Goal: Task Accomplishment & Management: Use online tool/utility

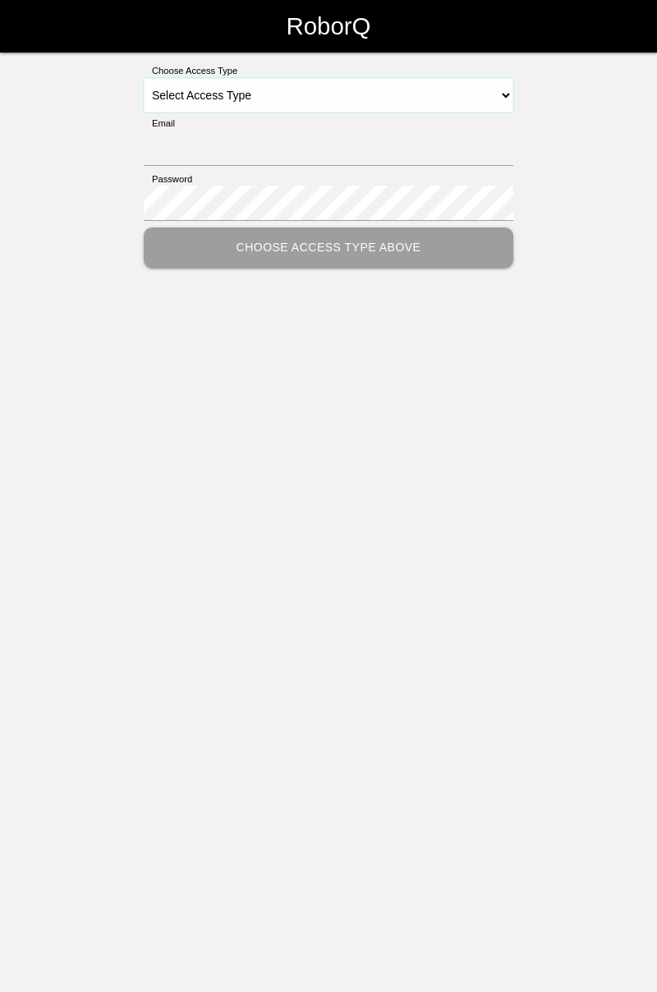
click at [513, 95] on select "Select Access Type Admin Customer Supervisor Worker" at bounding box center [329, 95] width 370 height 34
select select "Worker"
click at [144, 78] on select "Select Access Type Admin Customer Supervisor Worker" at bounding box center [329, 95] width 370 height 34
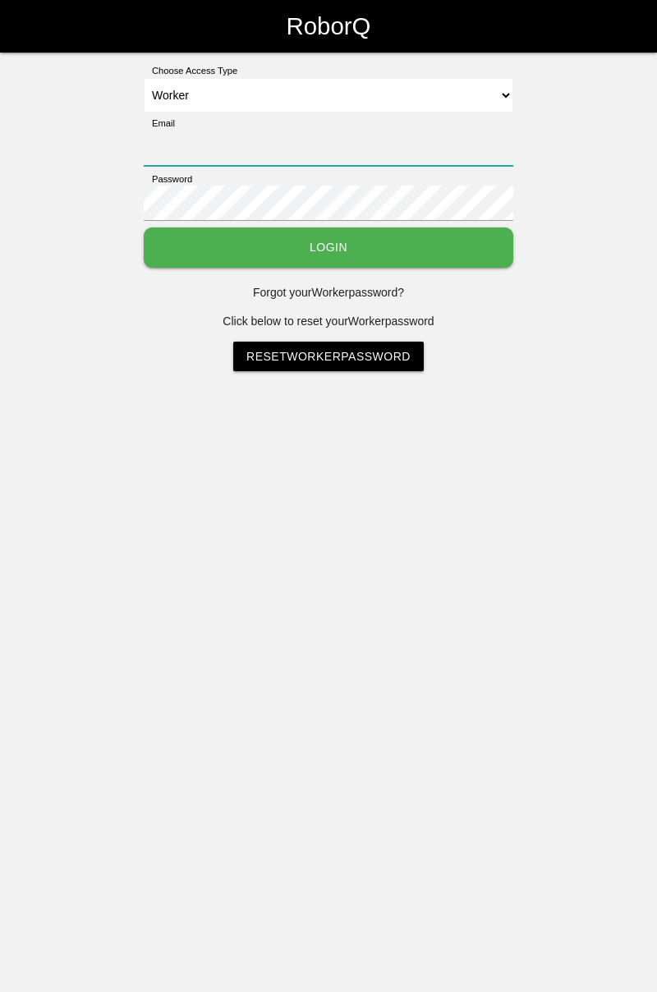
click at [333, 133] on input "Email" at bounding box center [329, 148] width 370 height 35
type input "[PERSON_NAME][EMAIL_ADDRESS][DOMAIN_NAME]"
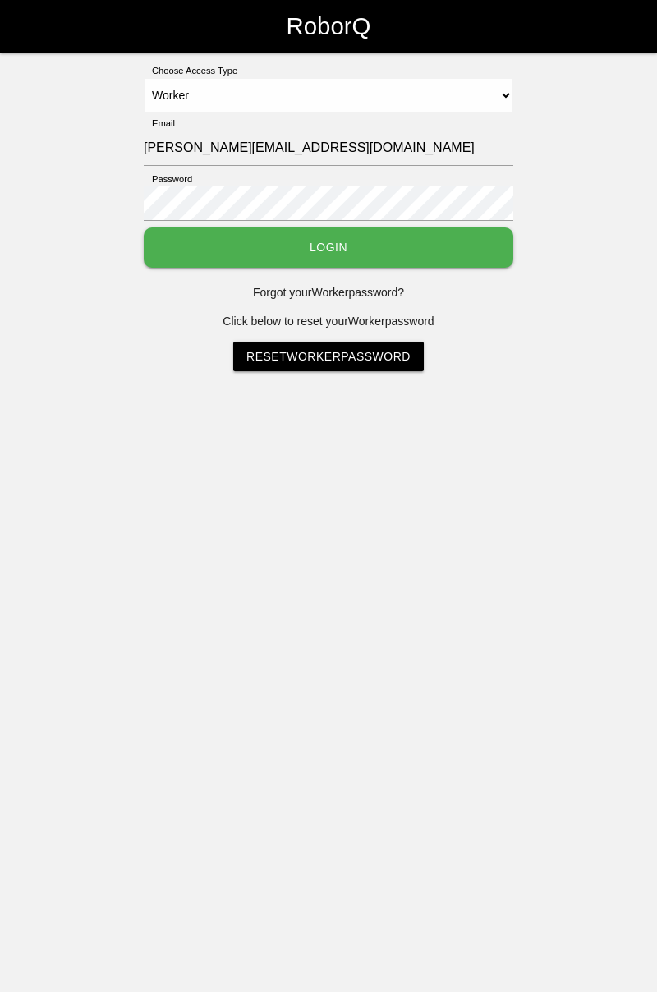
click at [144, 228] on button "Login" at bounding box center [329, 248] width 370 height 40
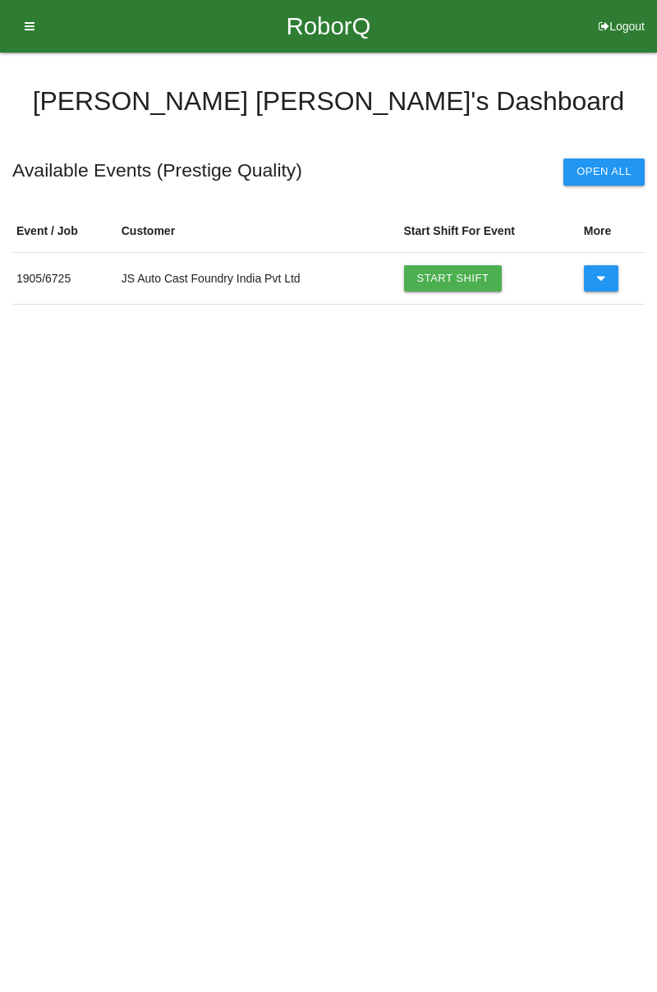
click at [463, 279] on link "Start Shift" at bounding box center [453, 278] width 99 height 26
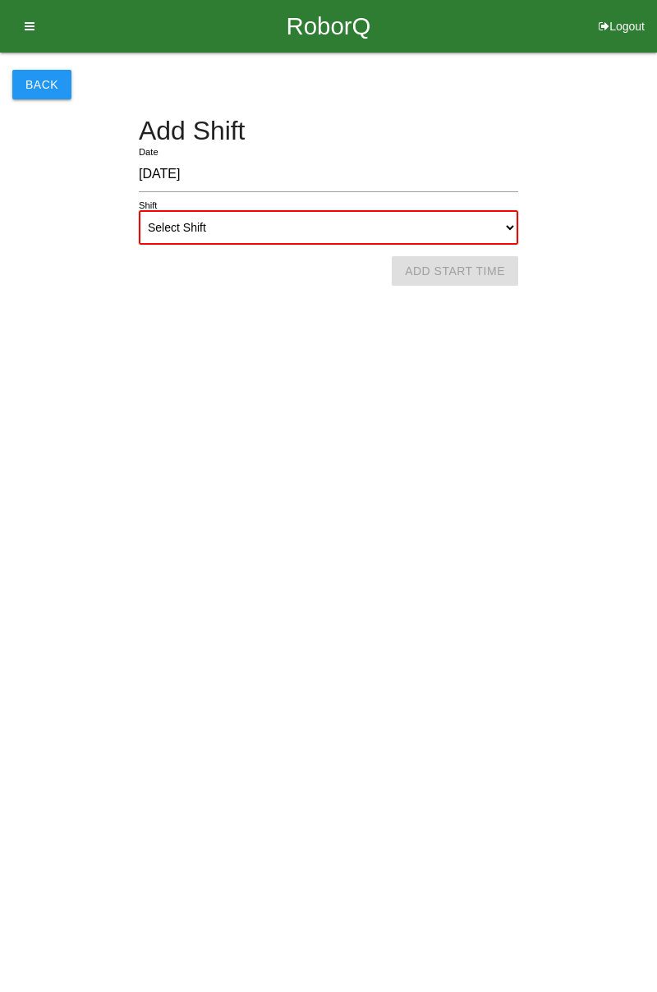
click at [512, 231] on select "Select Shift 1st Shift 2nd Shift 3rd Shift 4th Shift" at bounding box center [328, 227] width 379 height 34
select select "1"
click at [139, 210] on select "Select Shift 1st Shift 2nd Shift 3rd Shift 4th Shift" at bounding box center [328, 227] width 379 height 34
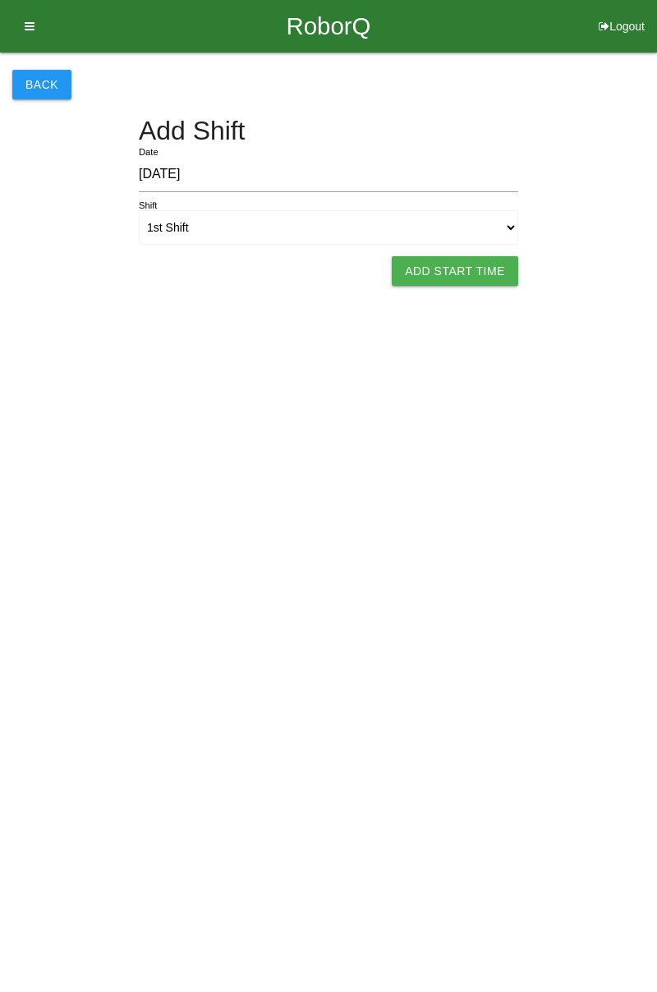
click at [458, 271] on button "Add Start Time" at bounding box center [455, 271] width 126 height 30
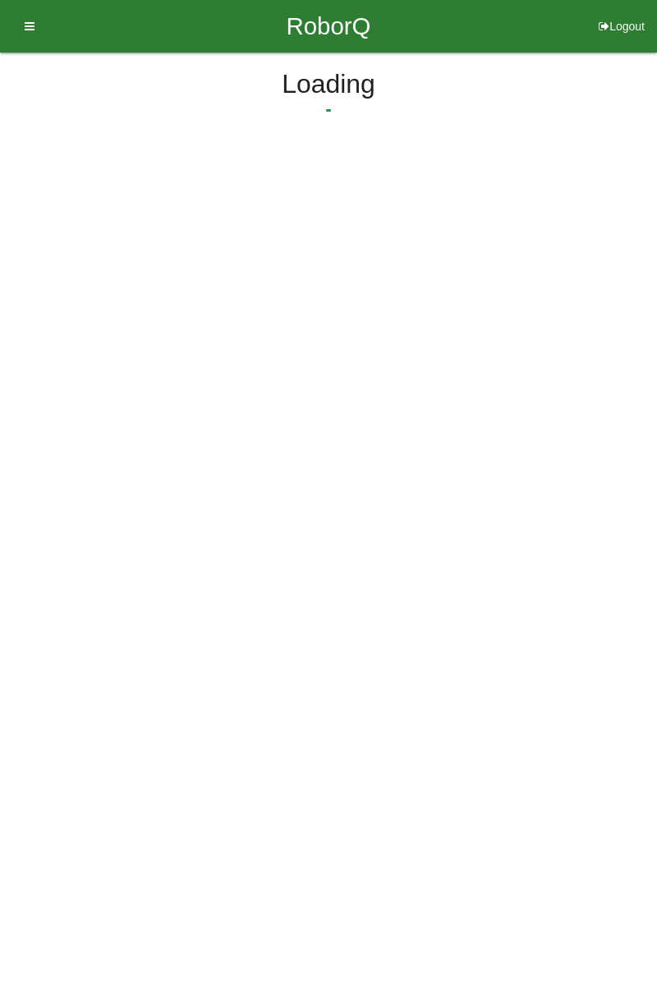
select select "7"
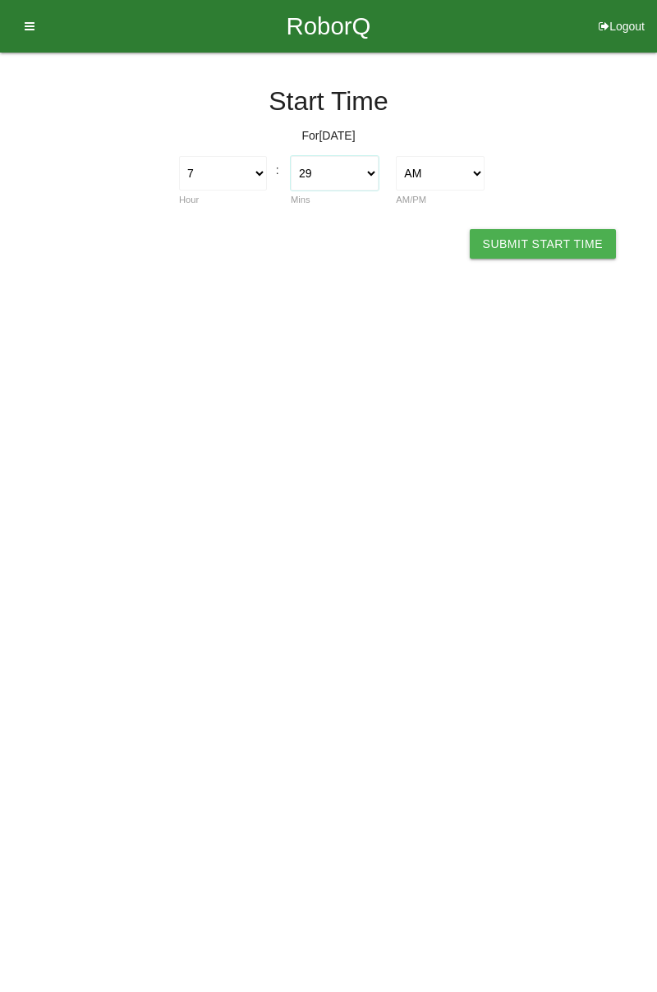
click at [375, 174] on select "00 01 02 03 04 05 06 07 08 09 10 11 12 13 14 15 16 17 18 19 20 21 22 23 24 25 2…" at bounding box center [335, 173] width 88 height 34
select select "0"
click at [291, 156] on select "00 01 02 03 04 05 06 07 08 09 10 11 12 13 14 15 16 17 18 19 20 21 22 23 24 25 2…" at bounding box center [335, 173] width 88 height 34
click at [532, 241] on button "Submit Start Time" at bounding box center [543, 244] width 146 height 30
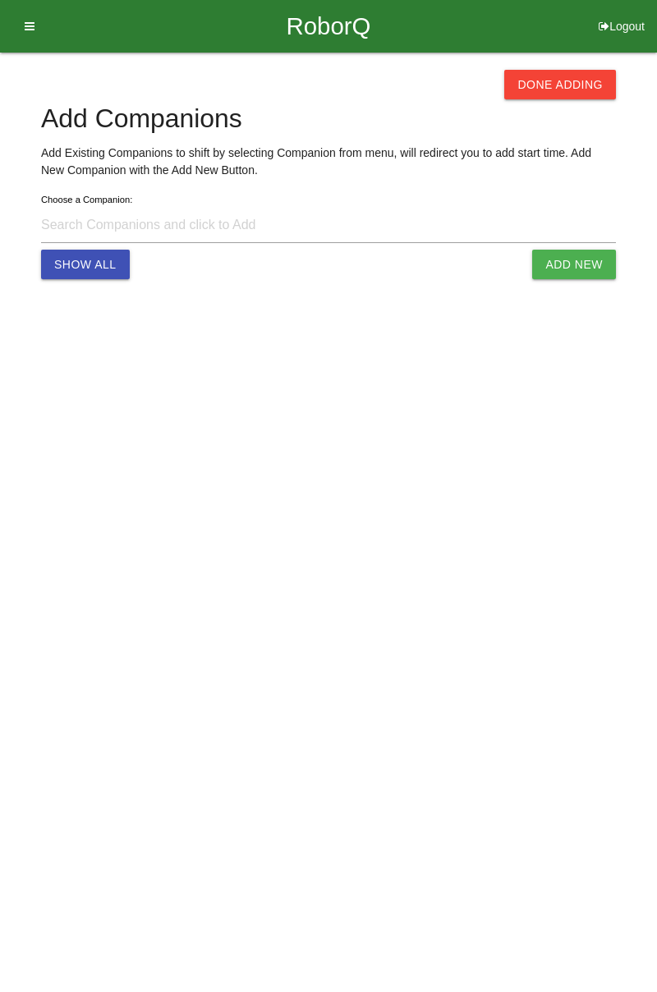
click at [559, 85] on button "Done Adding" at bounding box center [560, 85] width 112 height 30
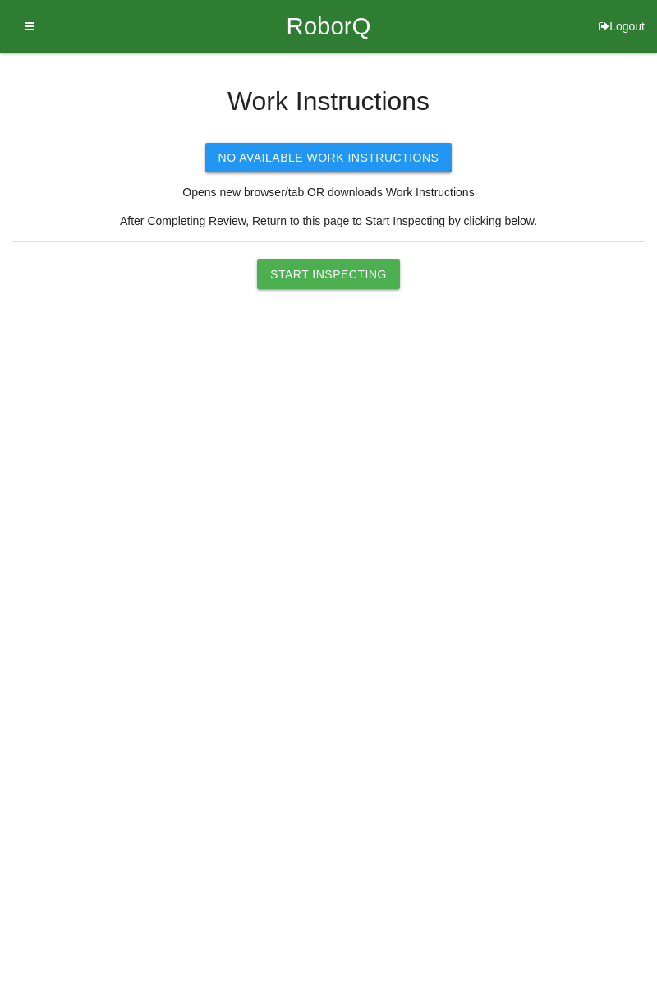
click at [350, 271] on button "Start Inspecting" at bounding box center [328, 275] width 143 height 30
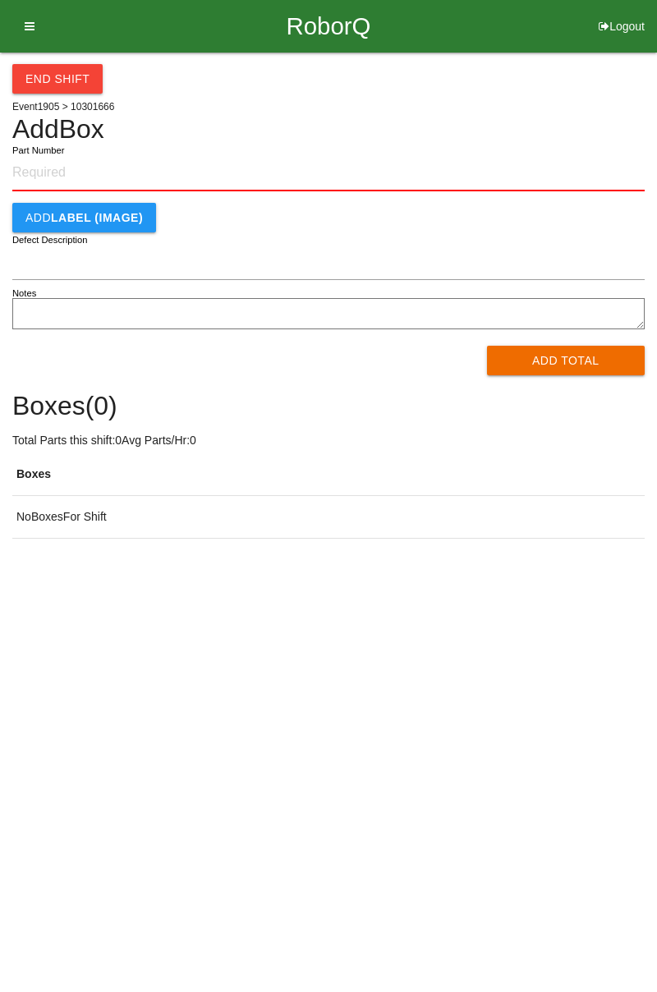
click at [53, 164] on input "Part Number" at bounding box center [328, 173] width 632 height 36
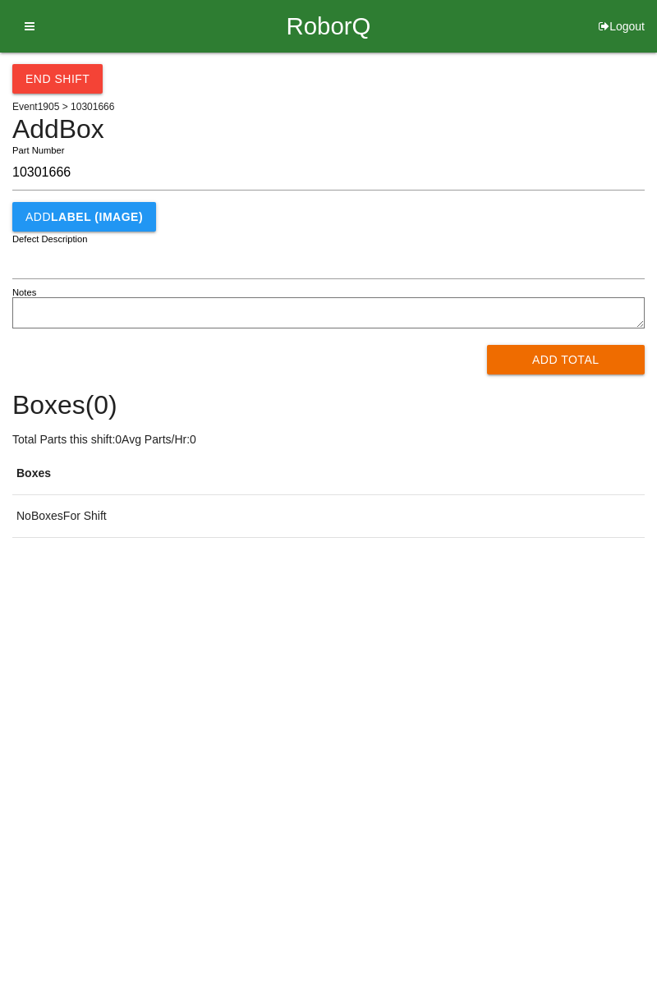
type input "10301666"
click at [574, 356] on button "Add Total" at bounding box center [566, 360] width 159 height 30
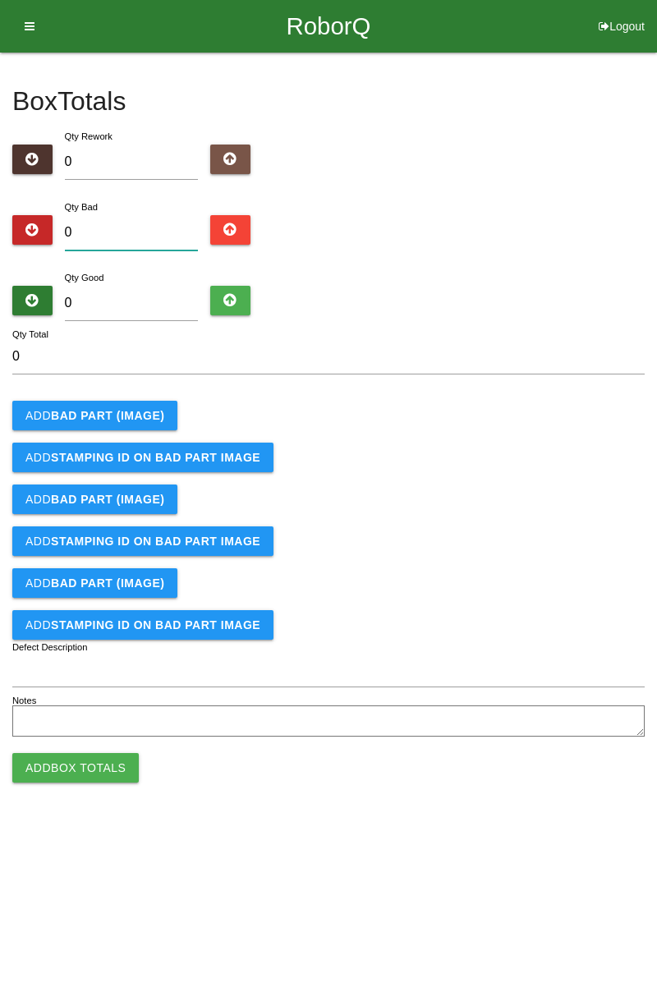
click at [133, 235] on input "0" at bounding box center [132, 232] width 134 height 35
type input "2"
click at [140, 417] on b "BAD PART (IMAGE)" at bounding box center [107, 415] width 113 height 13
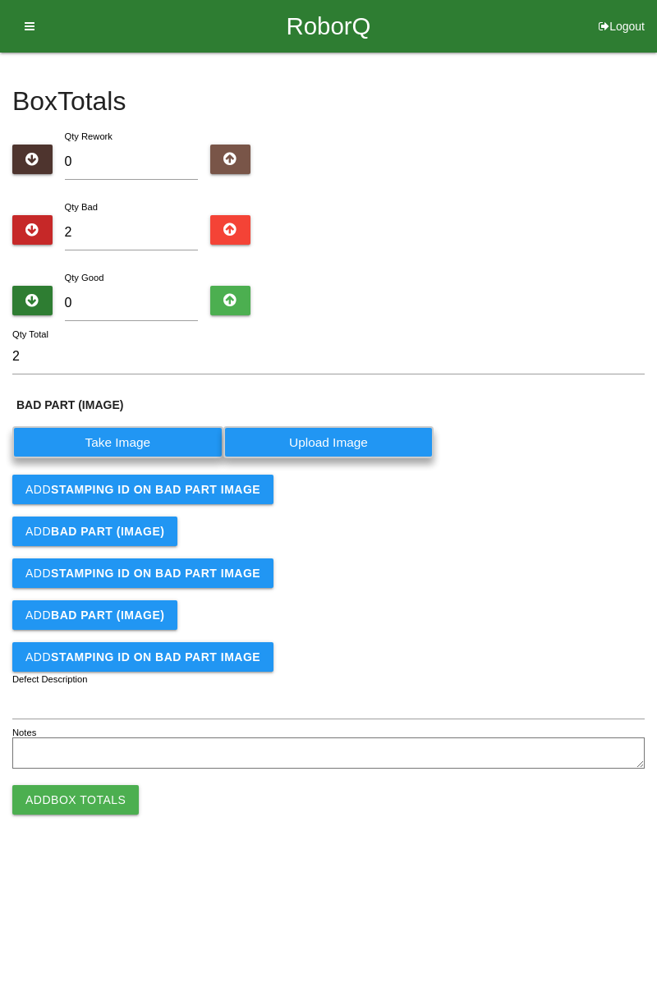
click at [141, 439] on label "Take Image" at bounding box center [117, 442] width 211 height 32
click at [0, 0] on \(IMAGE\) "Take Image" at bounding box center [0, 0] width 0 height 0
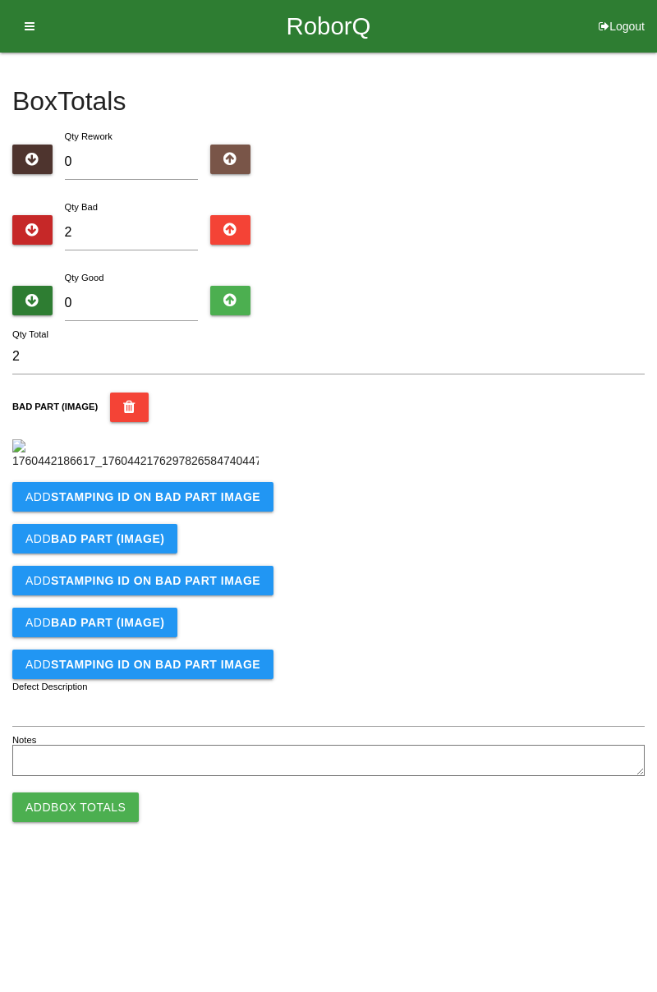
click at [229, 504] on b "STAMPING ID on BAD PART Image" at bounding box center [155, 496] width 209 height 13
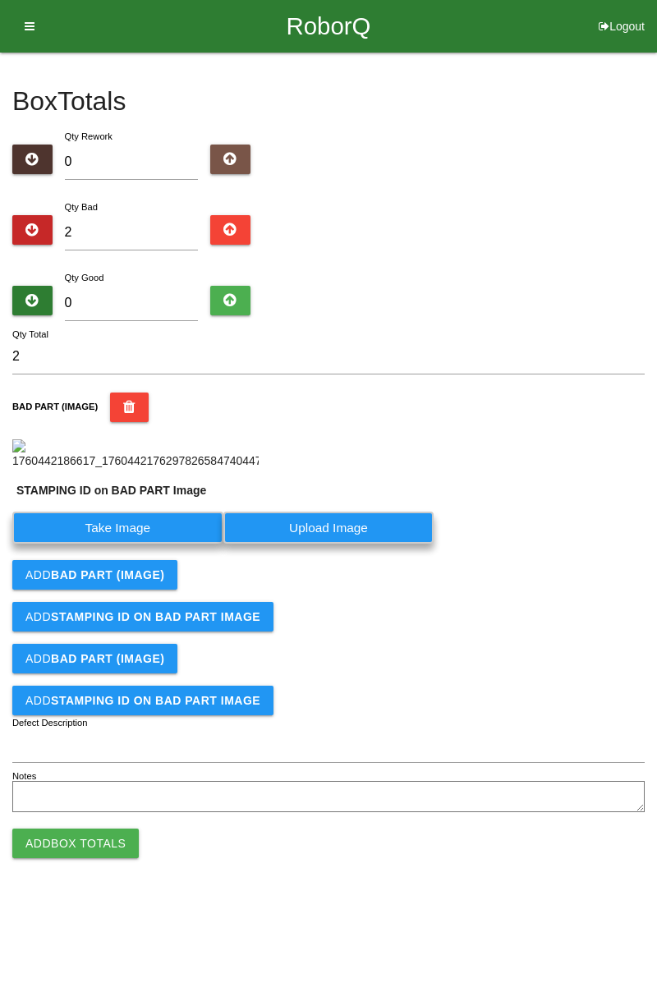
click at [174, 544] on label "Take Image" at bounding box center [117, 528] width 211 height 32
click at [0, 0] on PART "Take Image" at bounding box center [0, 0] width 0 height 0
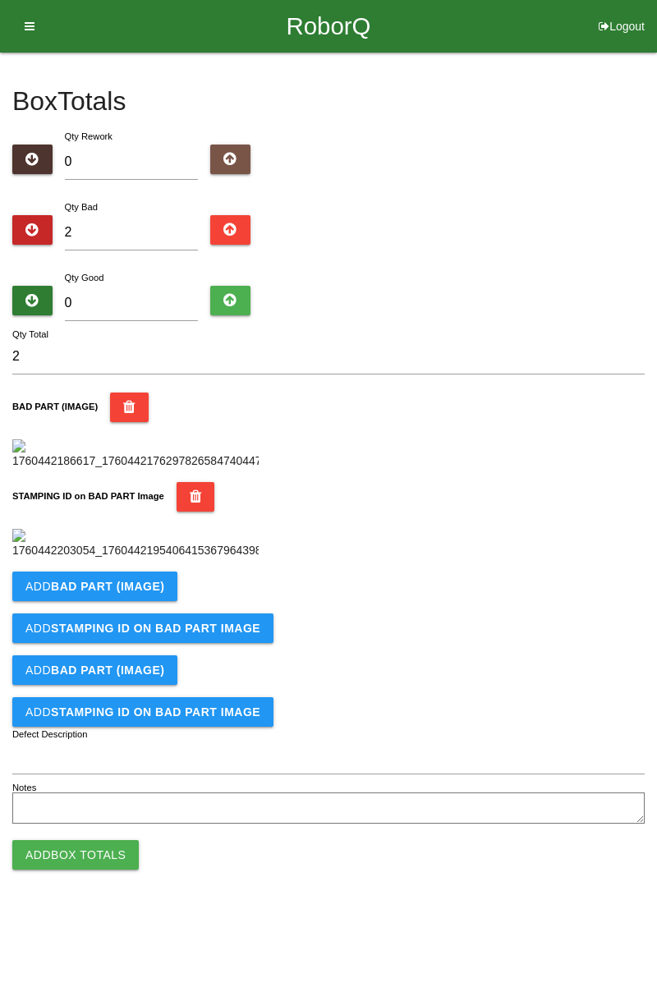
scroll to position [361, 0]
click at [156, 593] on b "BAD PART (IMAGE)" at bounding box center [107, 586] width 113 height 13
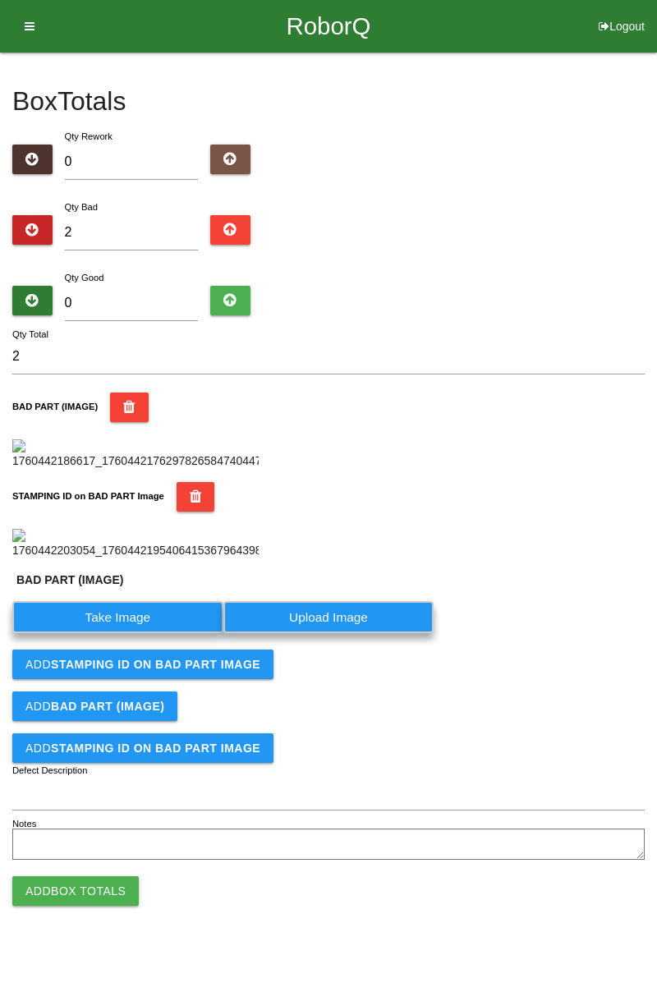
click at [126, 633] on label "Take Image" at bounding box center [117, 617] width 211 height 32
click at [0, 0] on \(IMAGE\) "Take Image" at bounding box center [0, 0] width 0 height 0
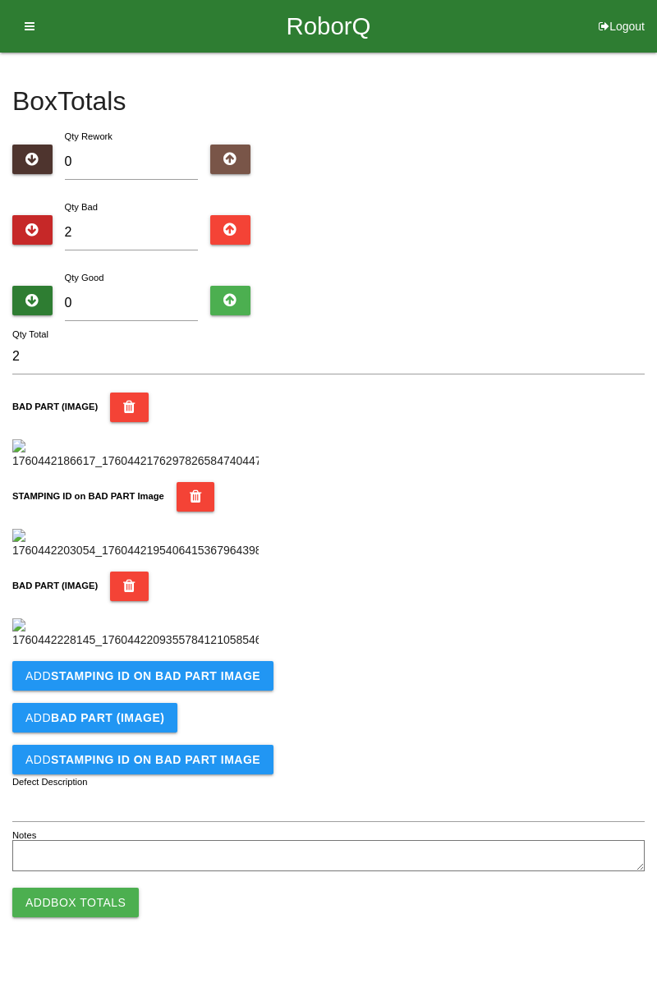
scroll to position [631, 0]
click at [200, 691] on button "Add STAMPING ID on BAD PART Image" at bounding box center [142, 676] width 261 height 30
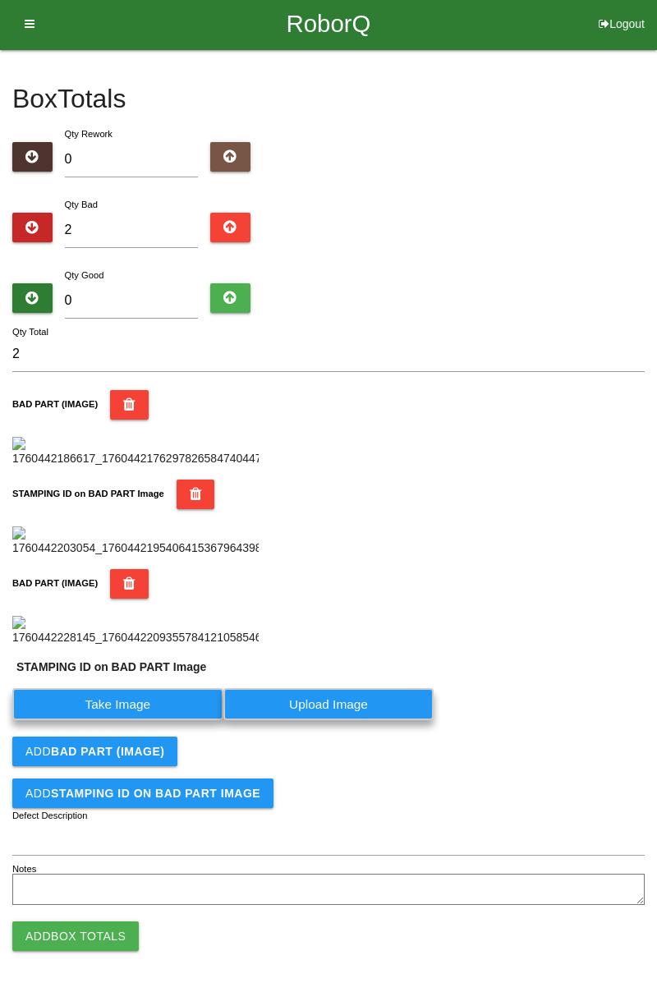
click at [187, 720] on label "Take Image" at bounding box center [117, 704] width 211 height 32
click at [0, 0] on PART "Take Image" at bounding box center [0, 0] width 0 height 0
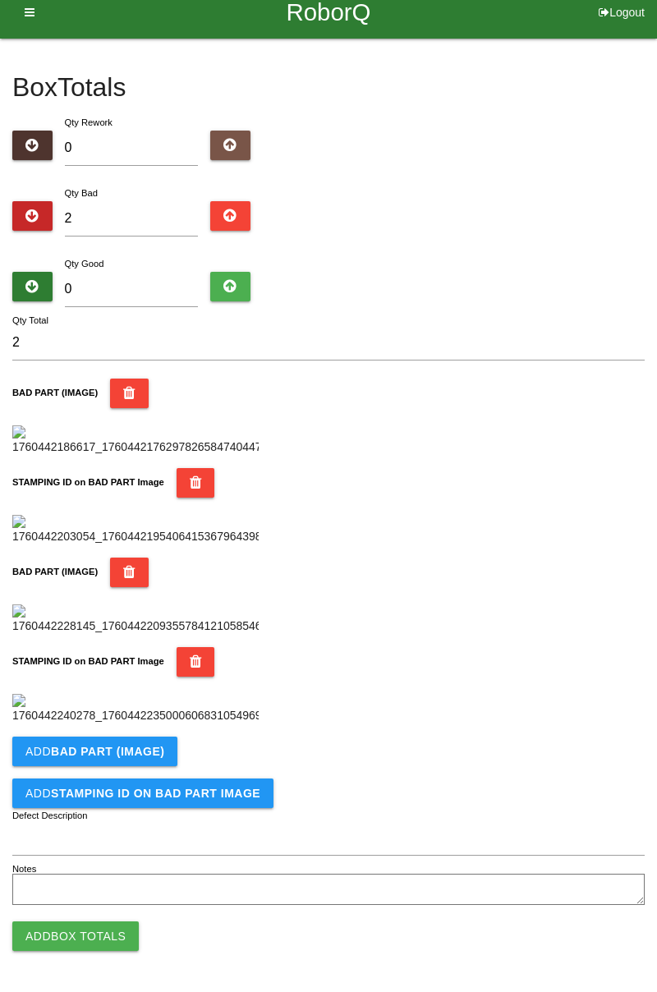
scroll to position [0, 0]
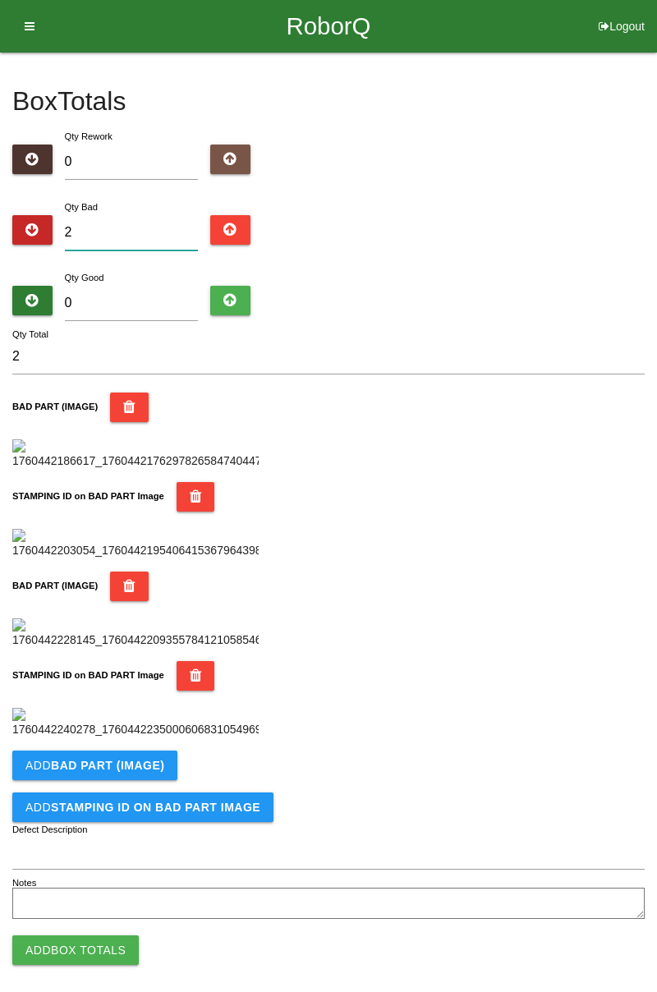
click at [140, 230] on input "2" at bounding box center [132, 232] width 134 height 35
click at [140, 225] on input "2" at bounding box center [132, 232] width 134 height 35
type input "0"
type input "5"
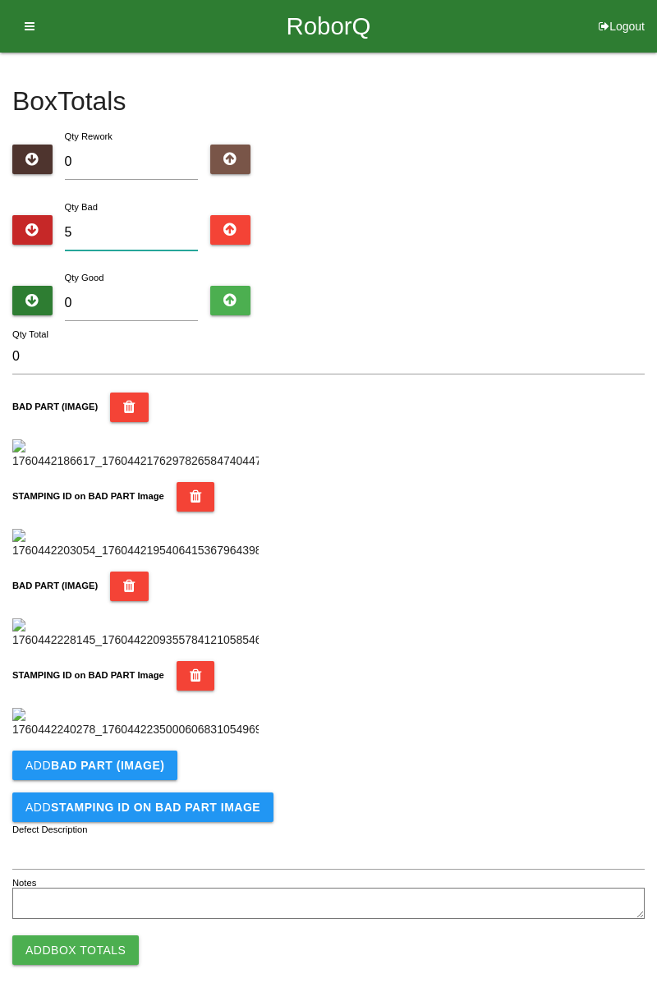
type input "5"
click at [140, 298] on input "0" at bounding box center [132, 303] width 134 height 35
type input "7"
type input "12"
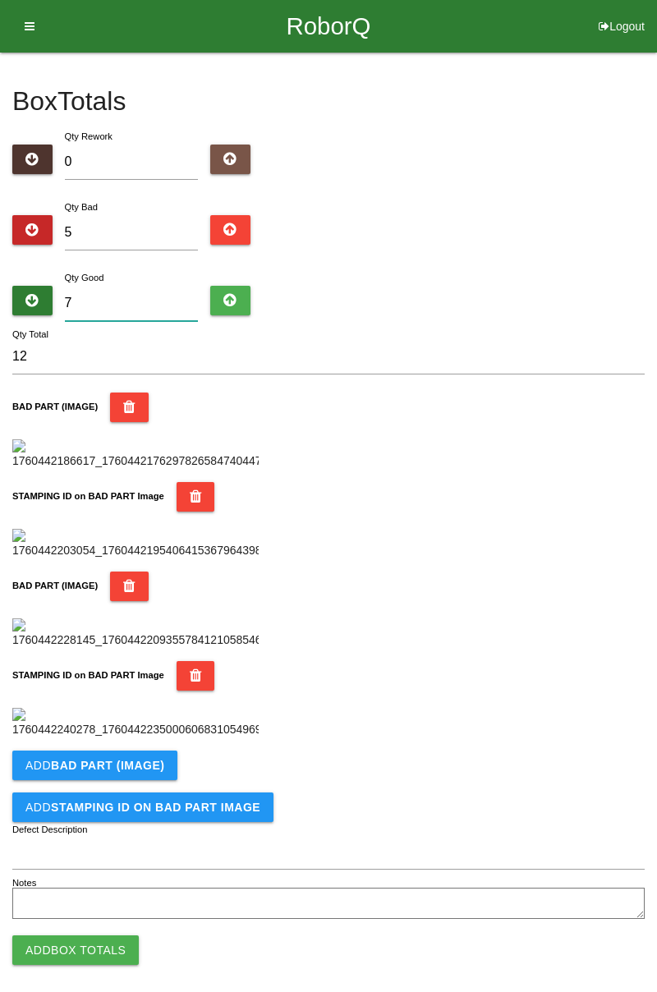
type input "79"
type input "84"
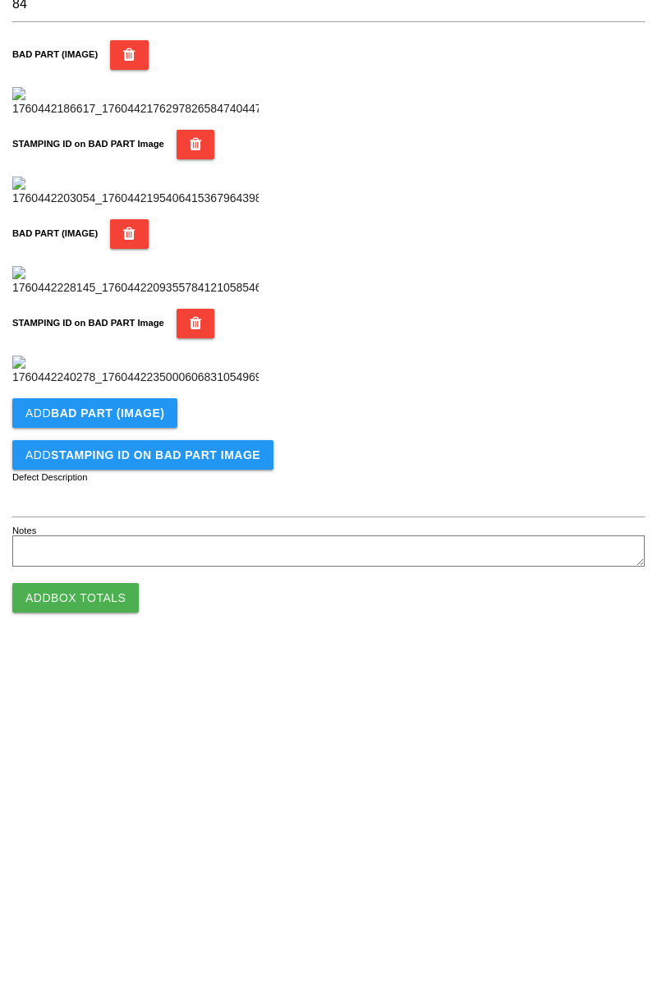
scroll to position [900, 0]
type input "79"
click at [132, 754] on b "BAD PART (IMAGE)" at bounding box center [107, 751] width 113 height 13
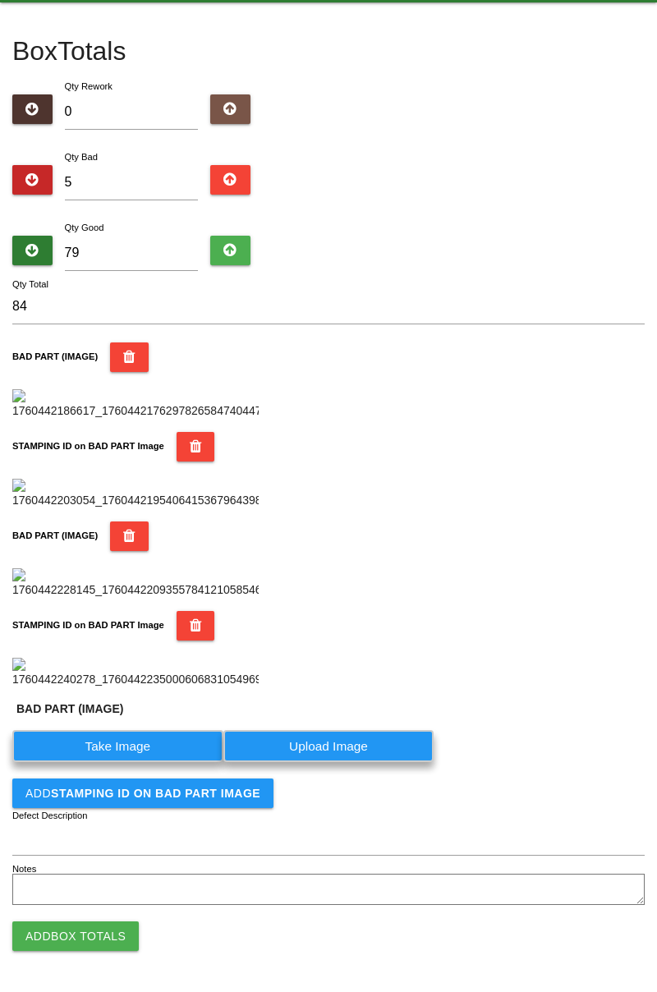
click at [130, 762] on label "Take Image" at bounding box center [117, 746] width 211 height 32
click at [0, 0] on \(IMAGE\) "Take Image" at bounding box center [0, 0] width 0 height 0
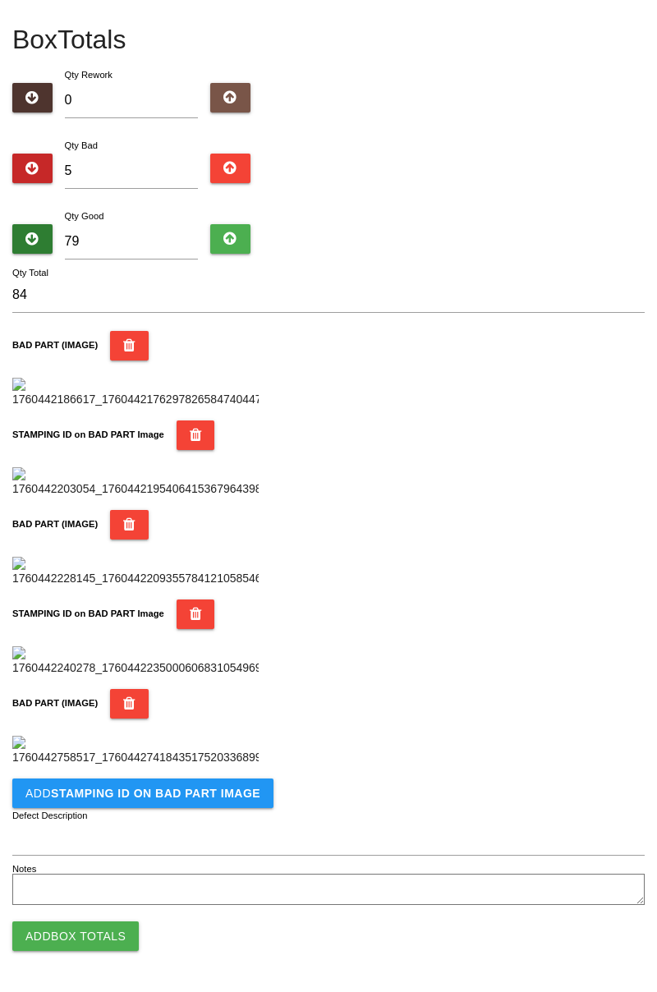
scroll to position [1170, 0]
click at [209, 804] on button "Add STAMPING ID on BAD PART Image" at bounding box center [142, 794] width 261 height 30
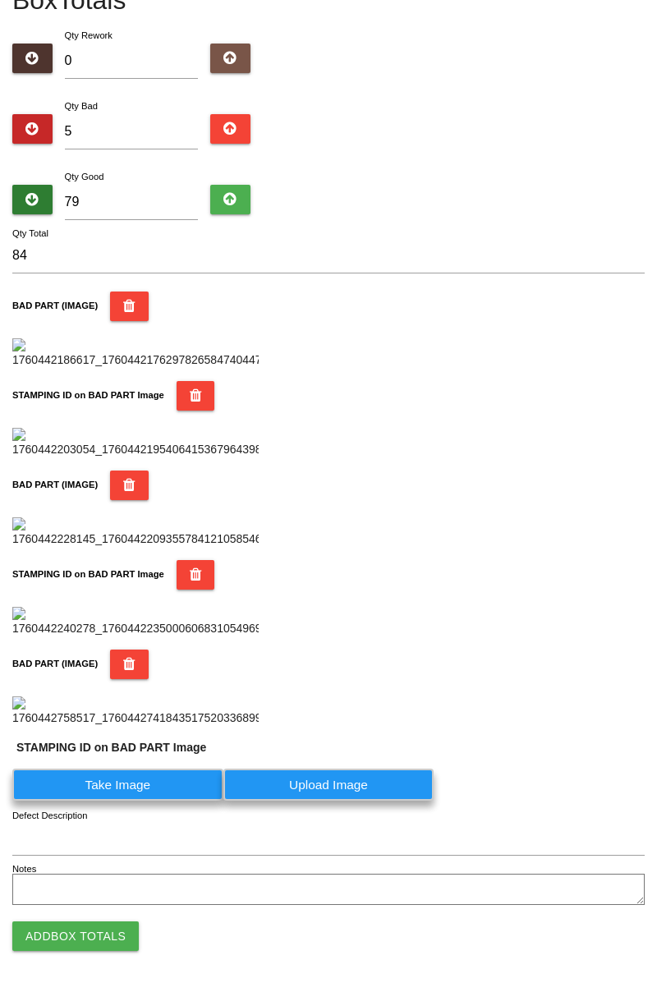
click at [151, 801] on label "Take Image" at bounding box center [117, 785] width 211 height 32
click at [0, 0] on PART "Take Image" at bounding box center [0, 0] width 0 height 0
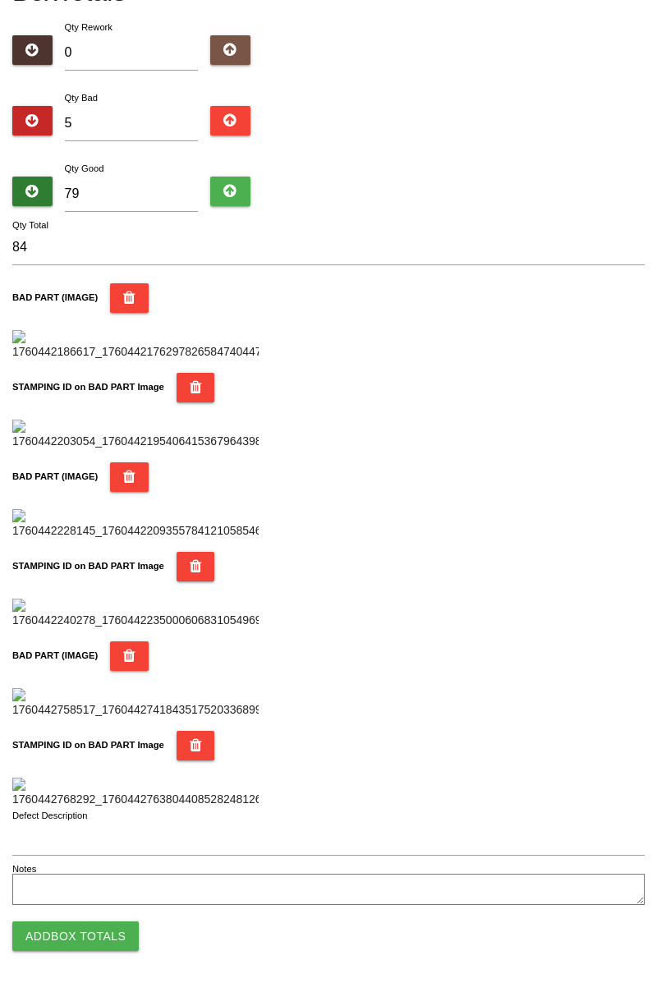
scroll to position [1439, 0]
click at [91, 940] on button "Add Box Totals" at bounding box center [75, 937] width 126 height 30
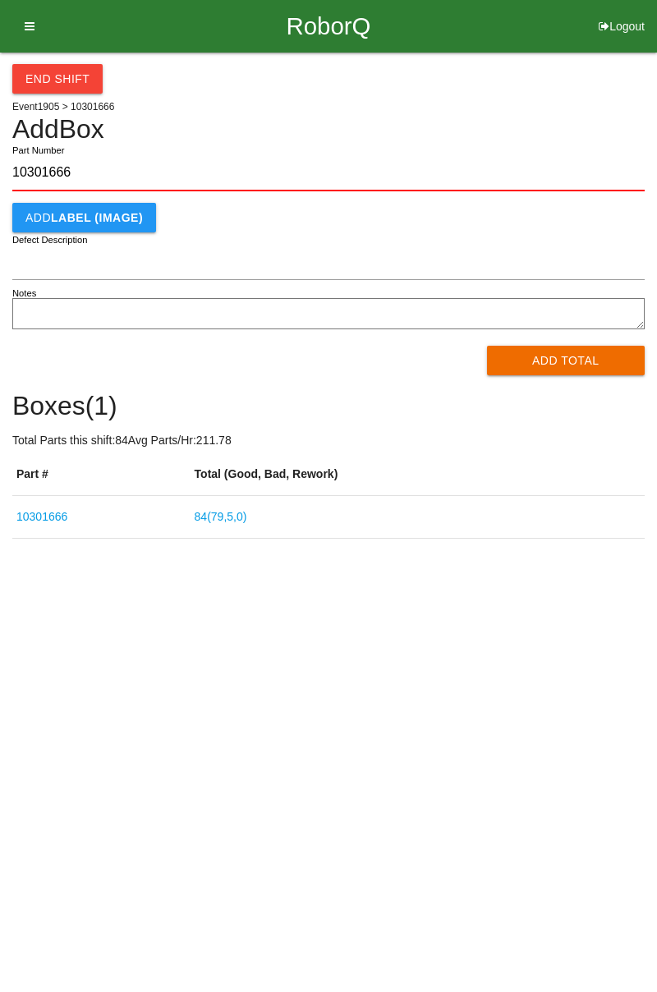
type input "10301666"
click at [586, 360] on button "Add Total" at bounding box center [566, 361] width 159 height 30
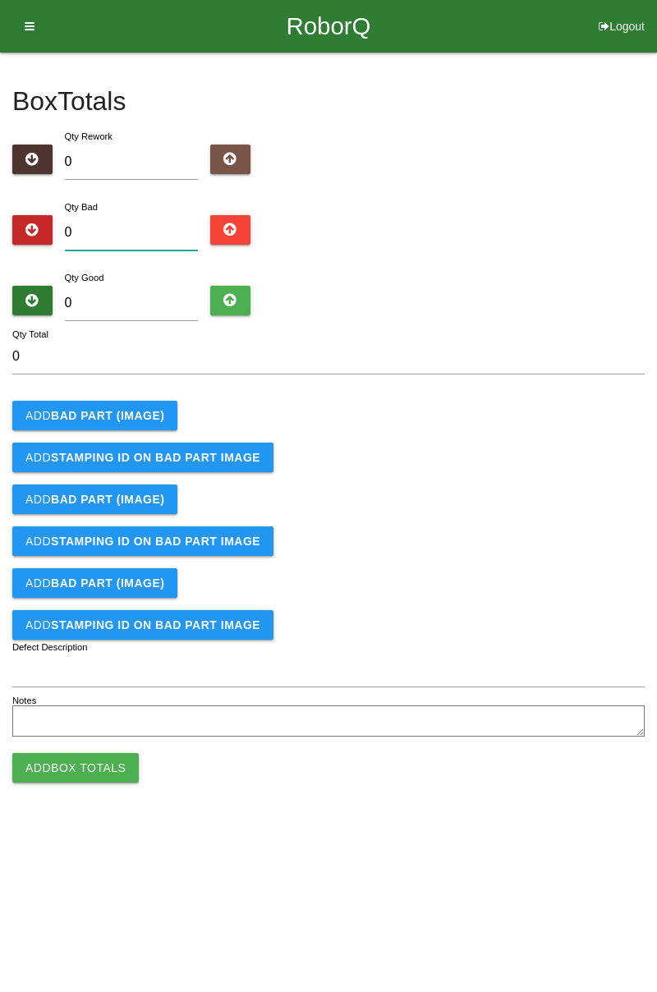
click at [131, 217] on input "0" at bounding box center [132, 232] width 134 height 35
click at [161, 230] on input "0" at bounding box center [132, 232] width 134 height 35
type input "2"
click at [151, 416] on b "BAD PART (IMAGE)" at bounding box center [107, 415] width 113 height 13
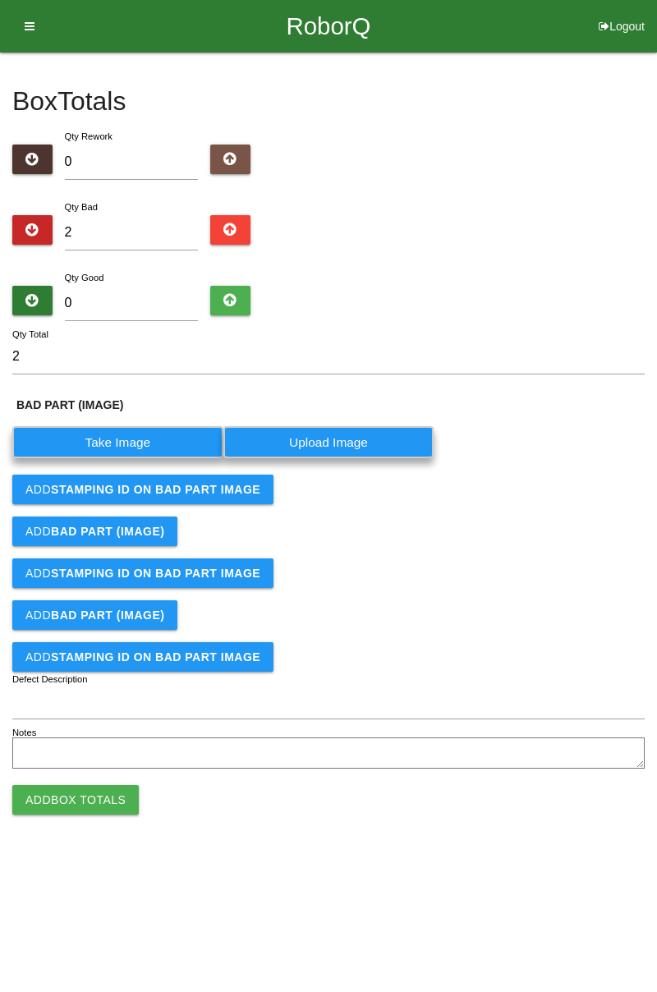
click at [127, 442] on label "Take Image" at bounding box center [117, 442] width 211 height 32
click at [0, 0] on \(IMAGE\) "Take Image" at bounding box center [0, 0] width 0 height 0
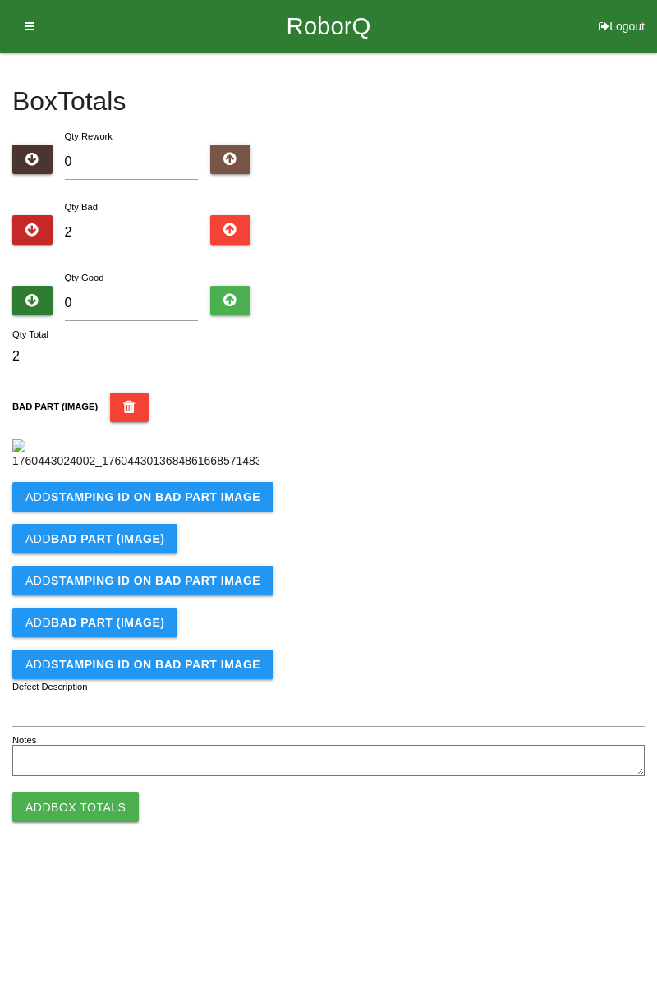
click at [210, 504] on b "STAMPING ID on BAD PART Image" at bounding box center [155, 496] width 209 height 13
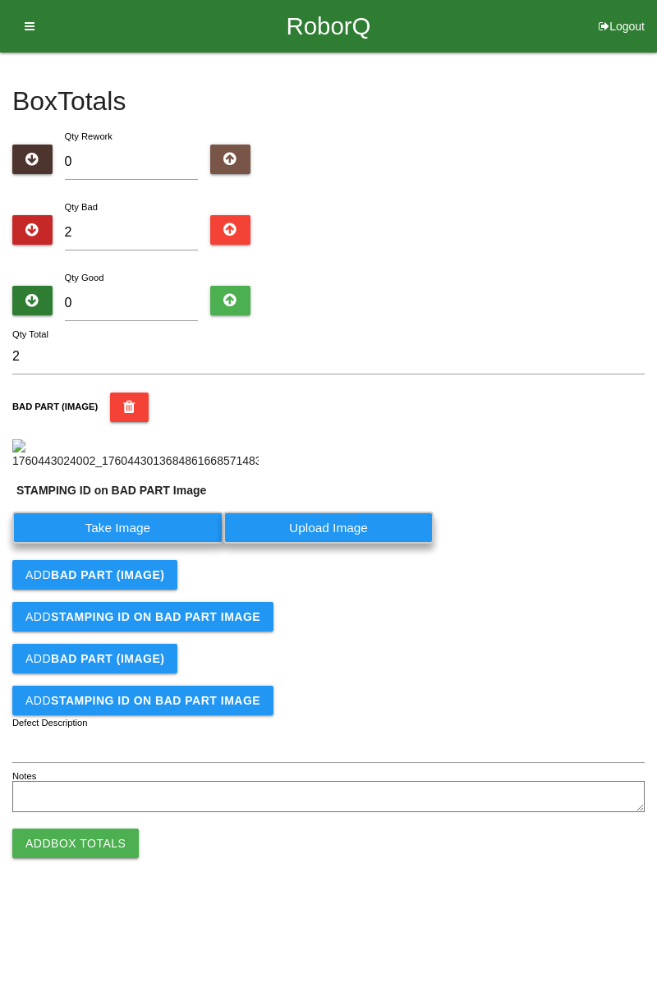
click at [174, 544] on label "Take Image" at bounding box center [117, 528] width 211 height 32
click at [0, 0] on PART "Take Image" at bounding box center [0, 0] width 0 height 0
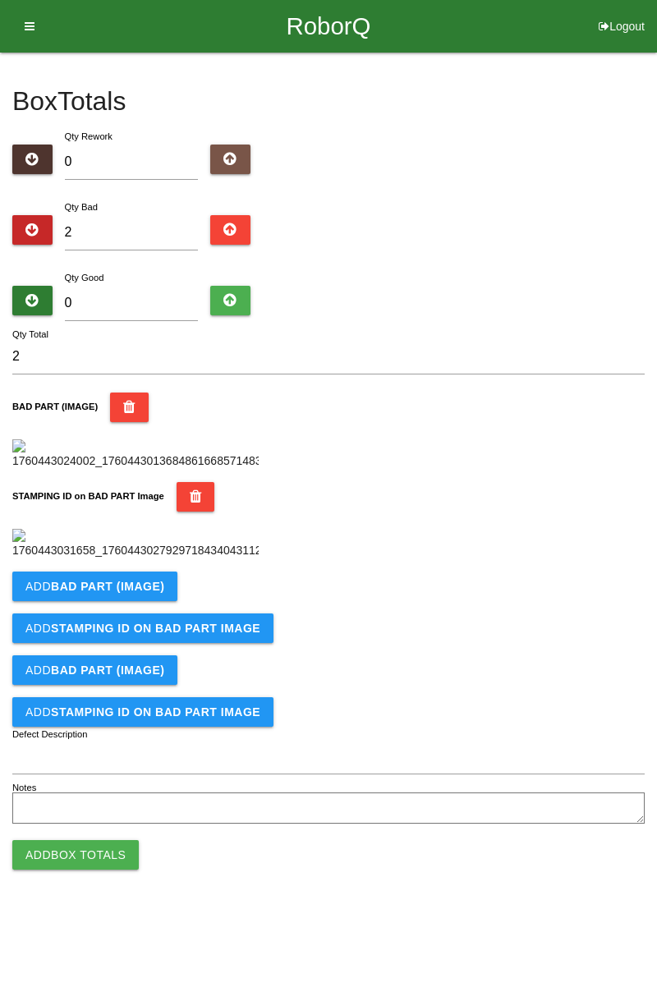
scroll to position [361, 0]
click at [151, 593] on b "BAD PART (IMAGE)" at bounding box center [107, 586] width 113 height 13
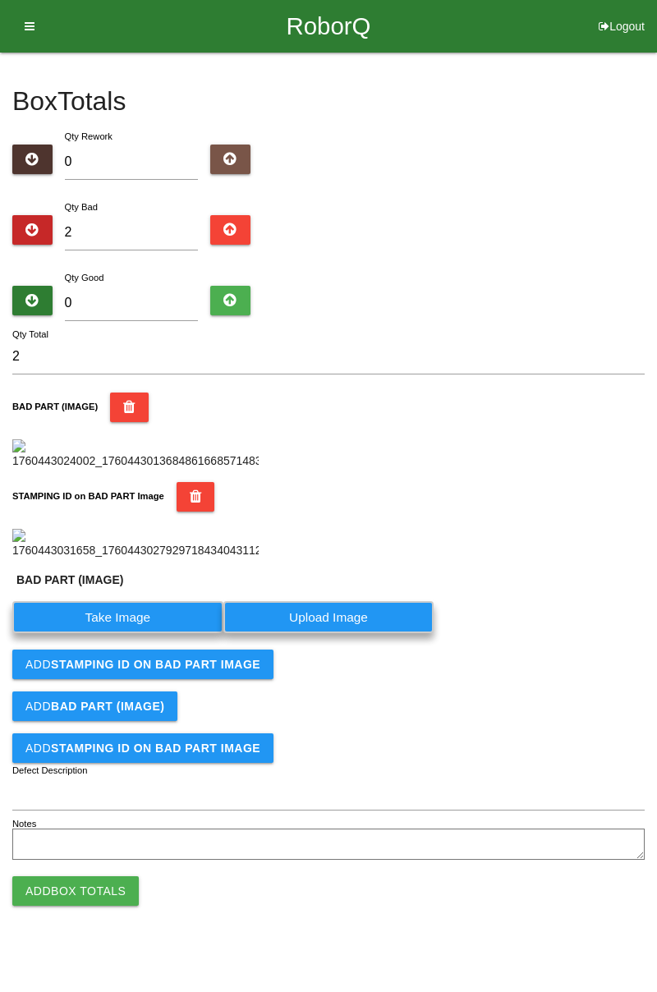
click at [138, 633] on label "Take Image" at bounding box center [117, 617] width 211 height 32
click at [0, 0] on \(IMAGE\) "Take Image" at bounding box center [0, 0] width 0 height 0
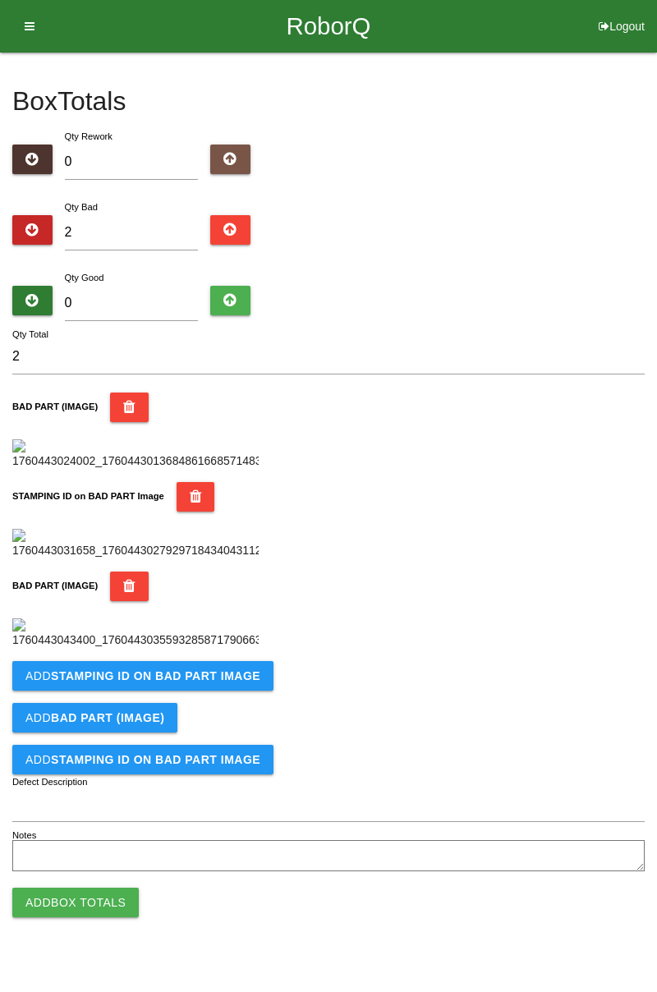
scroll to position [631, 0]
click at [185, 683] on b "STAMPING ID on BAD PART Image" at bounding box center [155, 675] width 209 height 13
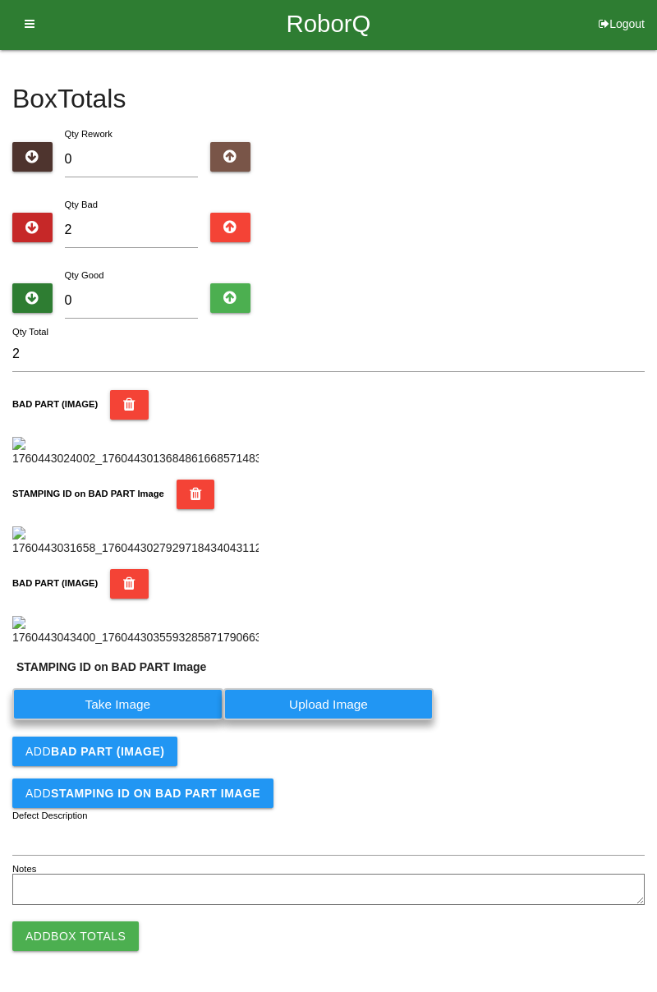
click at [130, 720] on label "Take Image" at bounding box center [117, 704] width 211 height 32
click at [0, 0] on PART "Take Image" at bounding box center [0, 0] width 0 height 0
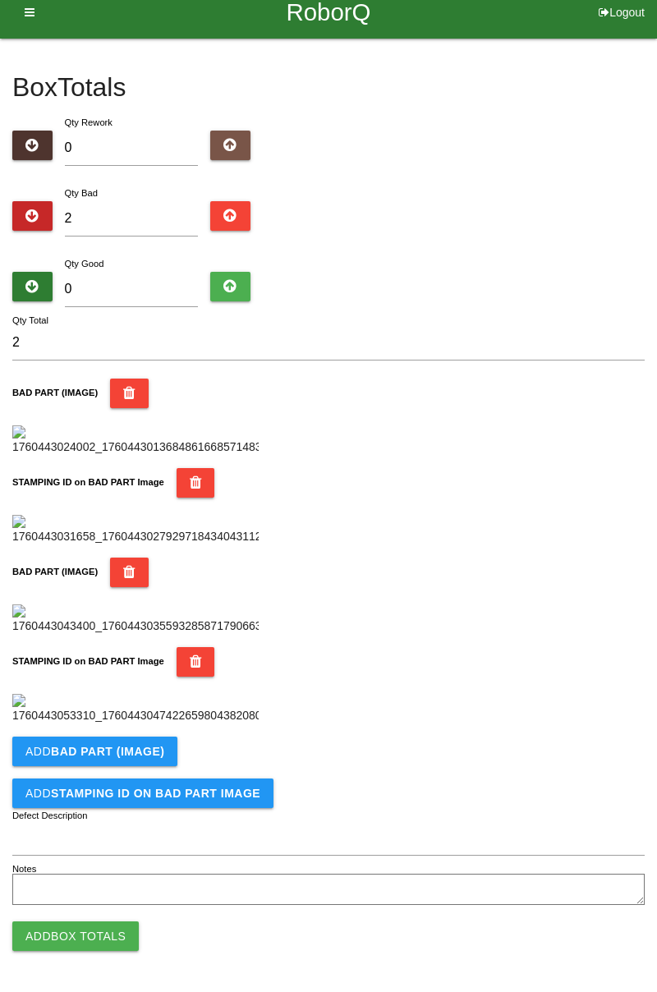
scroll to position [0, 0]
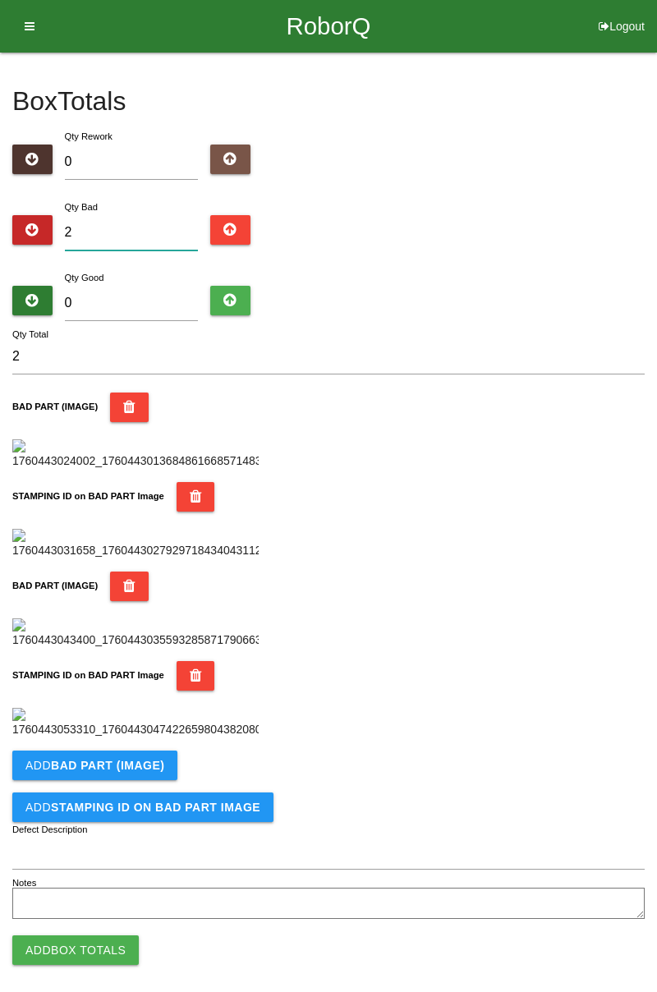
click at [131, 228] on input "2" at bounding box center [132, 232] width 134 height 35
type input "0"
type input "3"
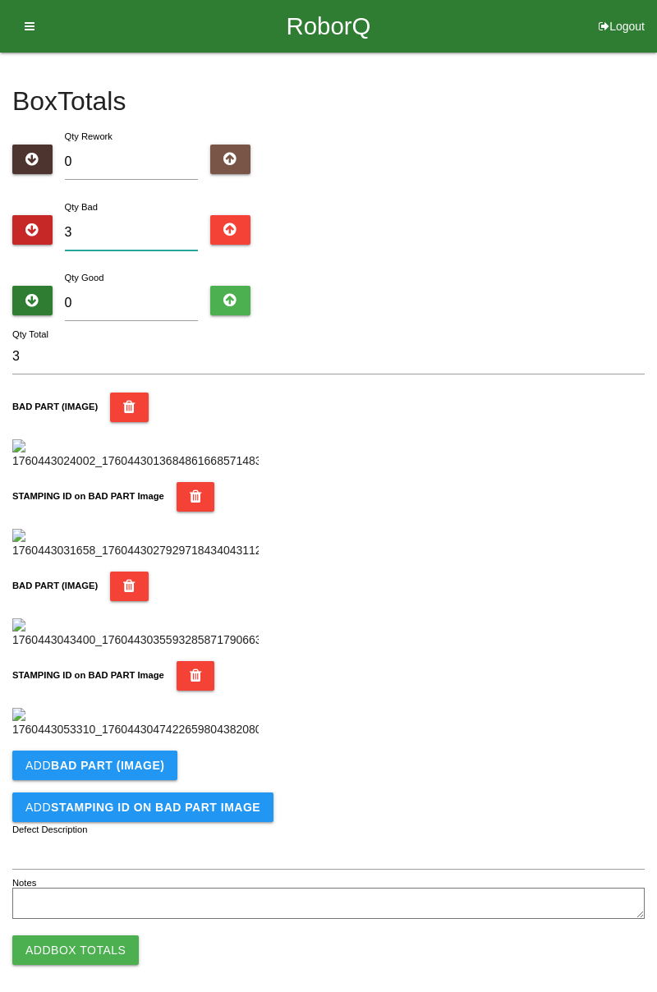
type input "3"
click at [156, 299] on input "0" at bounding box center [132, 303] width 134 height 35
type input "8"
type input "11"
type input "81"
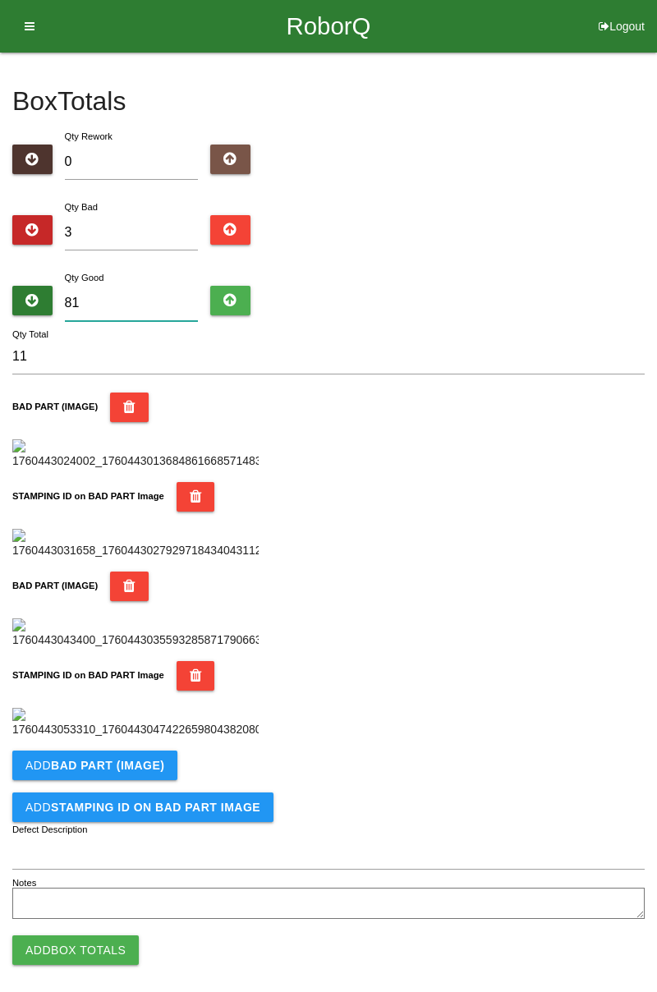
type input "84"
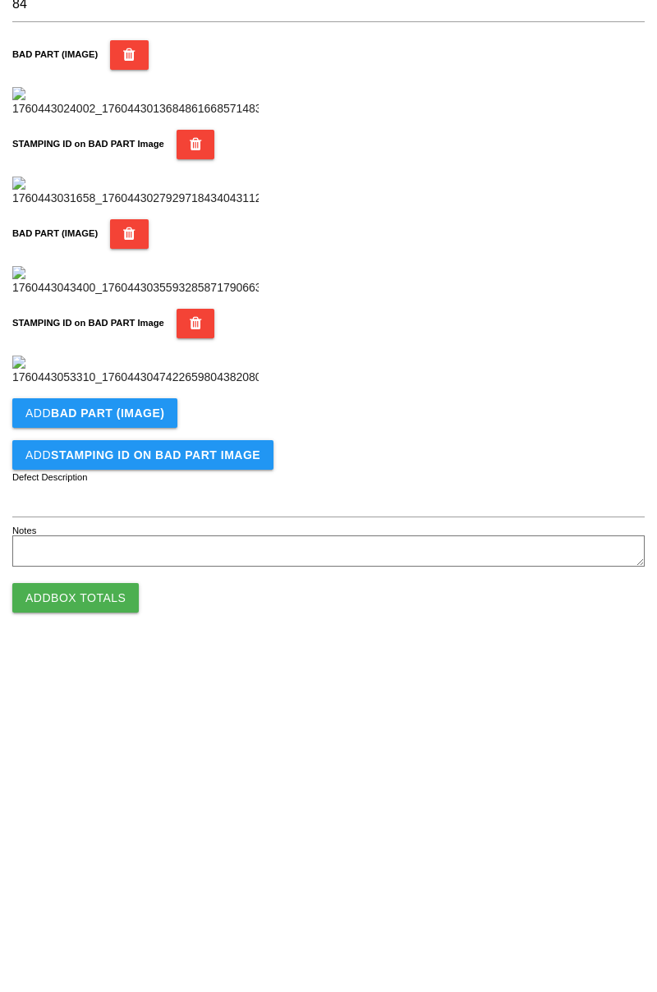
scroll to position [900, 0]
type input "81"
click at [140, 747] on b "BAD PART (IMAGE)" at bounding box center [107, 751] width 113 height 13
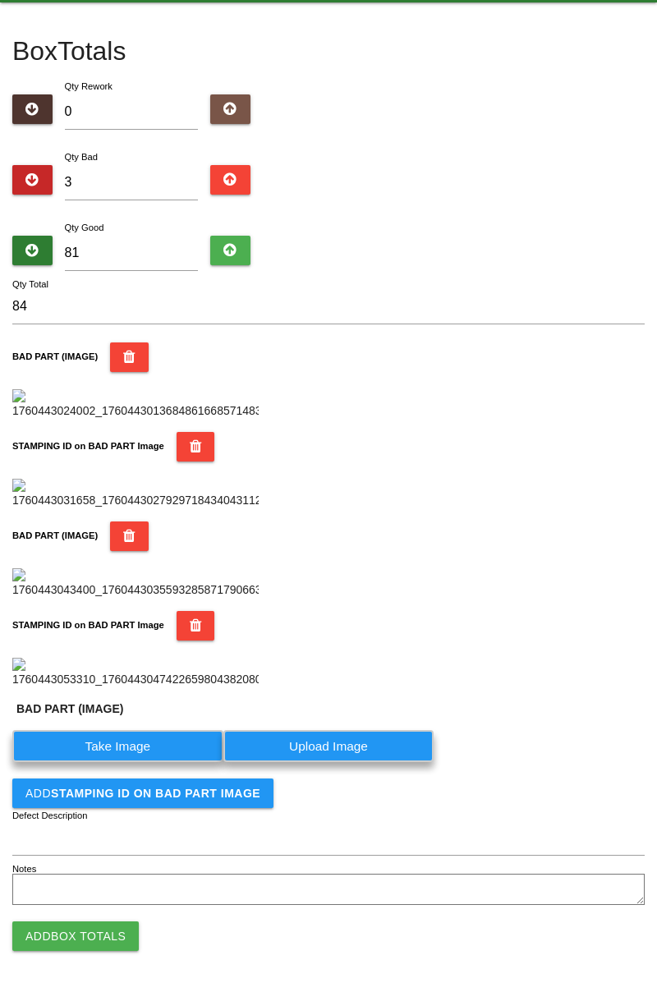
click at [167, 762] on label "Take Image" at bounding box center [117, 746] width 211 height 32
click at [0, 0] on \(IMAGE\) "Take Image" at bounding box center [0, 0] width 0 height 0
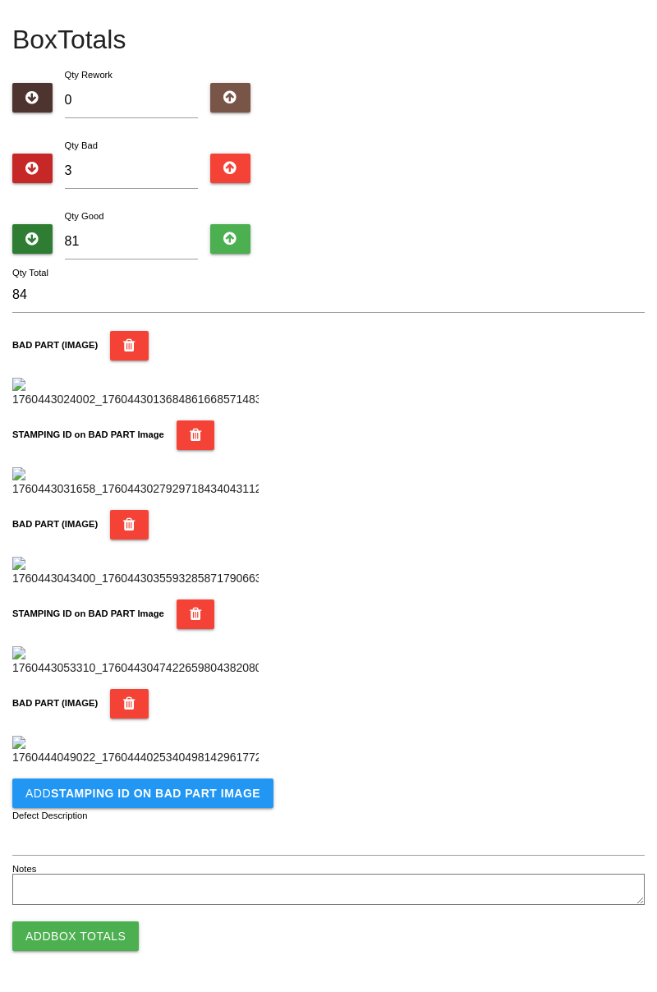
scroll to position [1170, 0]
click at [215, 800] on button "Add STAMPING ID on BAD PART Image" at bounding box center [142, 794] width 261 height 30
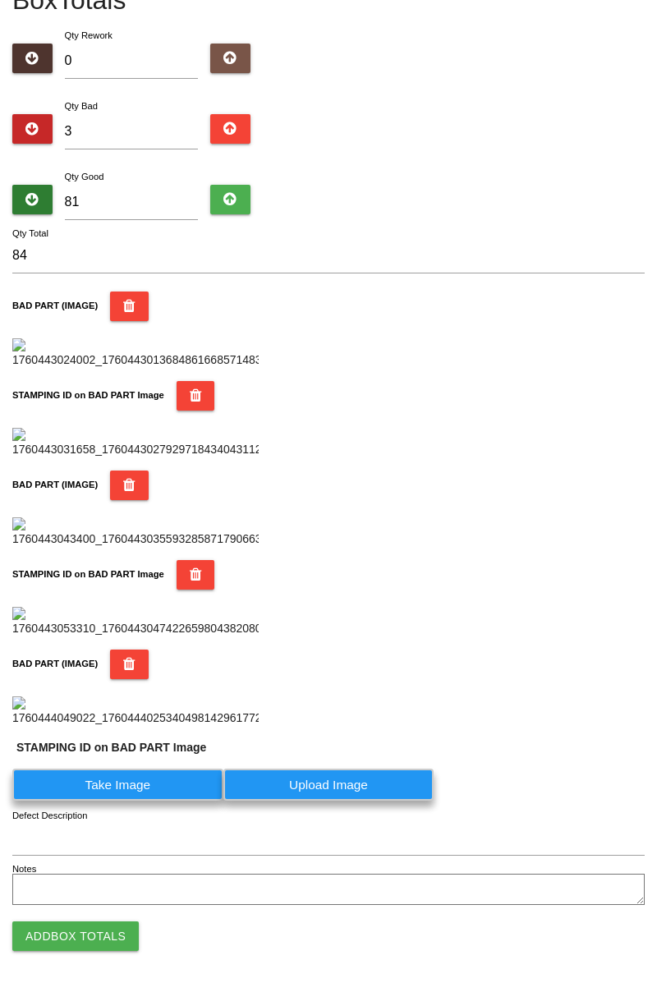
click at [145, 801] on label "Take Image" at bounding box center [117, 785] width 211 height 32
click at [0, 0] on PART "Take Image" at bounding box center [0, 0] width 0 height 0
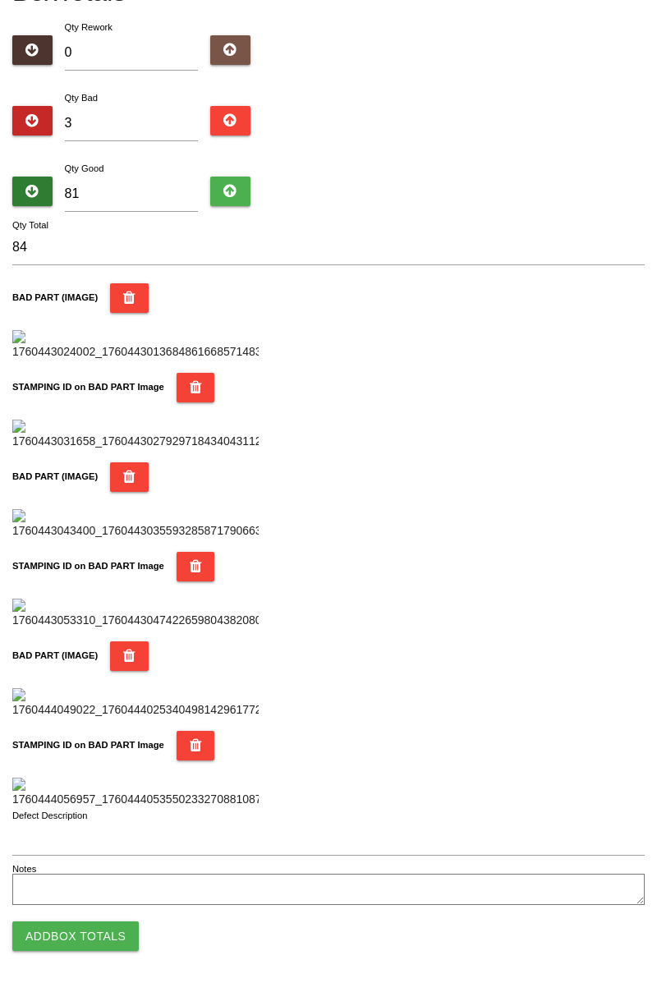
scroll to position [1439, 0]
click at [110, 944] on button "Add Box Totals" at bounding box center [75, 937] width 126 height 30
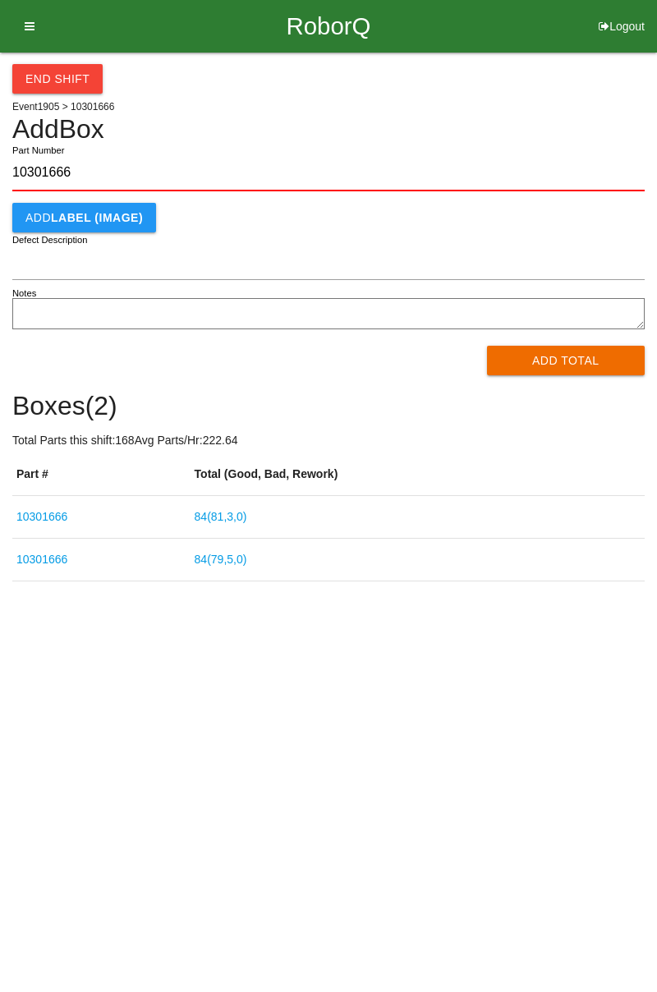
type input "10301666"
click at [568, 358] on button "Add Total" at bounding box center [566, 361] width 159 height 30
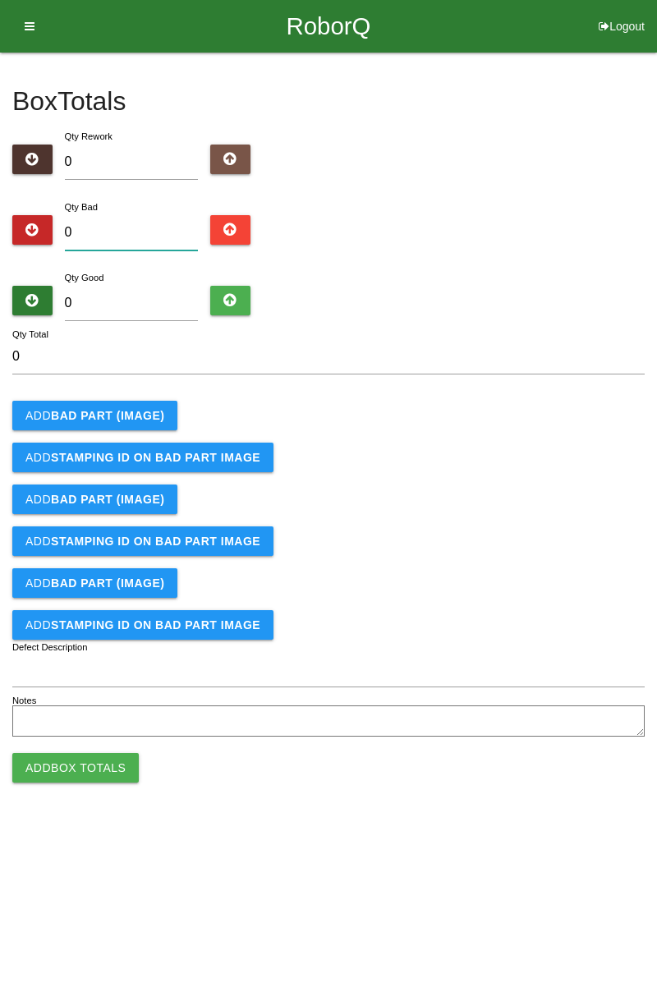
click at [148, 227] on input "0" at bounding box center [132, 232] width 134 height 35
click at [656, 167] on div "Box Totals Translate Weight Weight unit: Rework Weight Bad Weight Good Weight 0…" at bounding box center [328, 397] width 657 height 689
click at [161, 226] on input "0" at bounding box center [132, 232] width 134 height 35
type input "2"
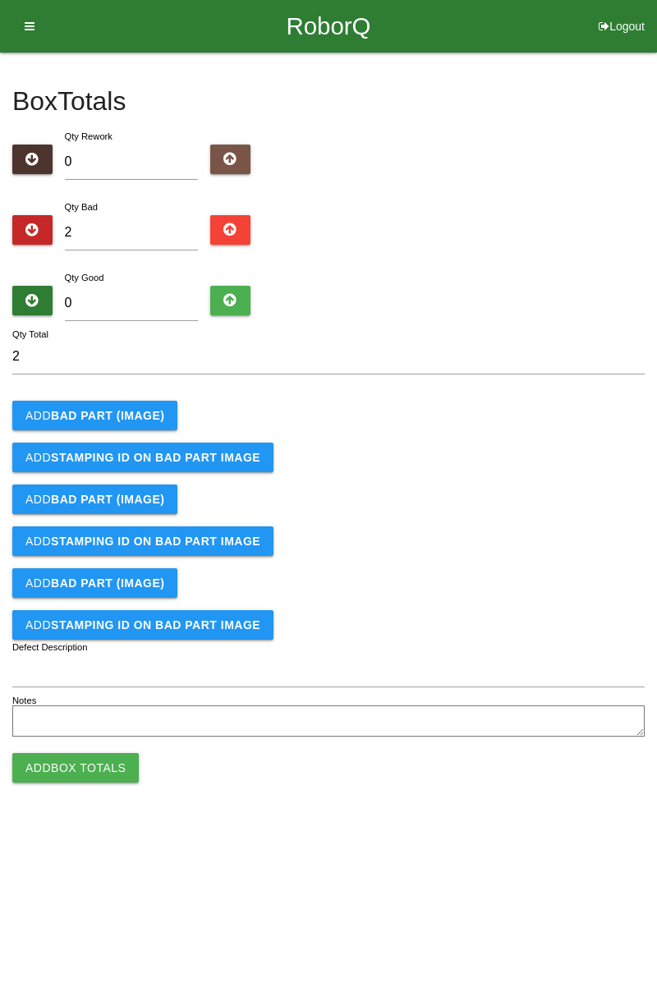
click at [136, 411] on b "BAD PART (IMAGE)" at bounding box center [107, 415] width 113 height 13
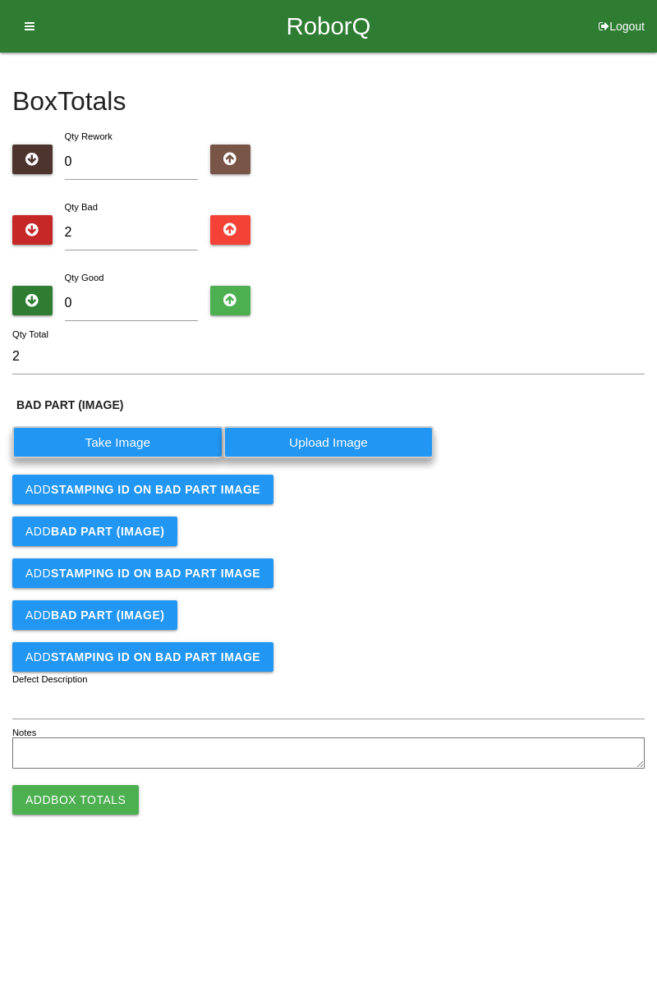
click at [136, 443] on label "Take Image" at bounding box center [117, 442] width 211 height 32
click at [0, 0] on \(IMAGE\) "Take Image" at bounding box center [0, 0] width 0 height 0
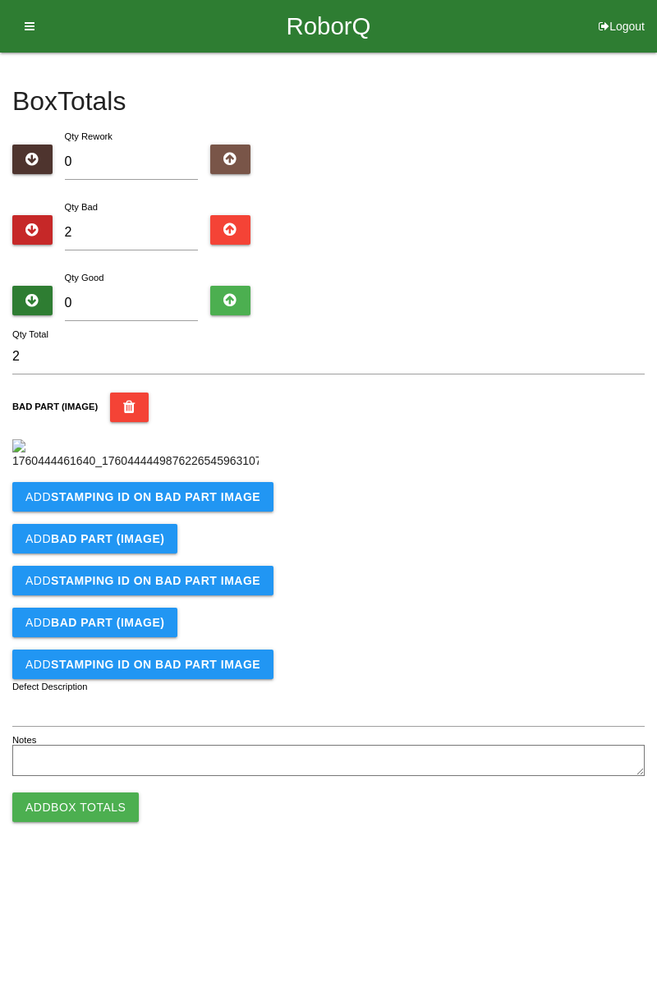
scroll to position [92, 0]
click at [232, 504] on b "STAMPING ID on BAD PART Image" at bounding box center [155, 496] width 209 height 13
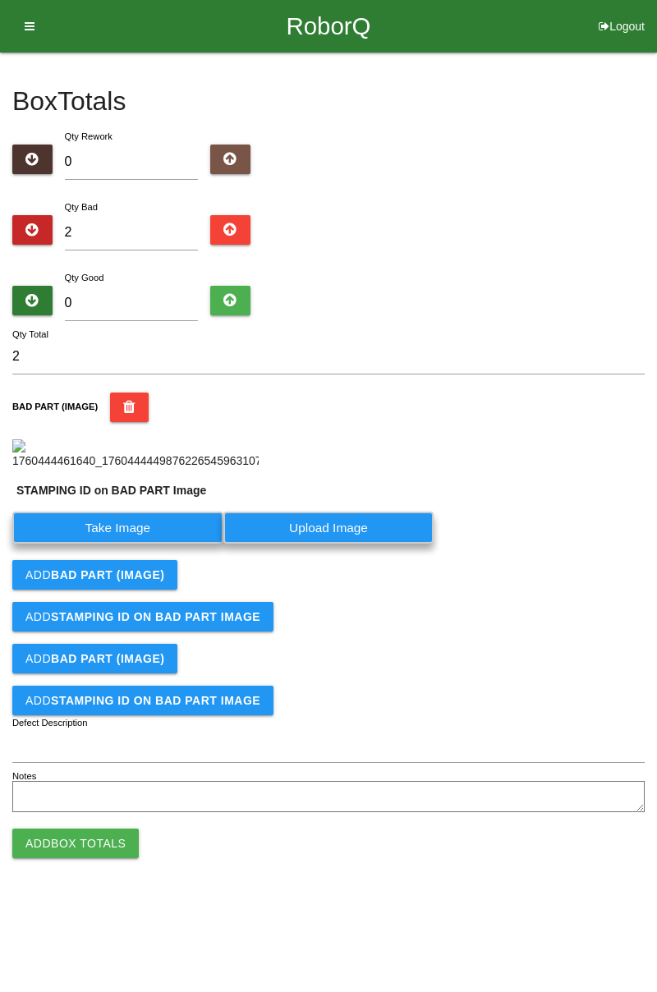
click at [131, 544] on label "Take Image" at bounding box center [117, 528] width 211 height 32
click at [0, 0] on PART "Take Image" at bounding box center [0, 0] width 0 height 0
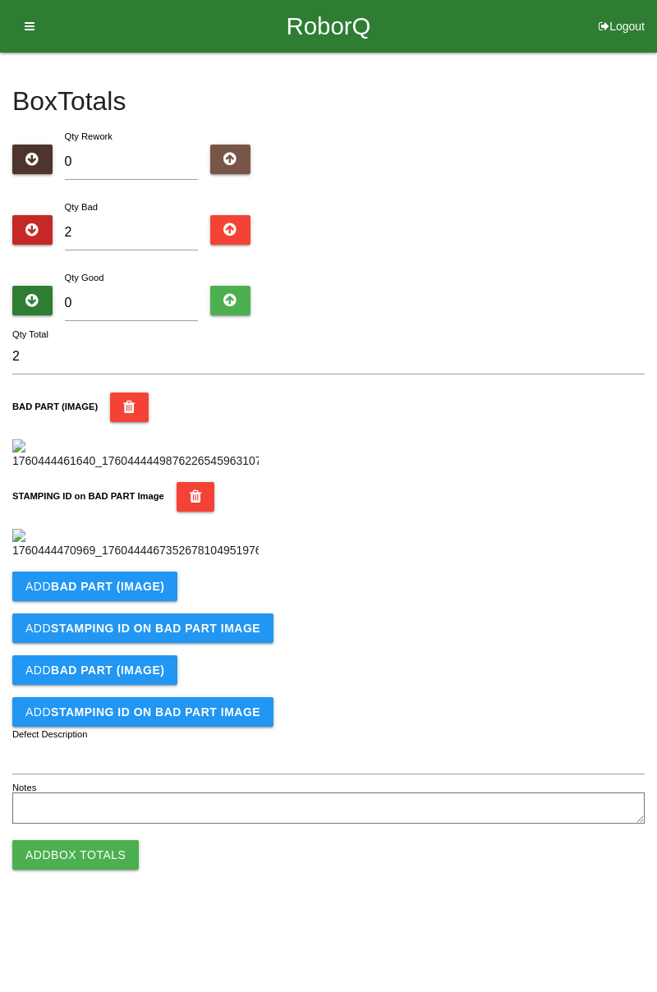
scroll to position [361, 0]
click at [141, 601] on button "Add BAD PART (IMAGE)" at bounding box center [94, 587] width 165 height 30
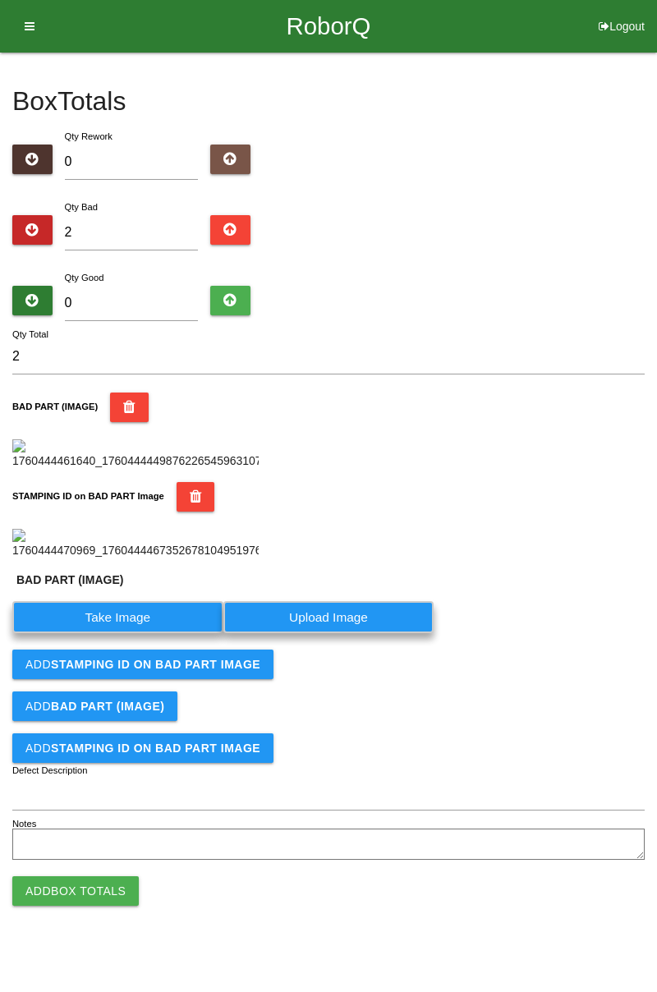
click at [117, 633] on label "Take Image" at bounding box center [117, 617] width 211 height 32
click at [0, 0] on \(IMAGE\) "Take Image" at bounding box center [0, 0] width 0 height 0
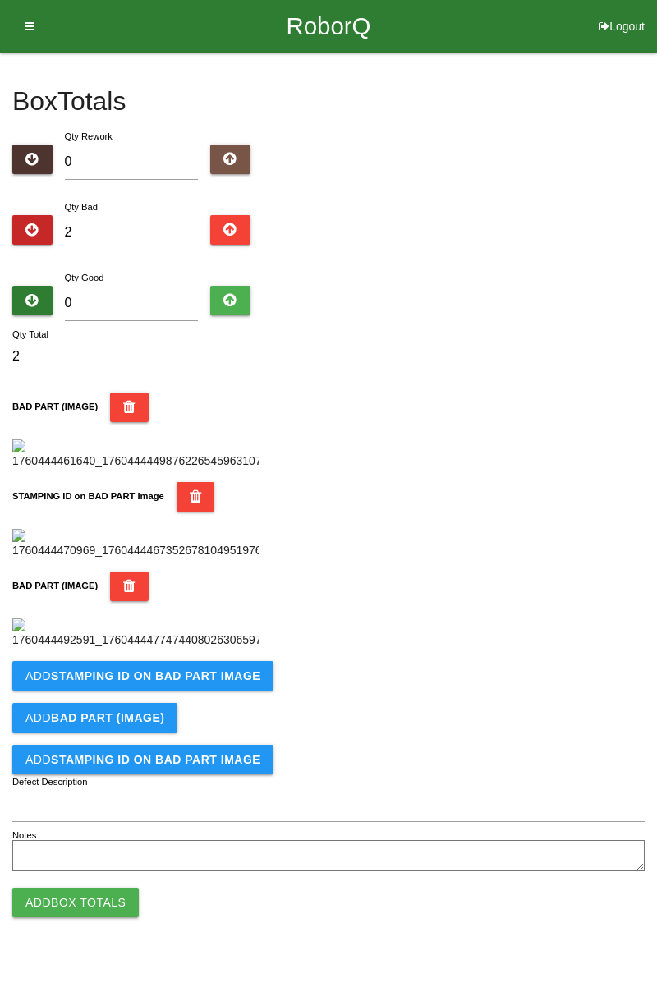
scroll to position [631, 0]
click at [184, 683] on b "STAMPING ID on BAD PART Image" at bounding box center [155, 675] width 209 height 13
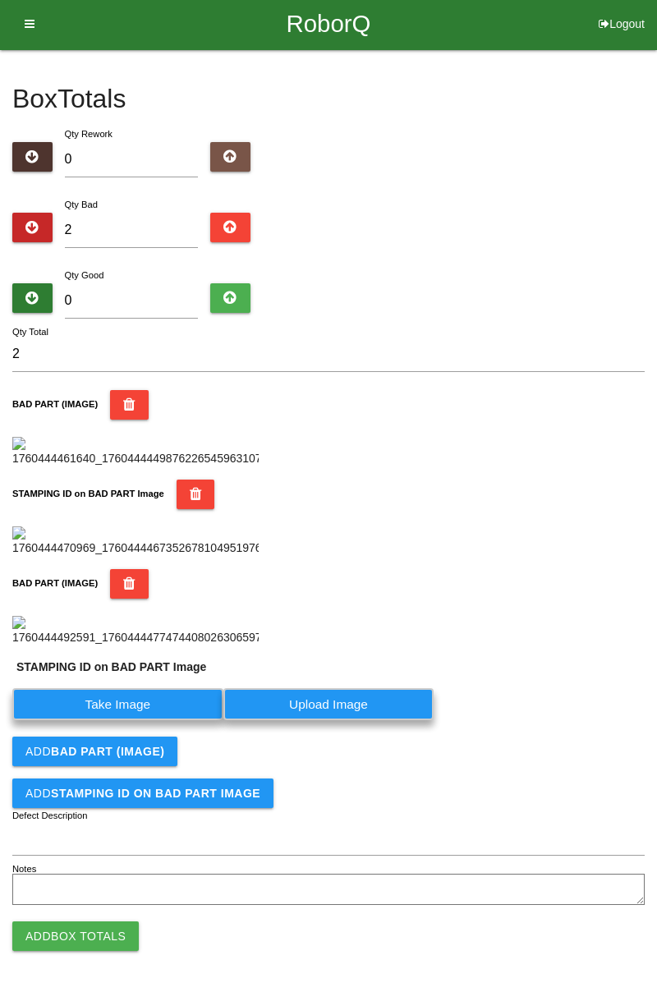
click at [145, 720] on label "Take Image" at bounding box center [117, 704] width 211 height 32
click at [0, 0] on PART "Take Image" at bounding box center [0, 0] width 0 height 0
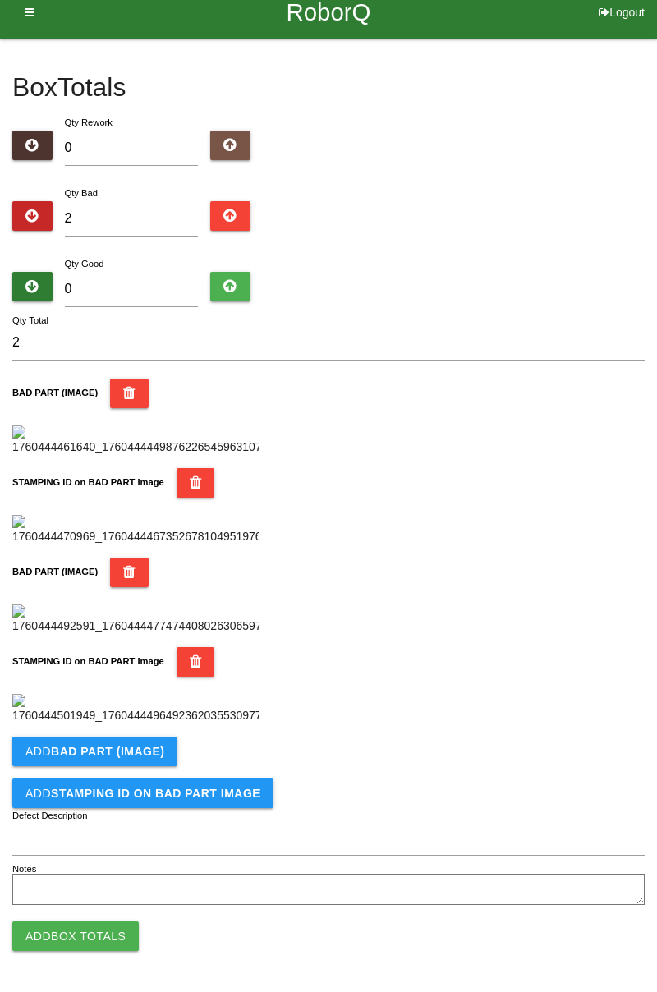
scroll to position [0, 0]
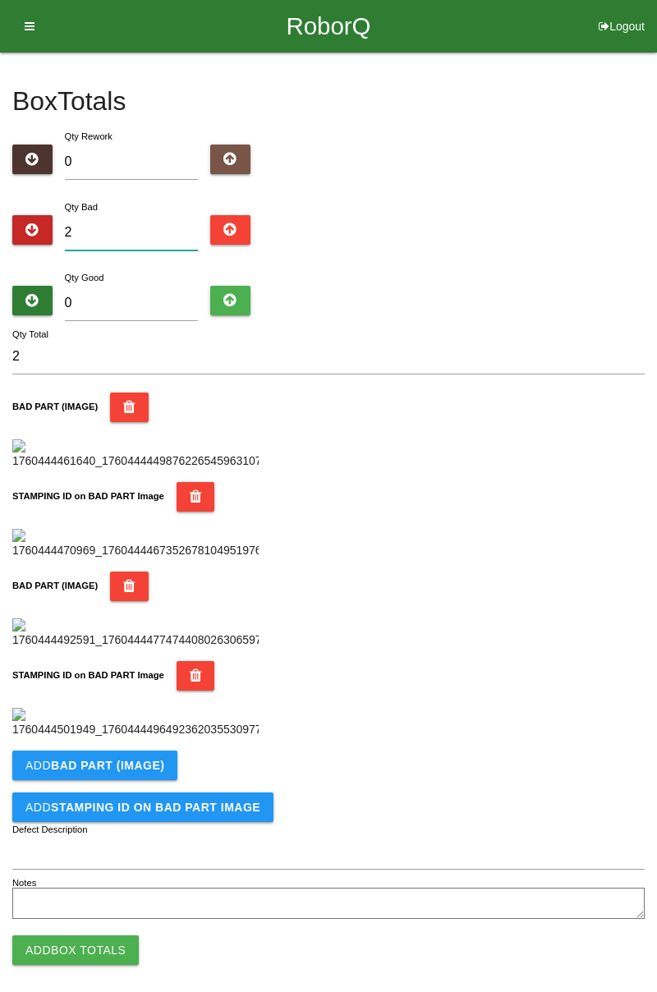
click at [163, 227] on input "2" at bounding box center [132, 232] width 134 height 35
type input "0"
type input "7"
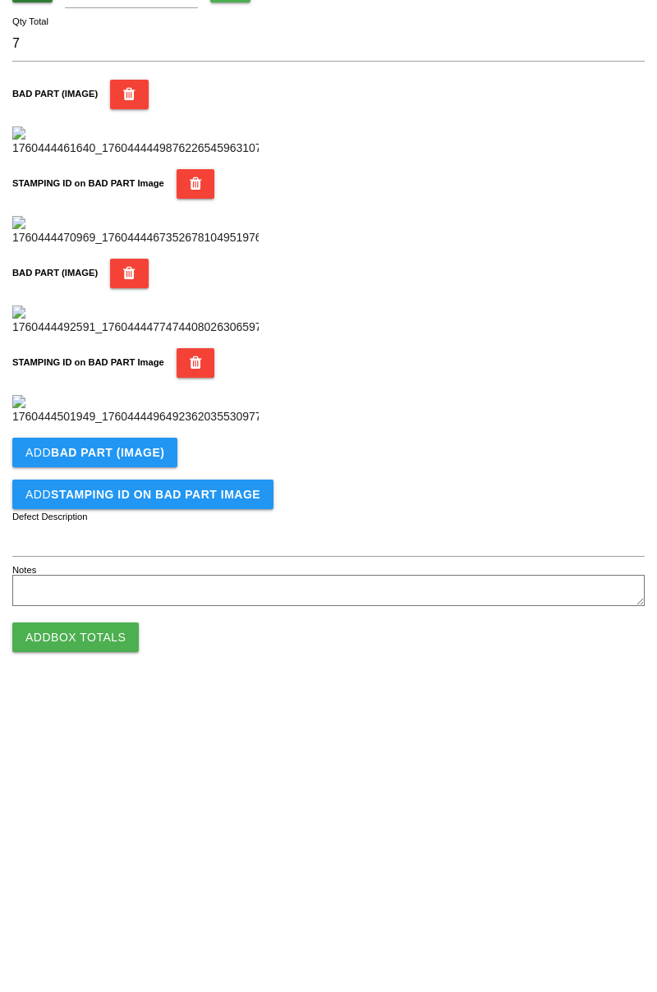
scroll to position [900, 0]
click at [134, 743] on button "Add BAD PART (IMAGE)" at bounding box center [94, 752] width 165 height 30
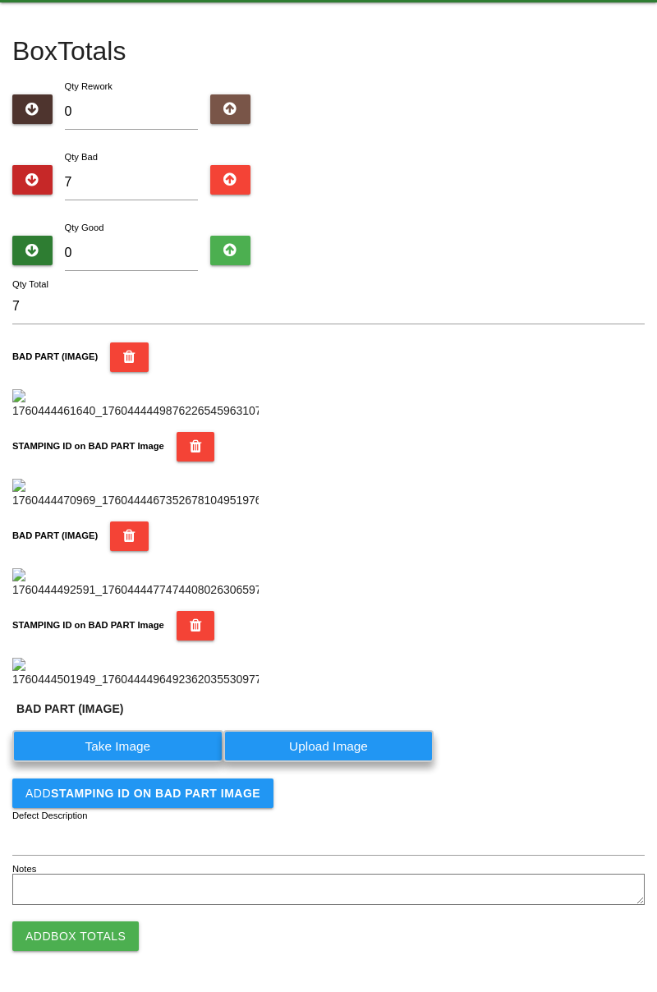
click at [166, 762] on label "Take Image" at bounding box center [117, 746] width 211 height 32
click at [0, 0] on \(IMAGE\) "Take Image" at bounding box center [0, 0] width 0 height 0
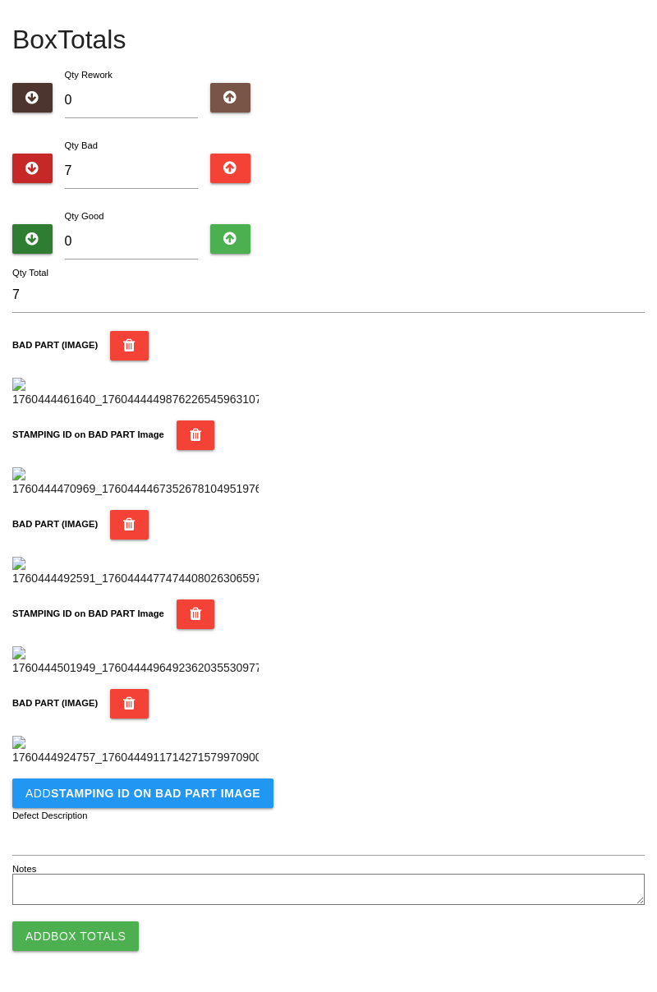
scroll to position [1170, 0]
click at [221, 806] on button "Add STAMPING ID on BAD PART Image" at bounding box center [142, 794] width 261 height 30
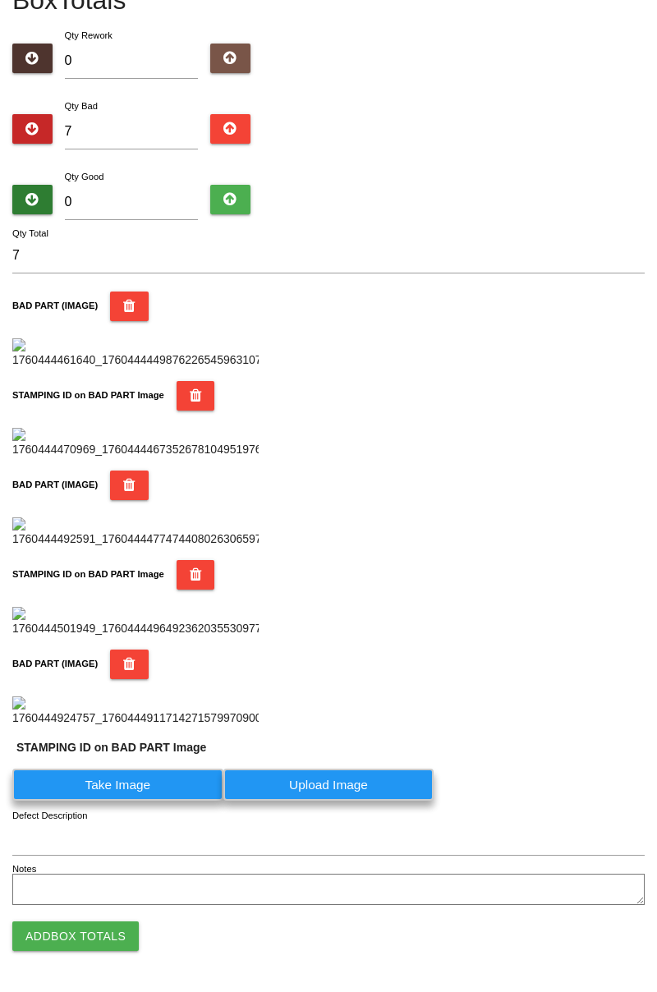
click at [149, 801] on label "Take Image" at bounding box center [117, 785] width 211 height 32
click at [0, 0] on PART "Take Image" at bounding box center [0, 0] width 0 height 0
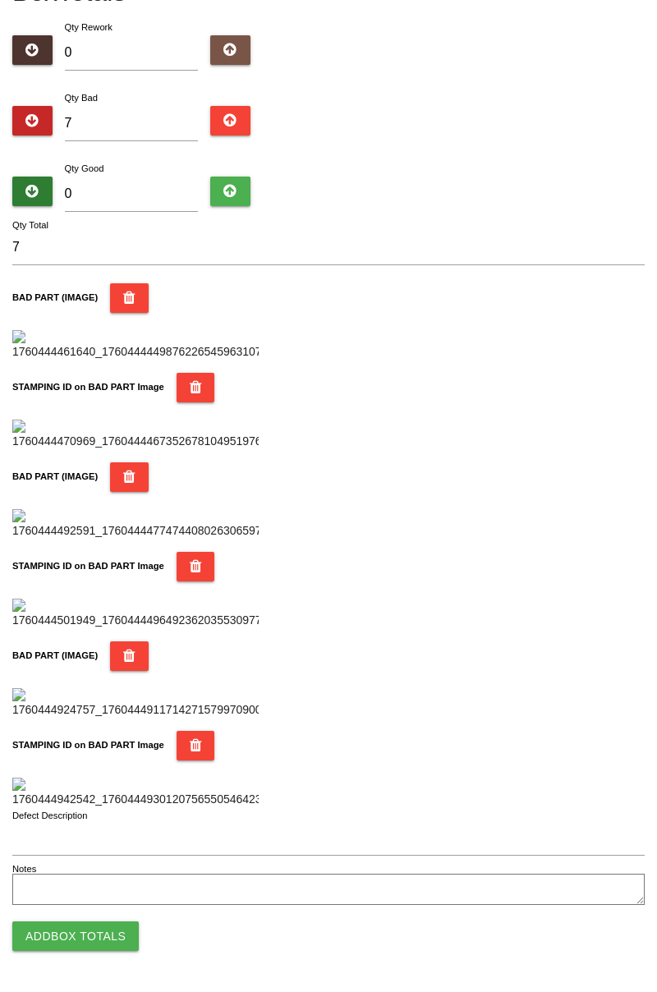
scroll to position [0, 0]
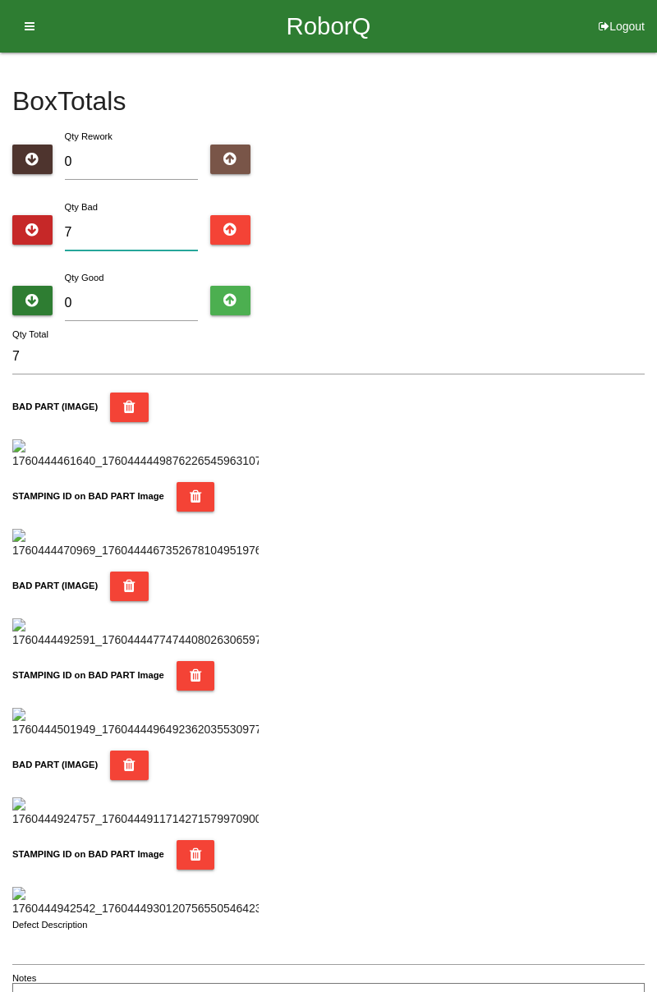
click at [156, 224] on input "7" at bounding box center [132, 232] width 134 height 35
click at [656, 225] on div "Box Totals Translate Weight Weight unit: Rework Weight Bad Weight Good Weight 0…" at bounding box center [328, 536] width 657 height 967
click at [163, 217] on input "7" at bounding box center [132, 232] width 134 height 35
type input "0"
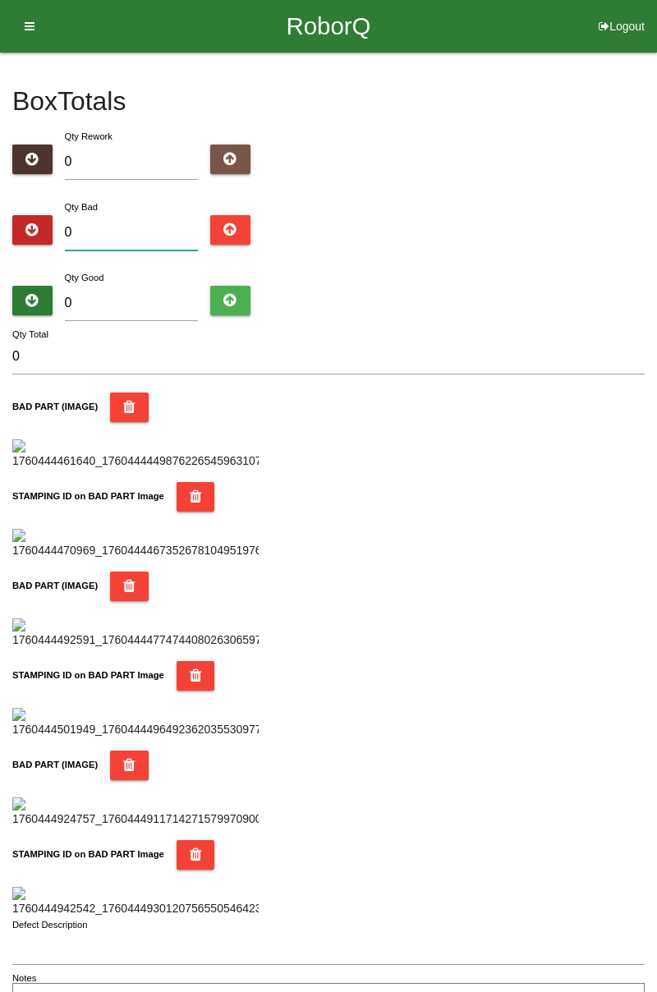
type input "8"
click at [155, 286] on input "0" at bounding box center [132, 303] width 134 height 35
type input "7"
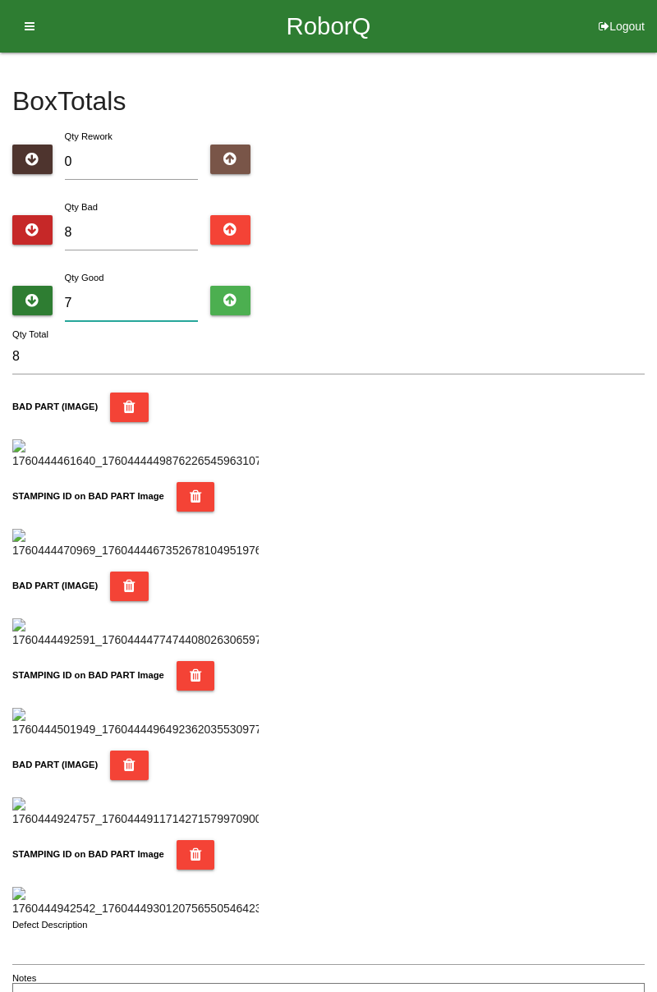
type input "15"
type input "76"
type input "84"
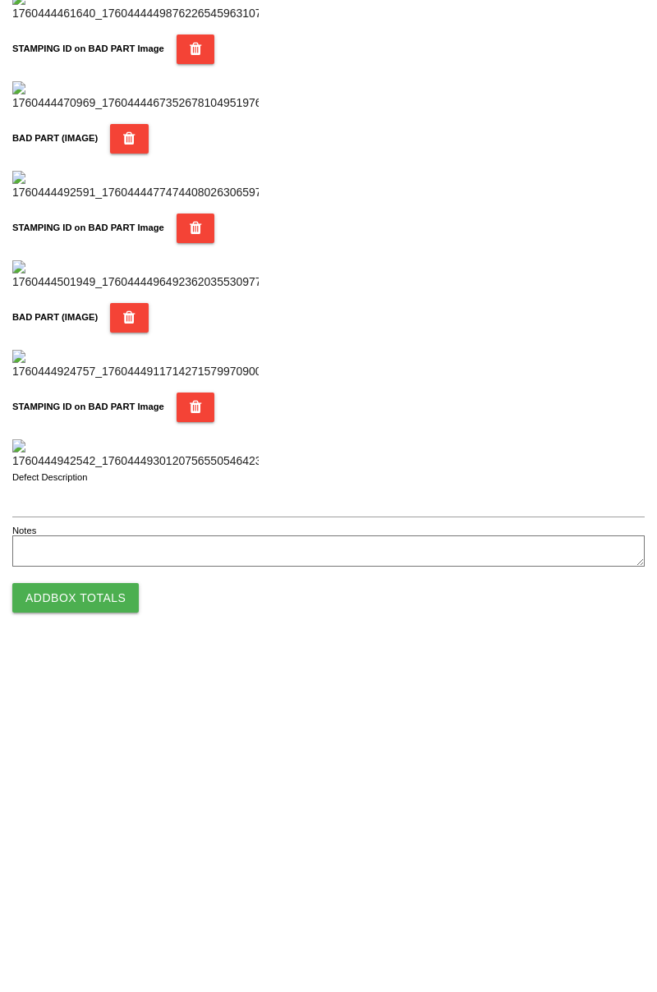
type input "76"
click at [95, 946] on button "Add Box Totals" at bounding box center [75, 937] width 126 height 30
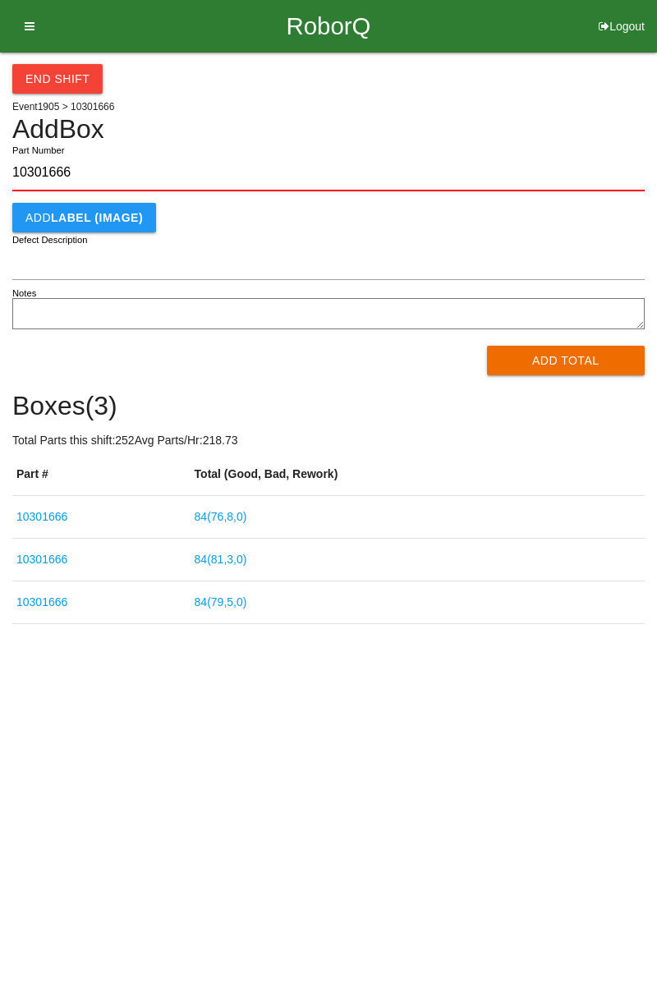
type input "10301666"
click at [574, 366] on button "Add Total" at bounding box center [566, 361] width 159 height 30
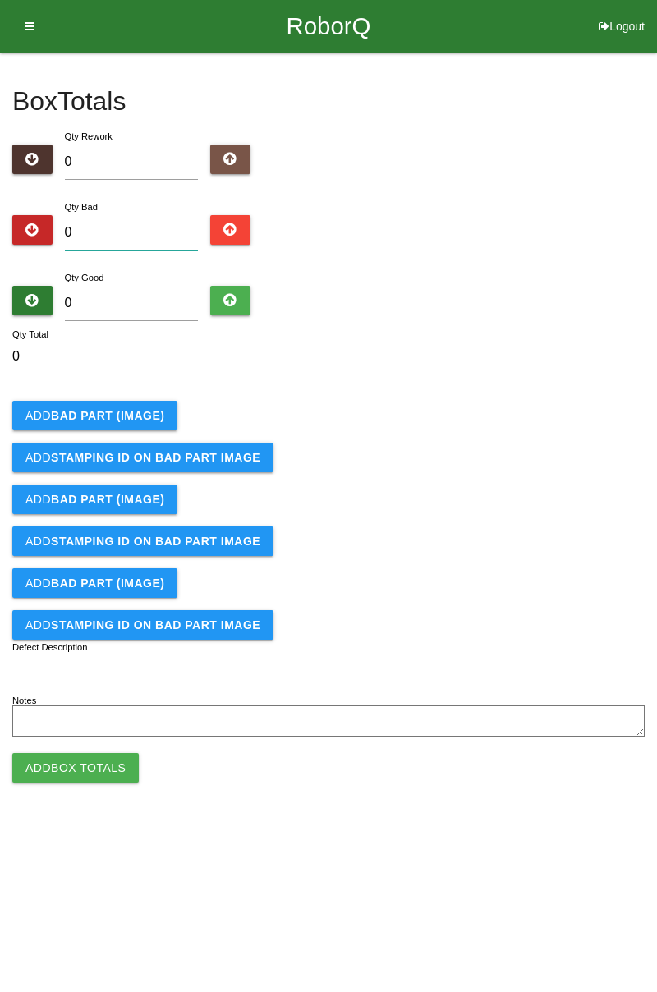
click at [146, 224] on input "0" at bounding box center [132, 232] width 134 height 35
click at [650, 402] on div "Box Totals Translate Weight Weight unit: Rework Weight Bad Weight Good Weight 0…" at bounding box center [328, 397] width 657 height 689
click at [150, 225] on input "0" at bounding box center [132, 232] width 134 height 35
type input "6"
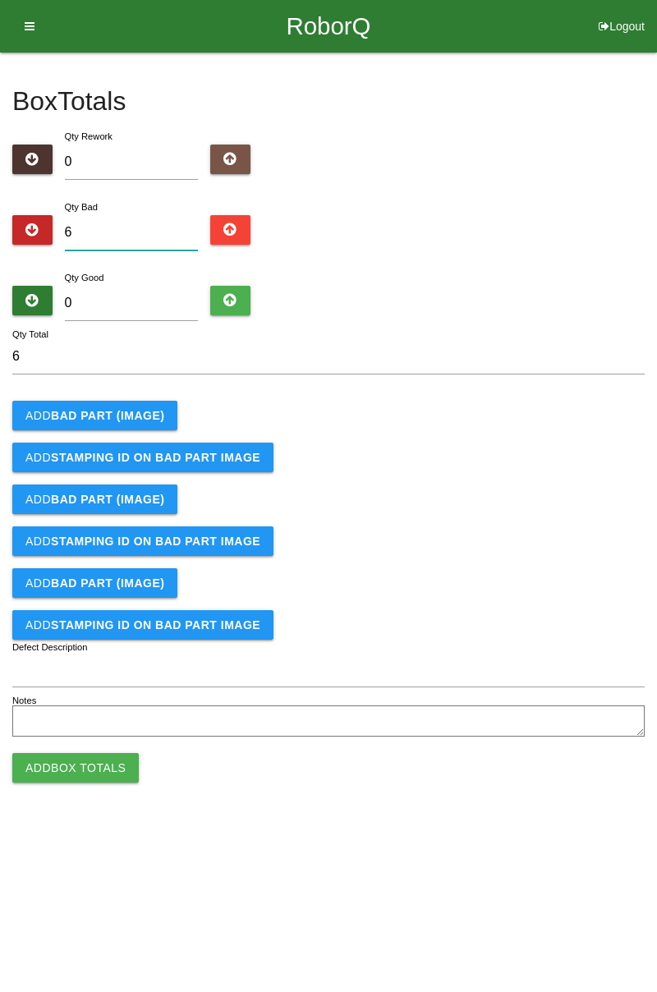
type input "6"
click at [138, 421] on button "Add BAD PART (IMAGE)" at bounding box center [94, 416] width 165 height 30
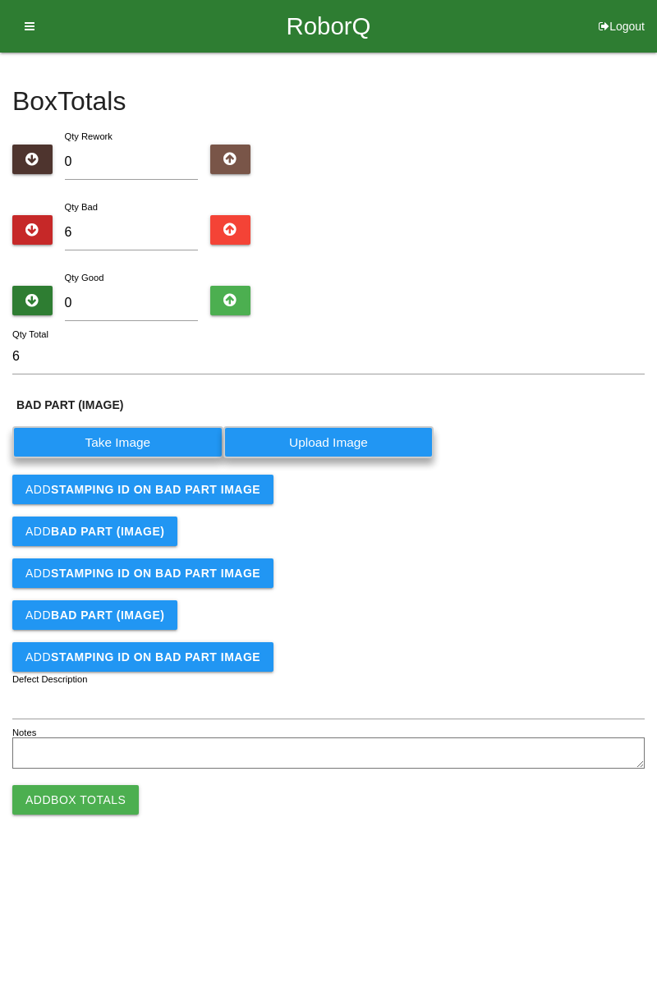
click at [134, 444] on label "Take Image" at bounding box center [117, 442] width 211 height 32
click at [0, 0] on \(IMAGE\) "Take Image" at bounding box center [0, 0] width 0 height 0
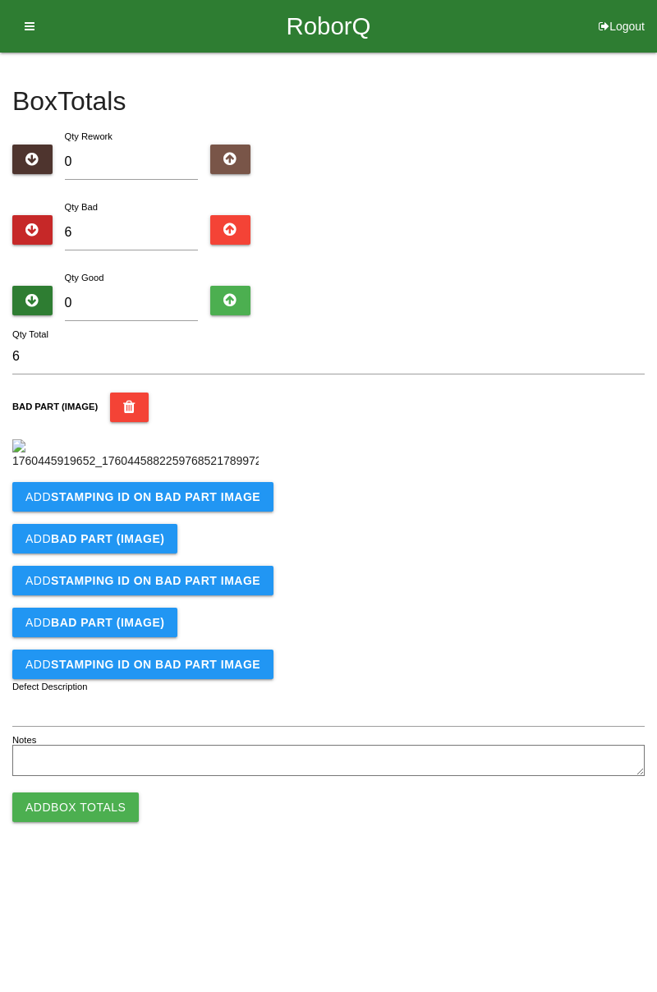
click at [186, 504] on b "STAMPING ID on BAD PART Image" at bounding box center [155, 496] width 209 height 13
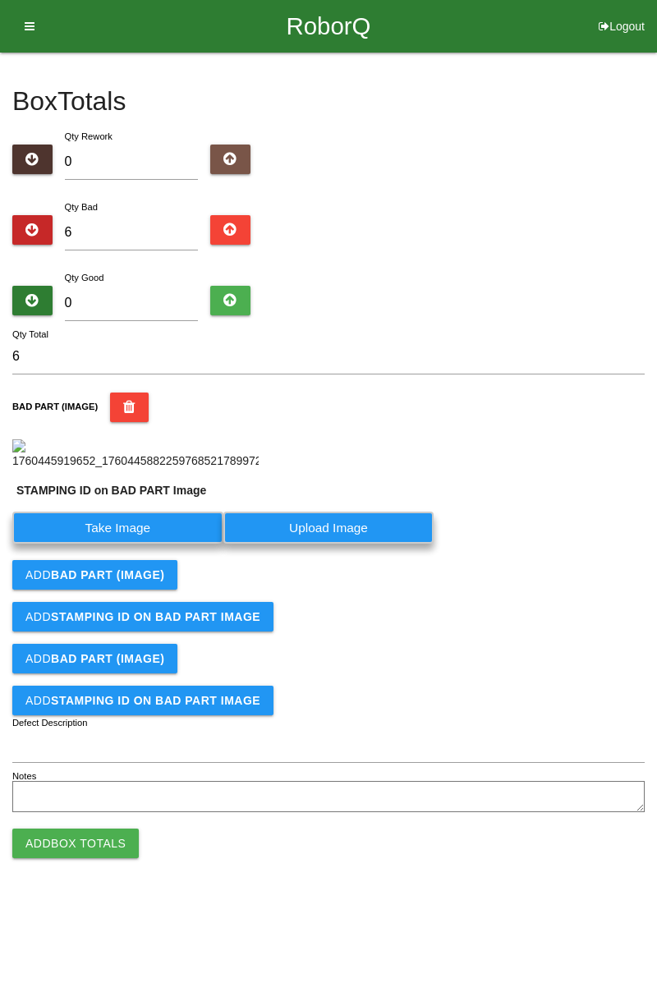
click at [163, 544] on label "Take Image" at bounding box center [117, 528] width 211 height 32
click at [0, 0] on PART "Take Image" at bounding box center [0, 0] width 0 height 0
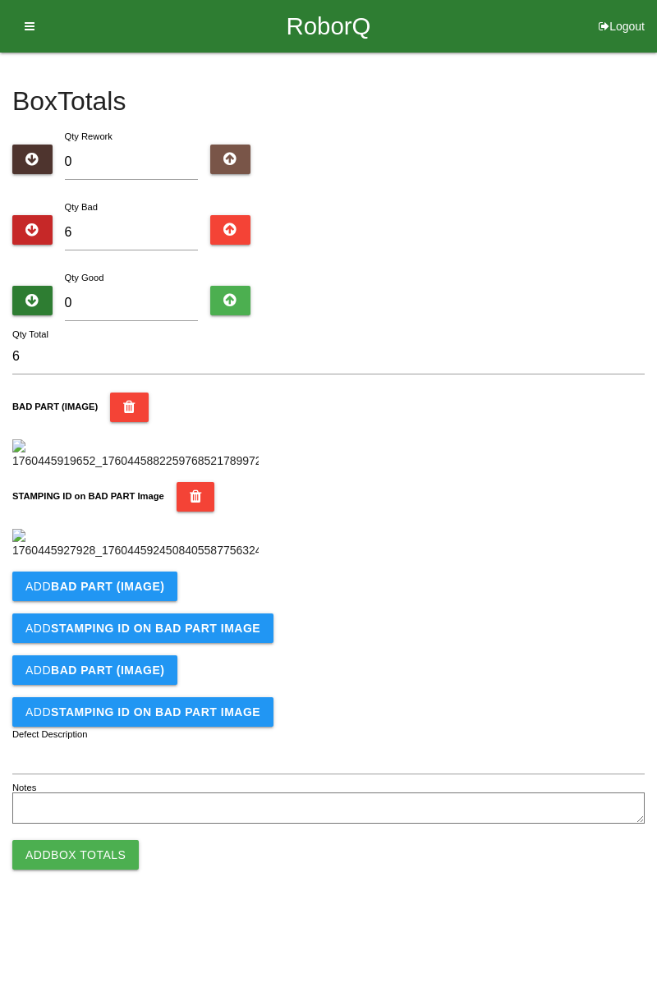
scroll to position [361, 0]
click at [145, 601] on button "Add BAD PART (IMAGE)" at bounding box center [94, 587] width 165 height 30
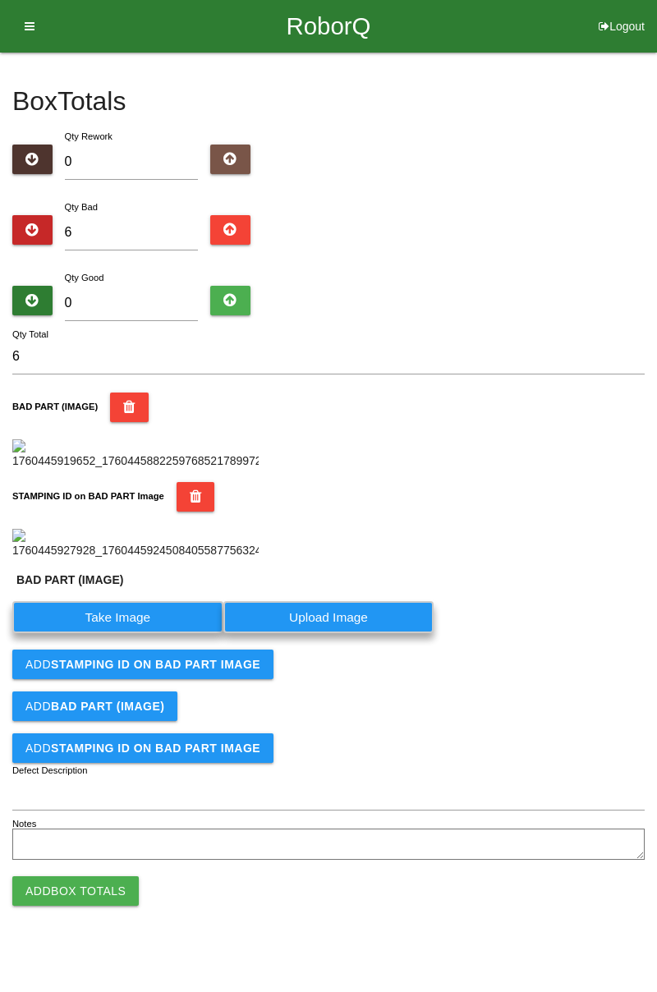
click at [131, 633] on label "Take Image" at bounding box center [117, 617] width 211 height 32
click at [0, 0] on \(IMAGE\) "Take Image" at bounding box center [0, 0] width 0 height 0
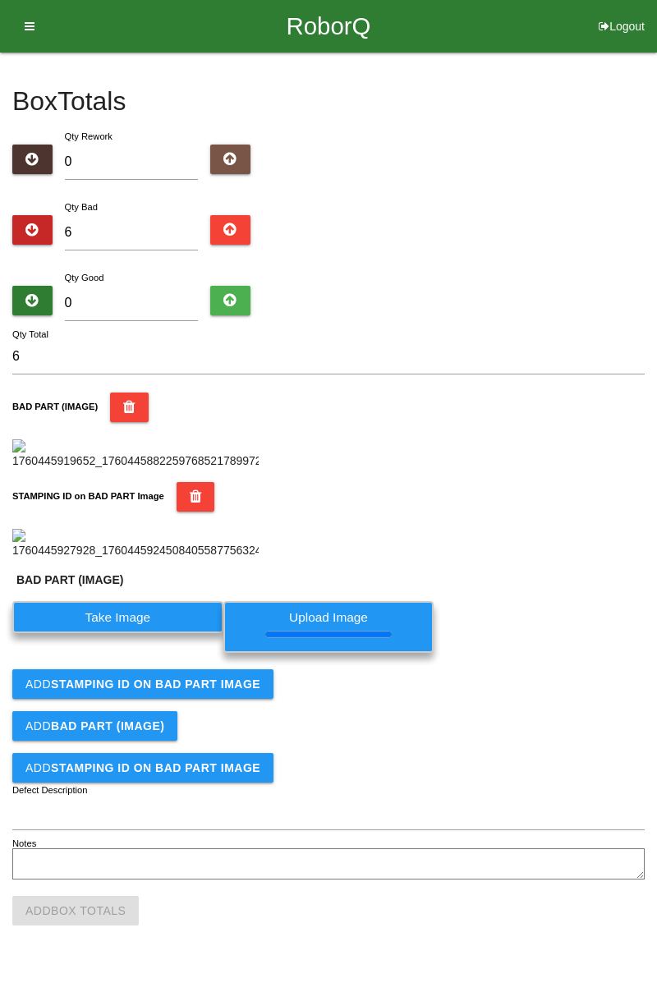
click at [187, 691] on b "STAMPING ID on BAD PART Image" at bounding box center [155, 684] width 209 height 13
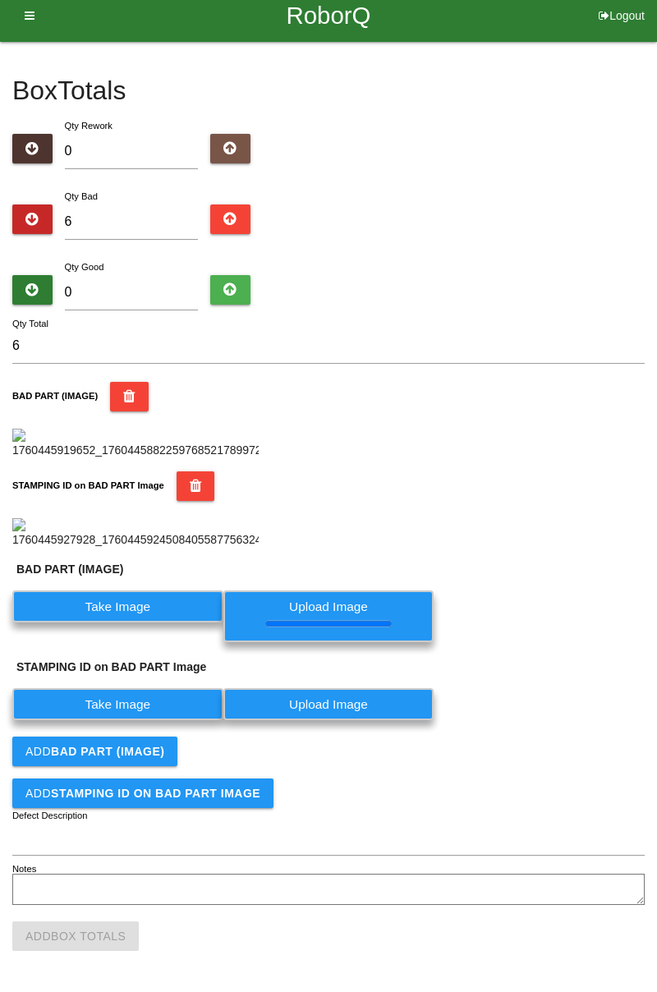
click at [171, 720] on label "Take Image" at bounding box center [117, 704] width 211 height 32
click at [0, 0] on PART "Take Image" at bounding box center [0, 0] width 0 height 0
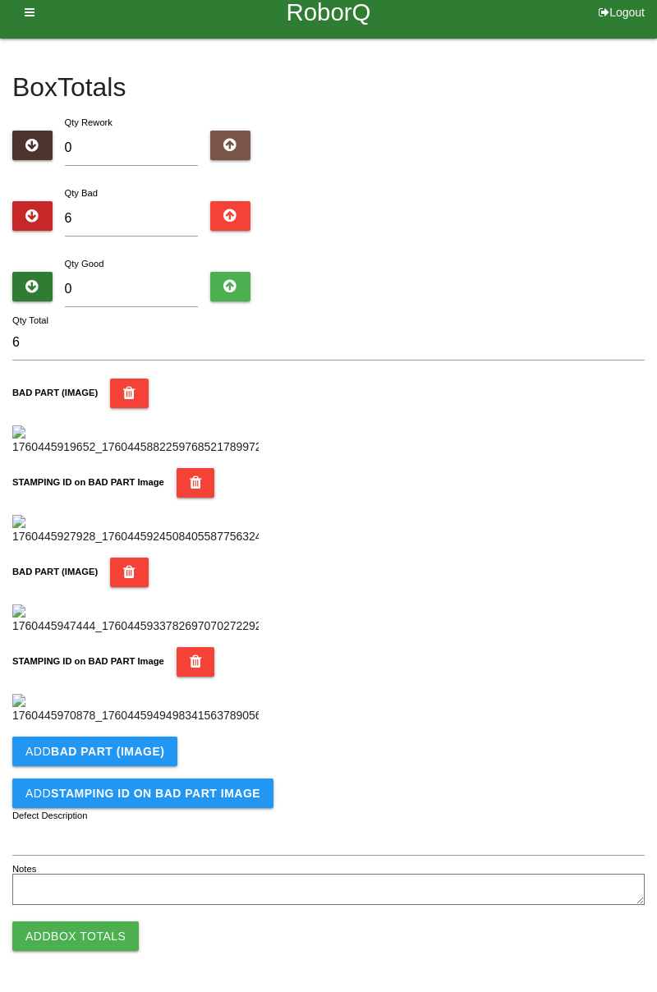
scroll to position [900, 0]
click at [156, 752] on b "BAD PART (IMAGE)" at bounding box center [107, 751] width 113 height 13
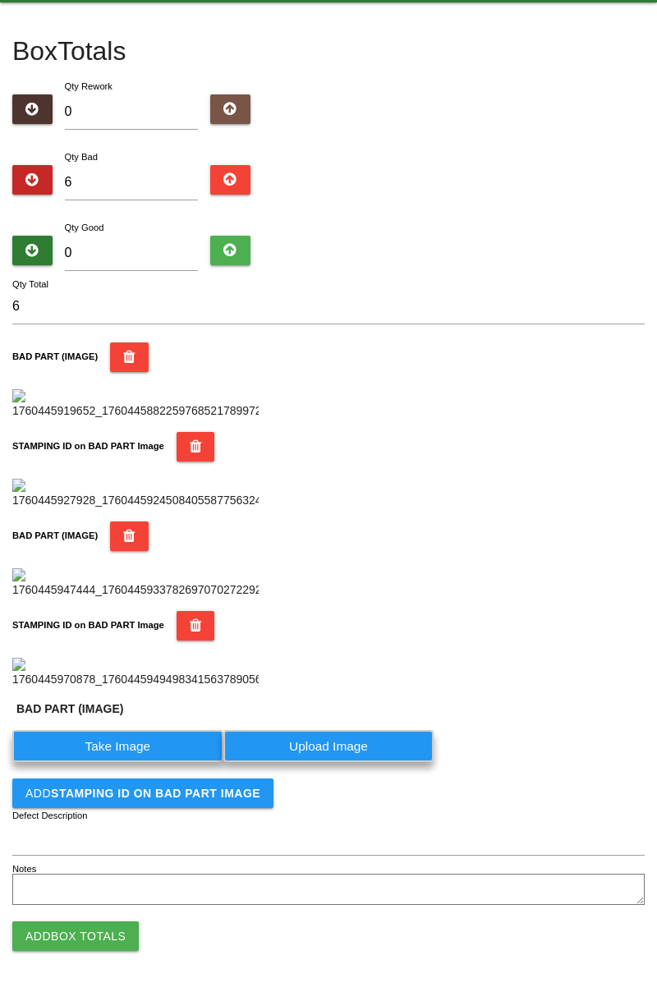
click at [129, 762] on label "Take Image" at bounding box center [117, 746] width 211 height 32
click at [0, 0] on \(IMAGE\) "Take Image" at bounding box center [0, 0] width 0 height 0
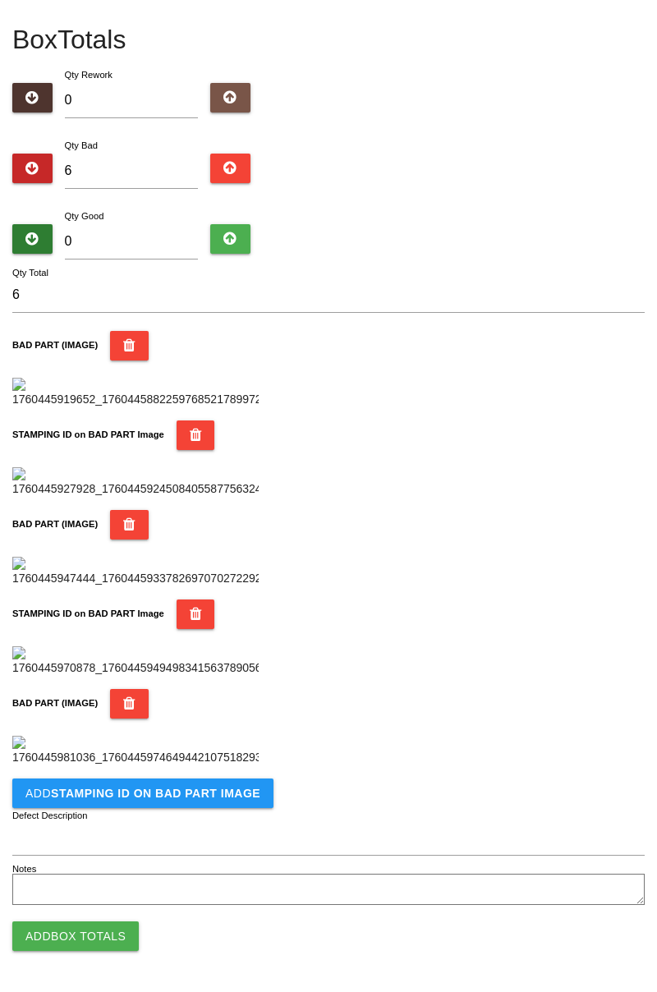
scroll to position [1170, 0]
click at [205, 801] on button "Add STAMPING ID on BAD PART Image" at bounding box center [142, 794] width 261 height 30
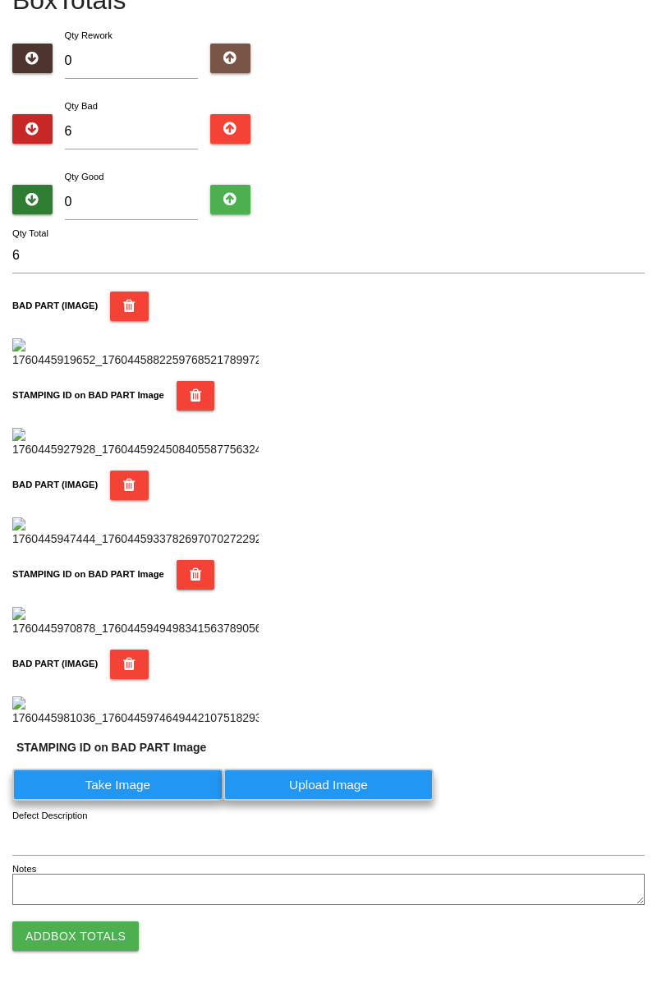
click at [157, 801] on label "Take Image" at bounding box center [117, 785] width 211 height 32
click at [0, 0] on PART "Take Image" at bounding box center [0, 0] width 0 height 0
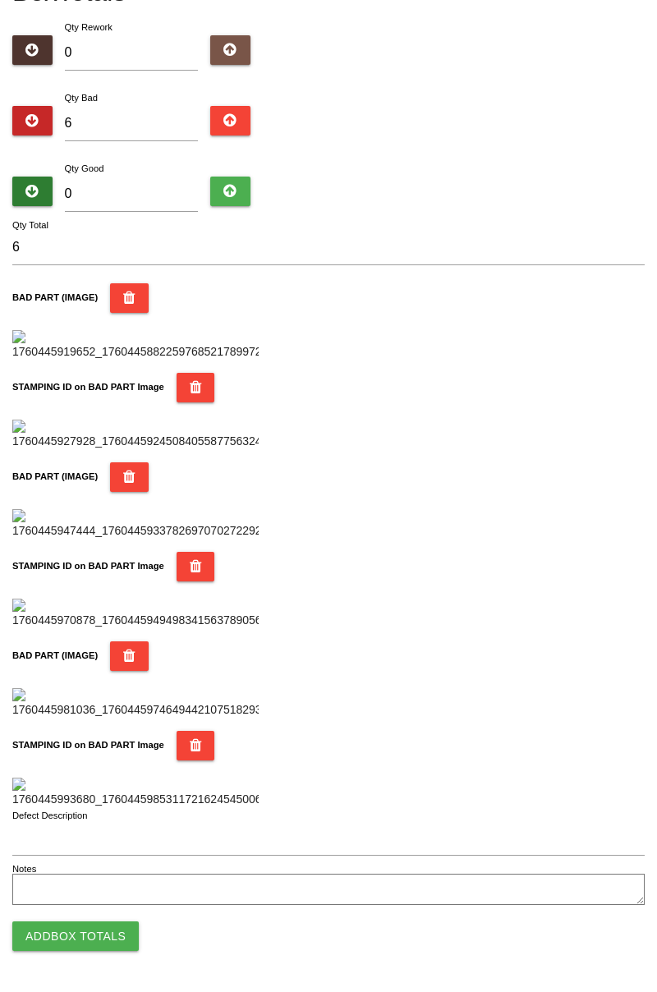
scroll to position [0, 0]
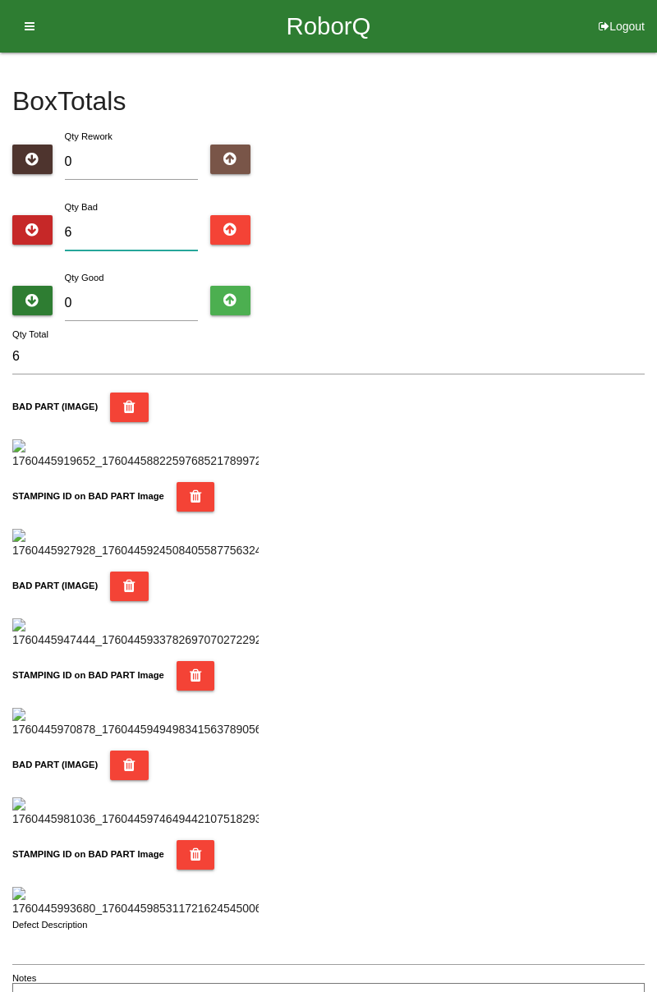
click at [154, 228] on input "6" at bounding box center [132, 232] width 134 height 35
click at [168, 286] on input "0" at bounding box center [132, 303] width 134 height 35
type input "7"
type input "13"
type input "78"
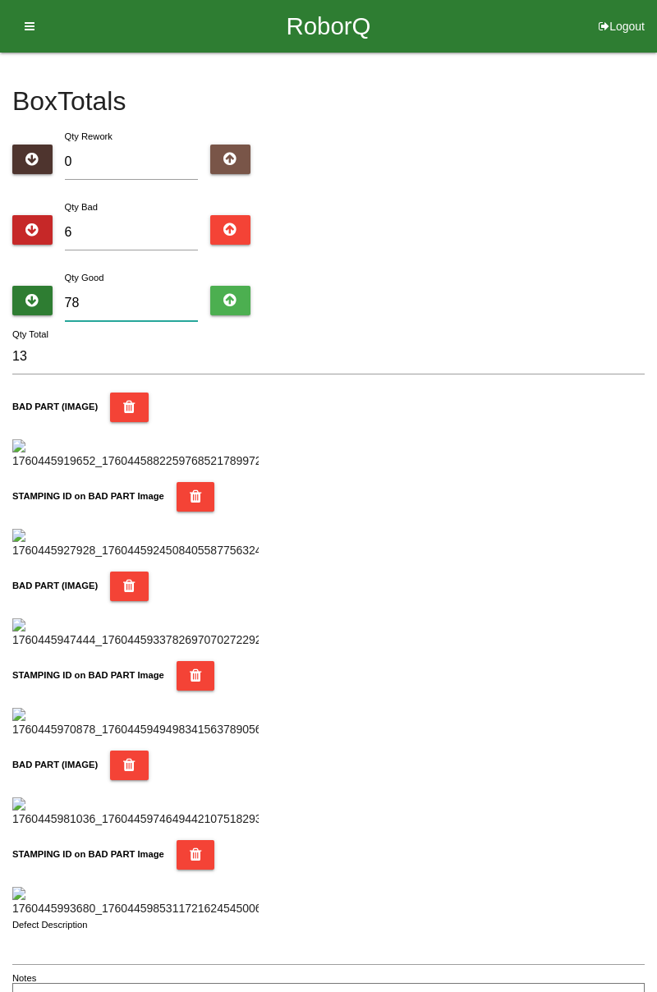
type input "84"
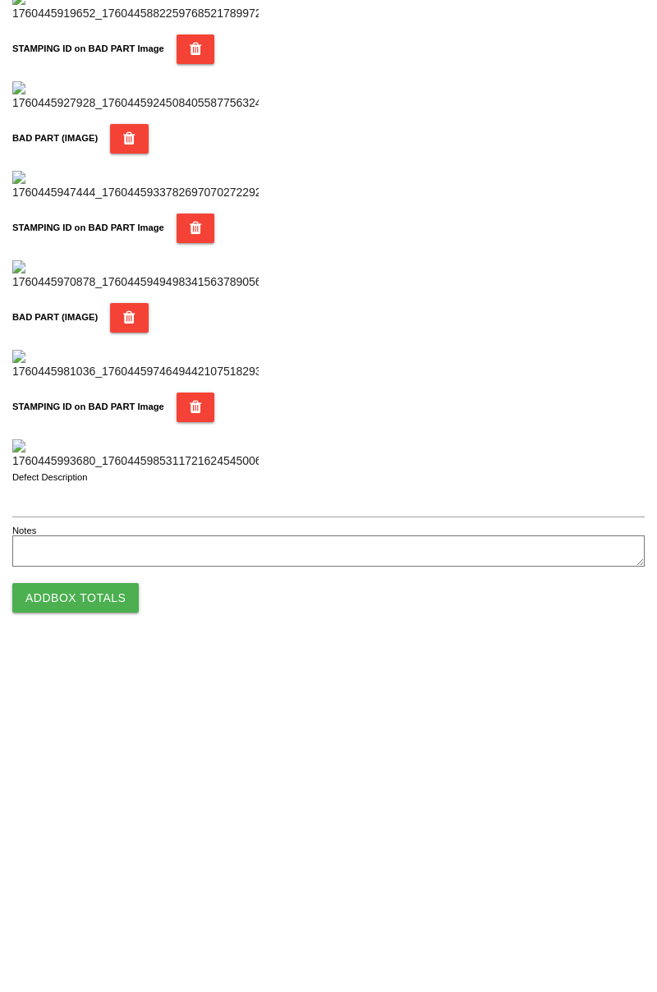
type input "78"
click at [103, 944] on button "Add Box Totals" at bounding box center [75, 937] width 126 height 30
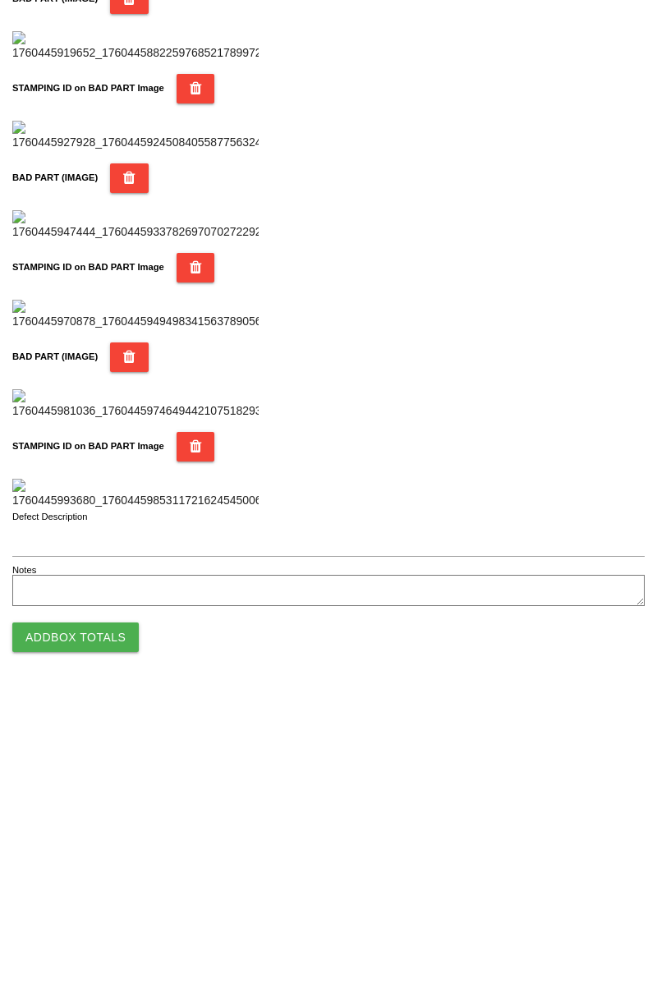
scroll to position [1439, 0]
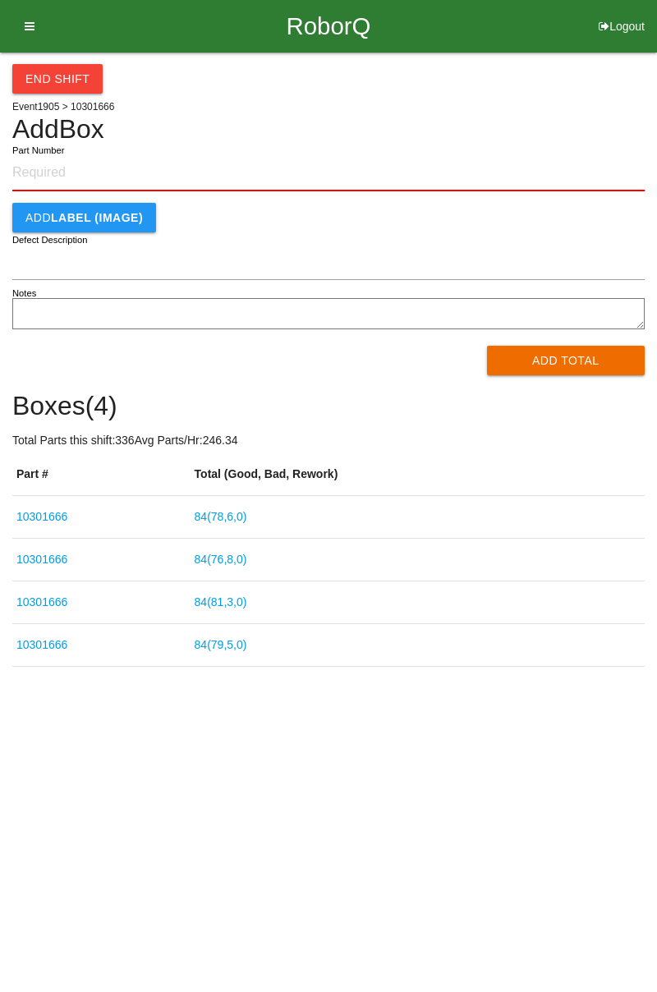
click at [245, 517] on link "84 ( 78 , 6 , 0 )" at bounding box center [221, 516] width 53 height 13
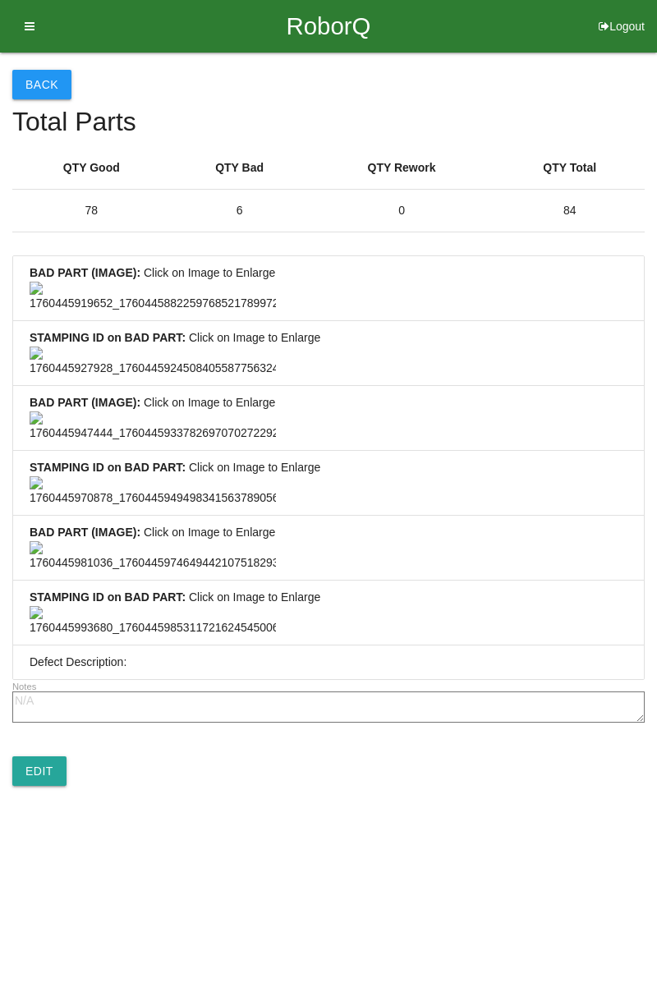
scroll to position [1221, 0]
click at [57, 786] on link "Edit" at bounding box center [39, 771] width 54 height 30
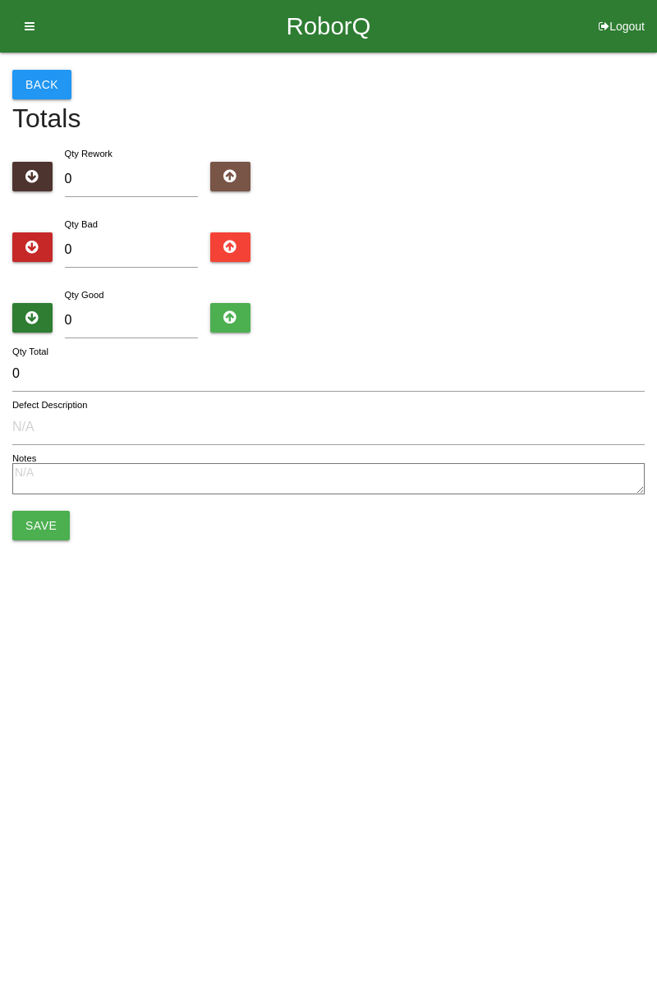
type input "6"
type input "78"
type input "84"
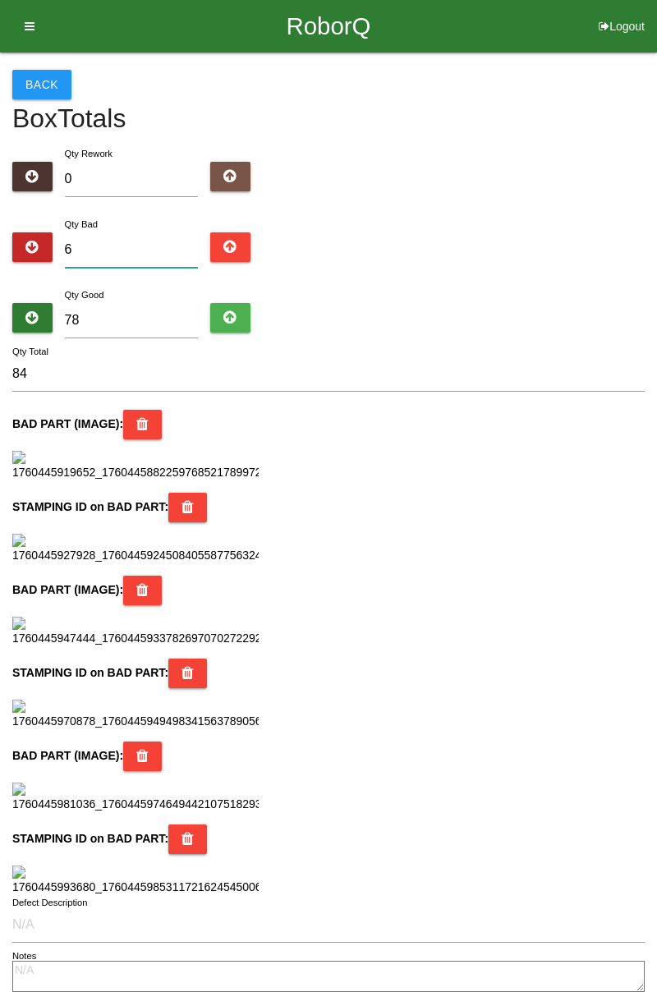
click at [139, 245] on input "6" at bounding box center [132, 249] width 134 height 35
type input "0"
type input "78"
type input "1"
type input "79"
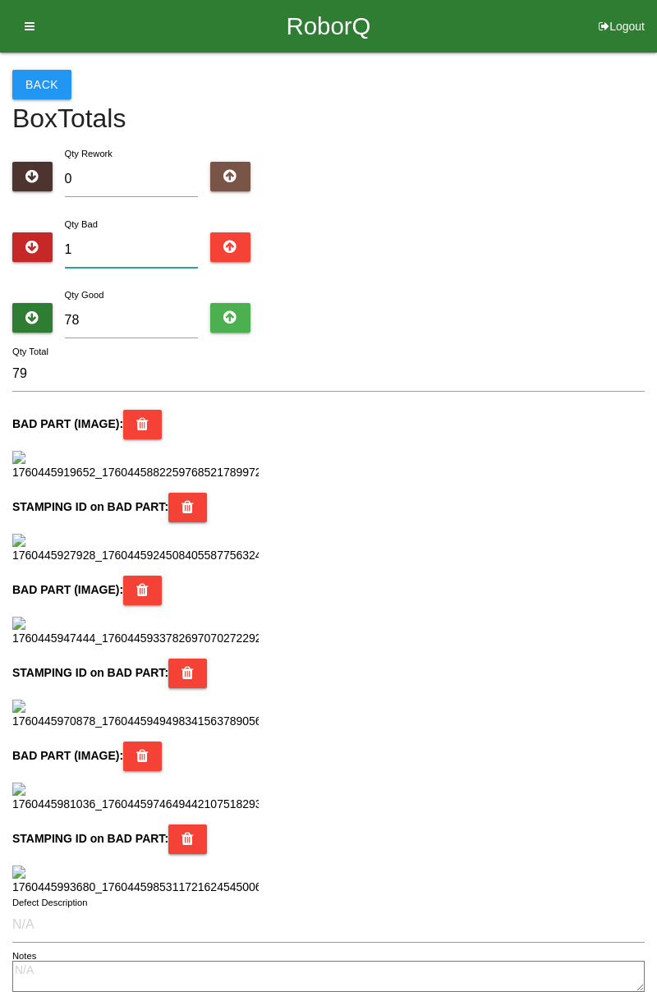
type input "14"
type input "92"
type input "14"
click at [142, 312] on input "78" at bounding box center [132, 320] width 134 height 35
type input "7"
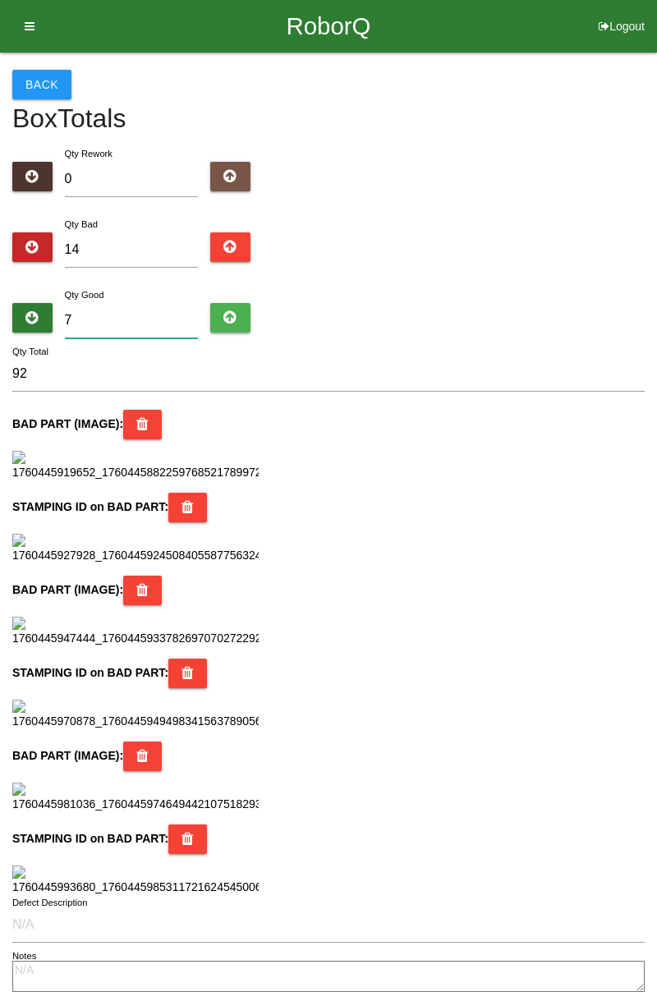
type input "21"
type input "0"
type input "14"
type input "7"
type input "21"
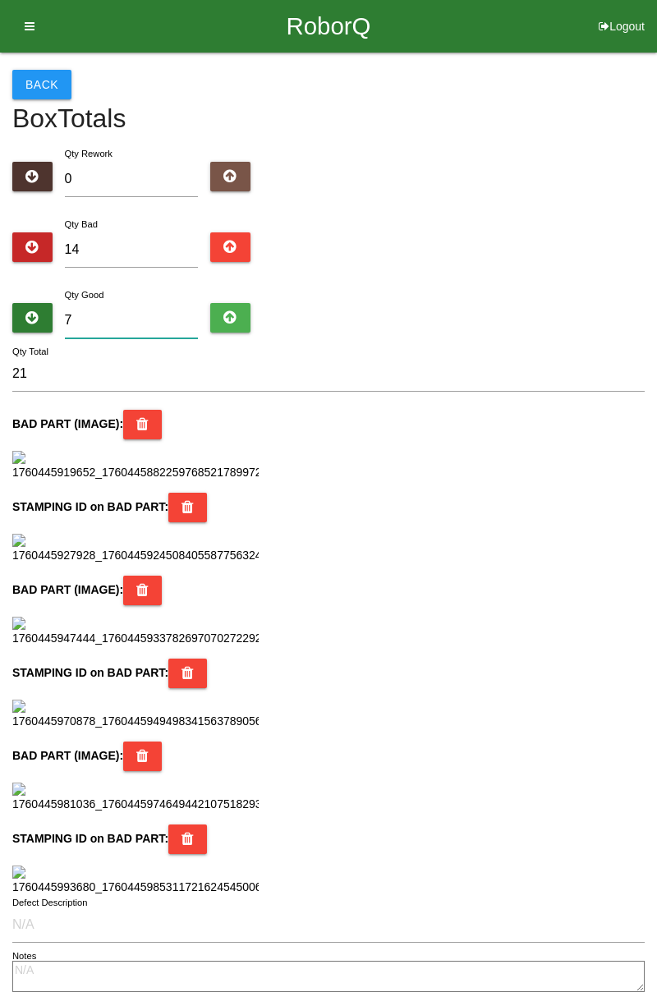
type input "77"
type input "91"
type input "7"
type input "21"
type input "0"
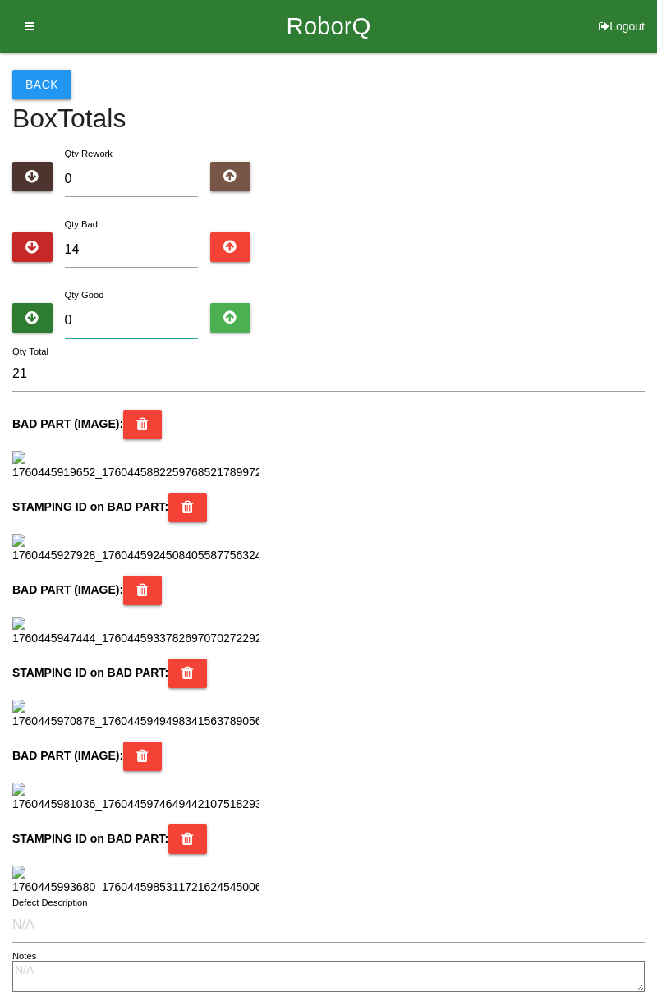
type input "14"
type input "6"
type input "20"
type input "68"
type input "82"
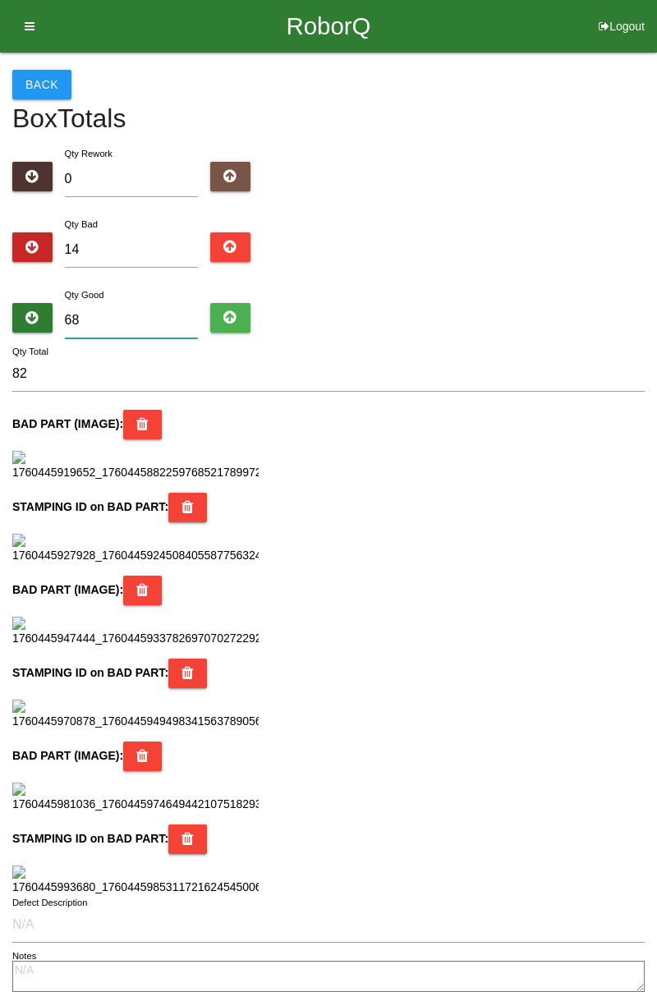
type input "6"
type input "20"
type input "0"
type input "14"
type input "7"
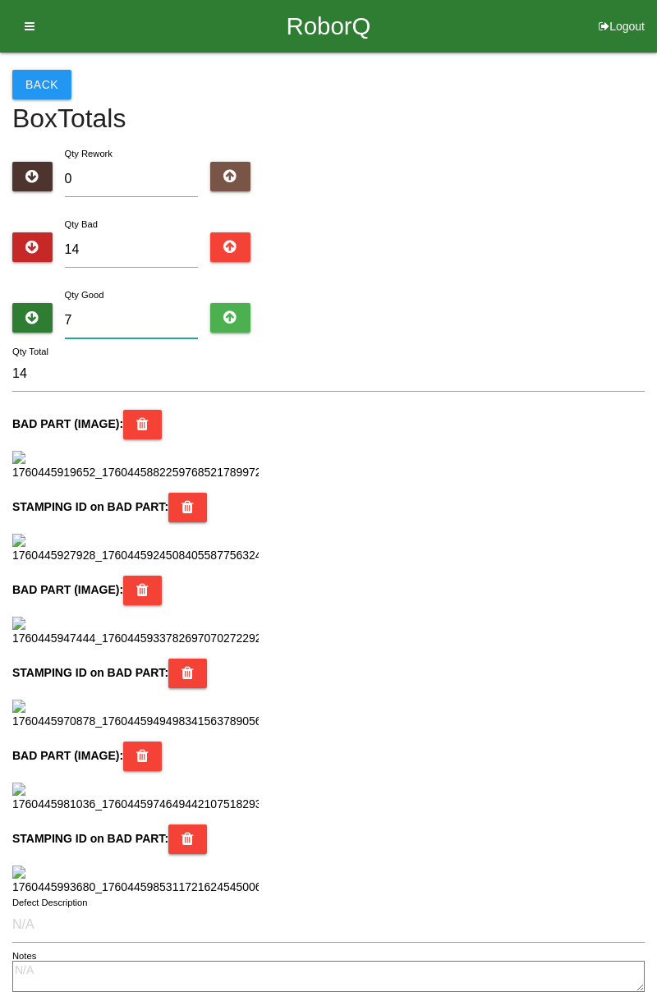
type input "21"
type input "70"
type input "84"
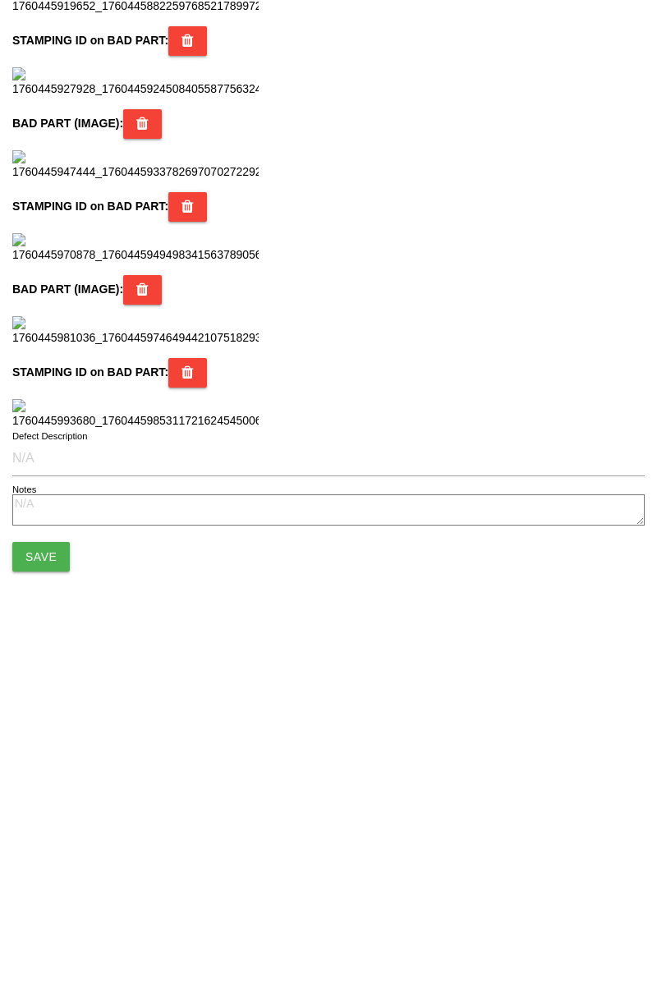
scroll to position [1459, 0]
type input "70"
click at [50, 901] on button "Save" at bounding box center [40, 896] width 57 height 30
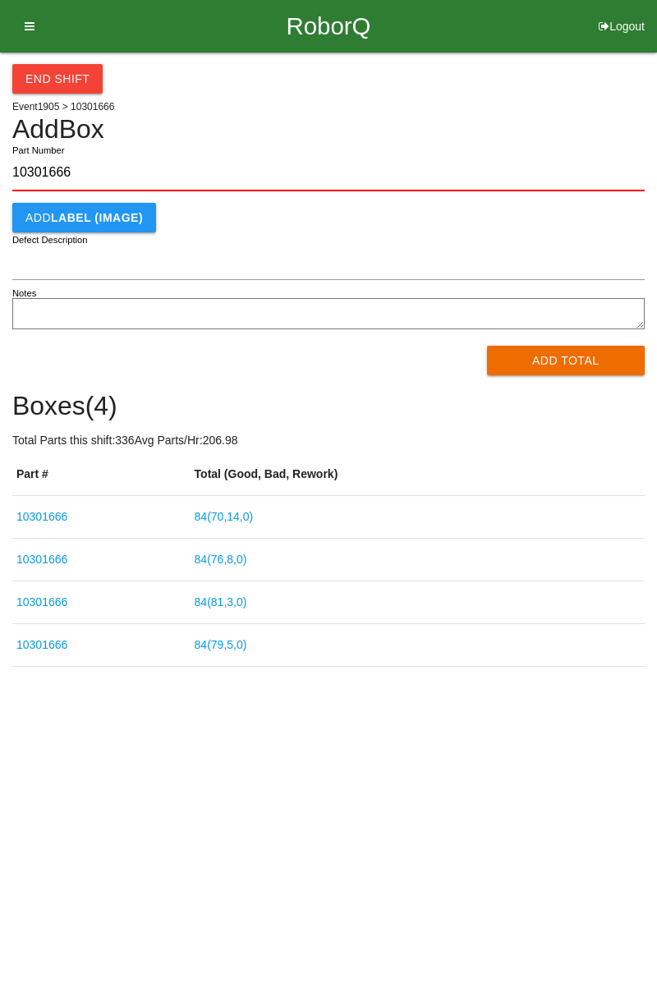
type input "10301666"
click at [591, 367] on button "Add Total" at bounding box center [566, 361] width 159 height 30
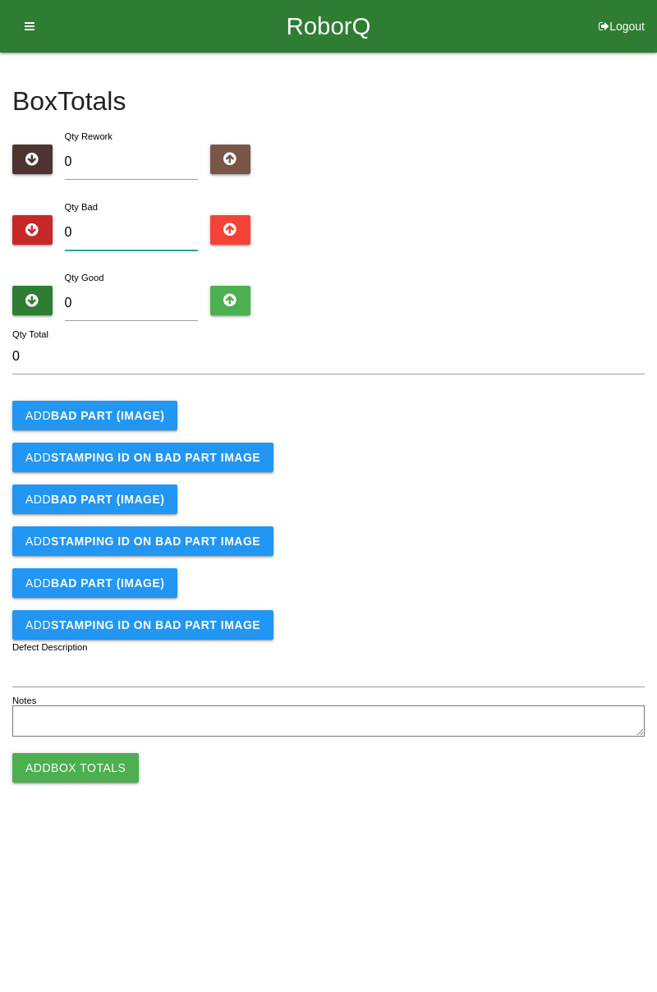
click at [133, 237] on input "0" at bounding box center [132, 232] width 134 height 35
type input "3"
click at [145, 411] on b "BAD PART (IMAGE)" at bounding box center [107, 415] width 113 height 13
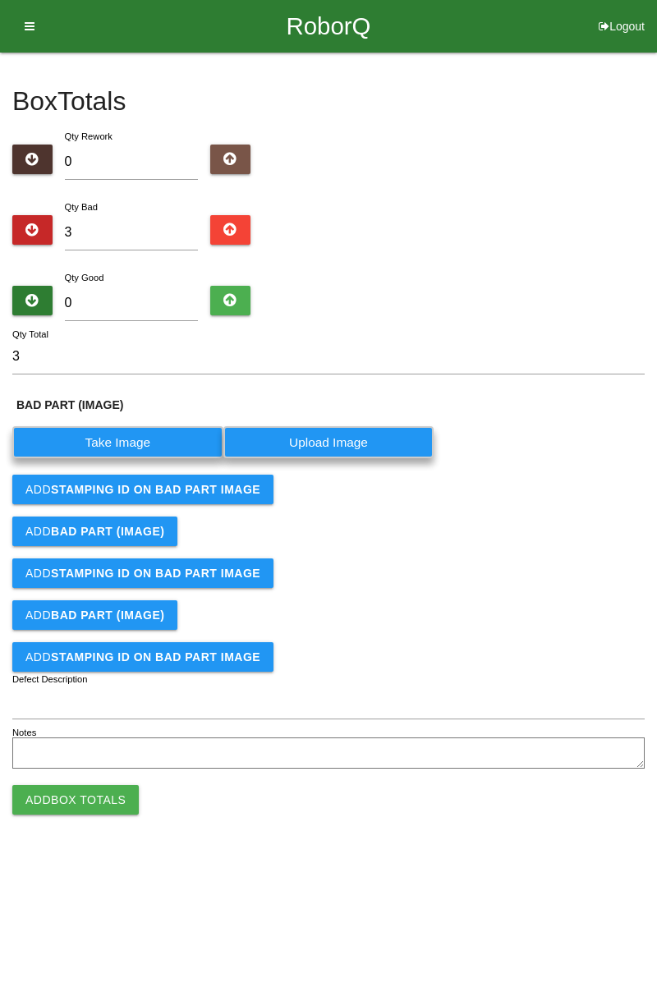
click at [133, 441] on label "Take Image" at bounding box center [117, 442] width 211 height 32
click at [0, 0] on \(IMAGE\) "Take Image" at bounding box center [0, 0] width 0 height 0
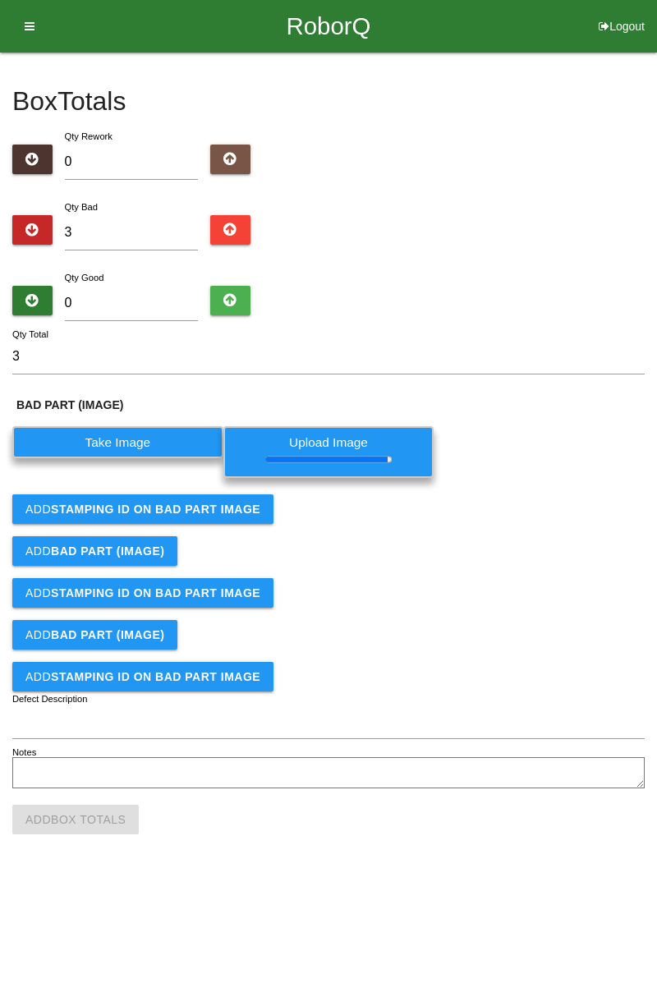
click at [191, 509] on b "STAMPING ID on BAD PART Image" at bounding box center [155, 509] width 209 height 13
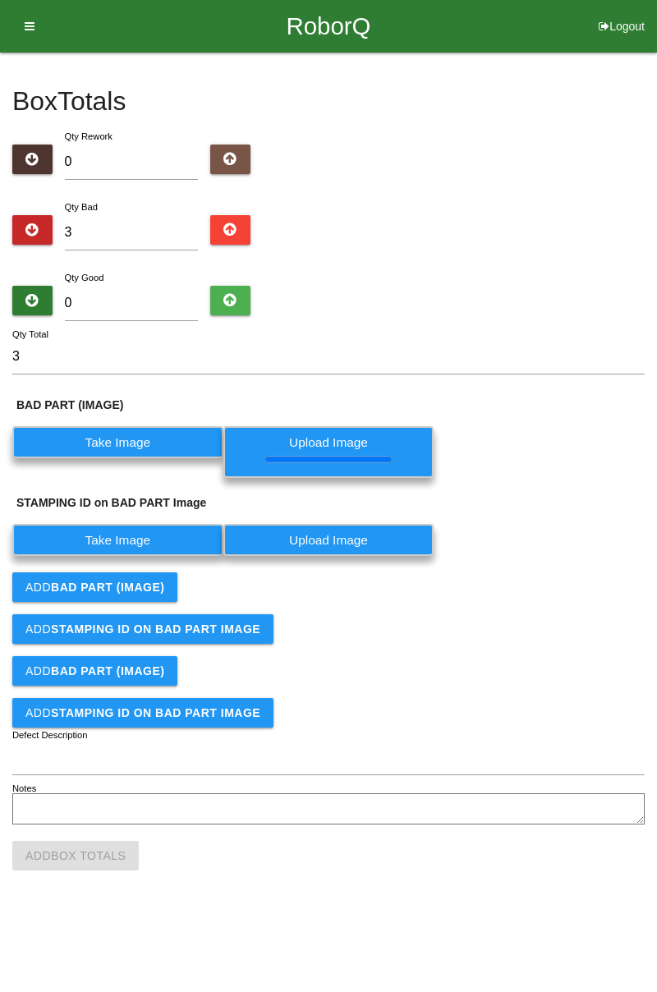
click at [174, 527] on label "Take Image" at bounding box center [117, 540] width 211 height 32
click at [0, 0] on PART "Take Image" at bounding box center [0, 0] width 0 height 0
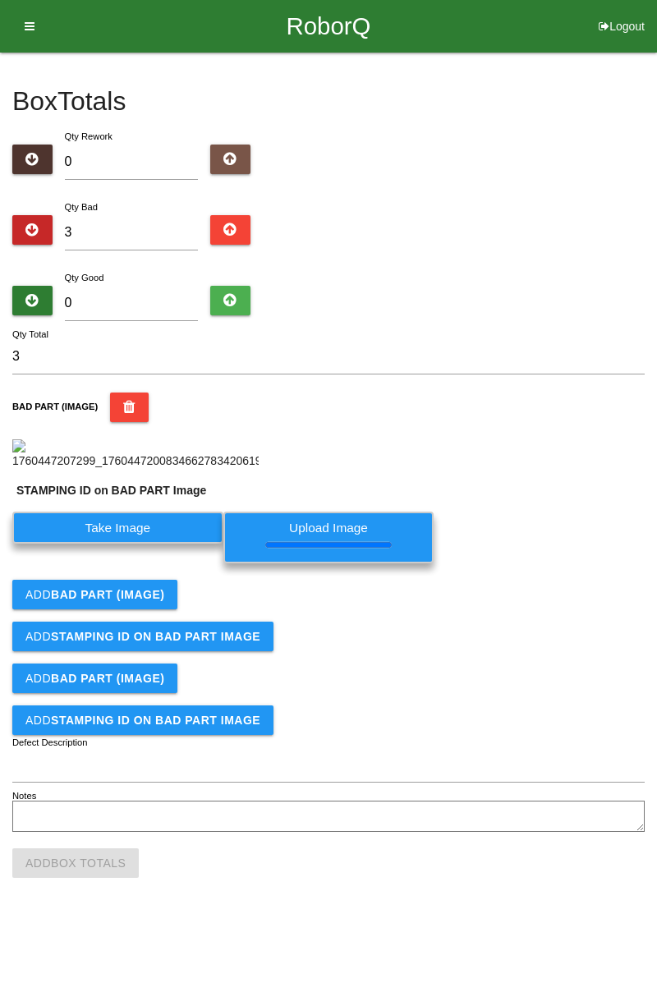
click at [135, 601] on b "BAD PART (IMAGE)" at bounding box center [107, 594] width 113 height 13
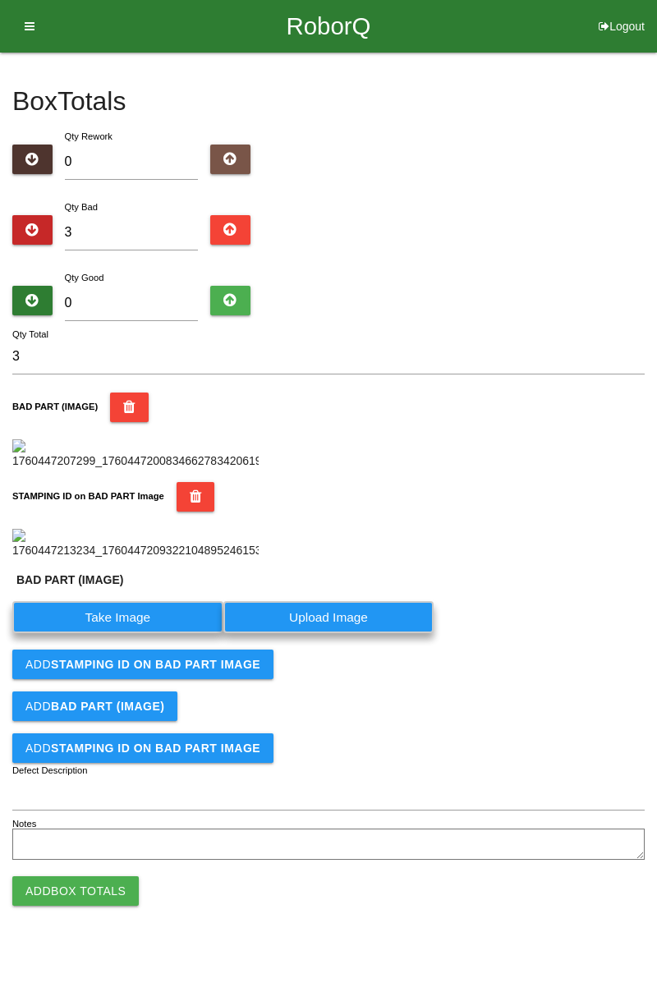
scroll to position [398, 0]
click at [153, 633] on label "Take Image" at bounding box center [117, 617] width 211 height 32
click at [0, 0] on \(IMAGE\) "Take Image" at bounding box center [0, 0] width 0 height 0
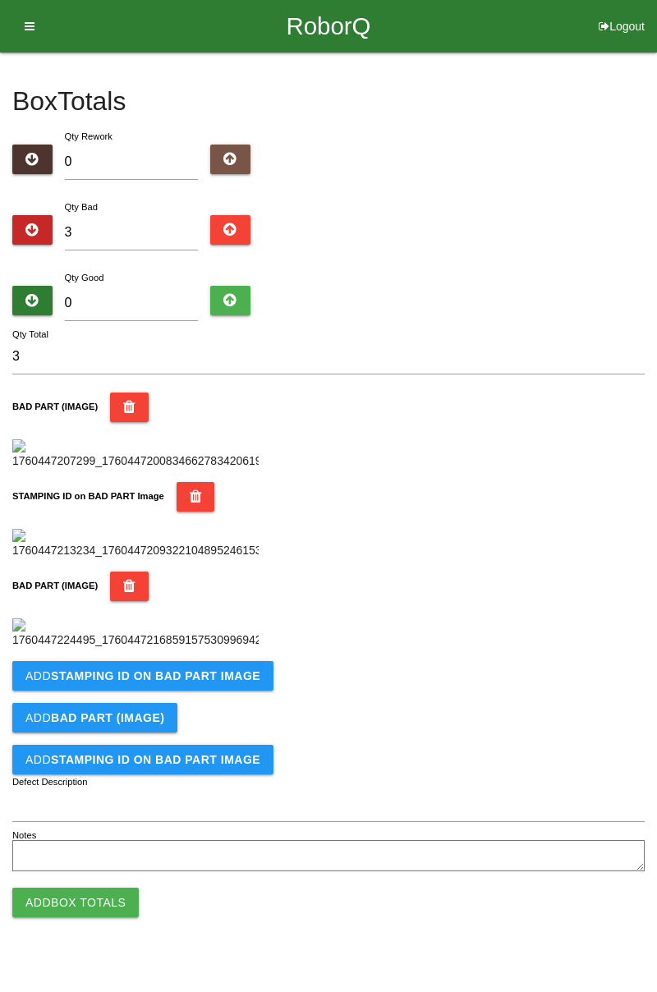
click at [217, 649] on img at bounding box center [135, 634] width 246 height 30
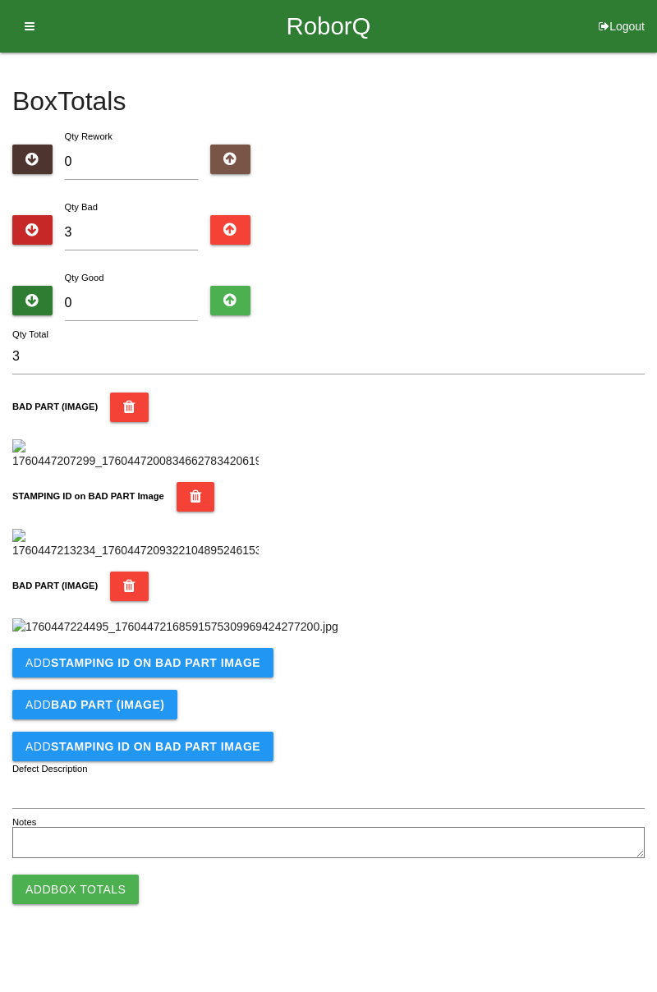
click at [315, 619] on img at bounding box center [175, 627] width 326 height 17
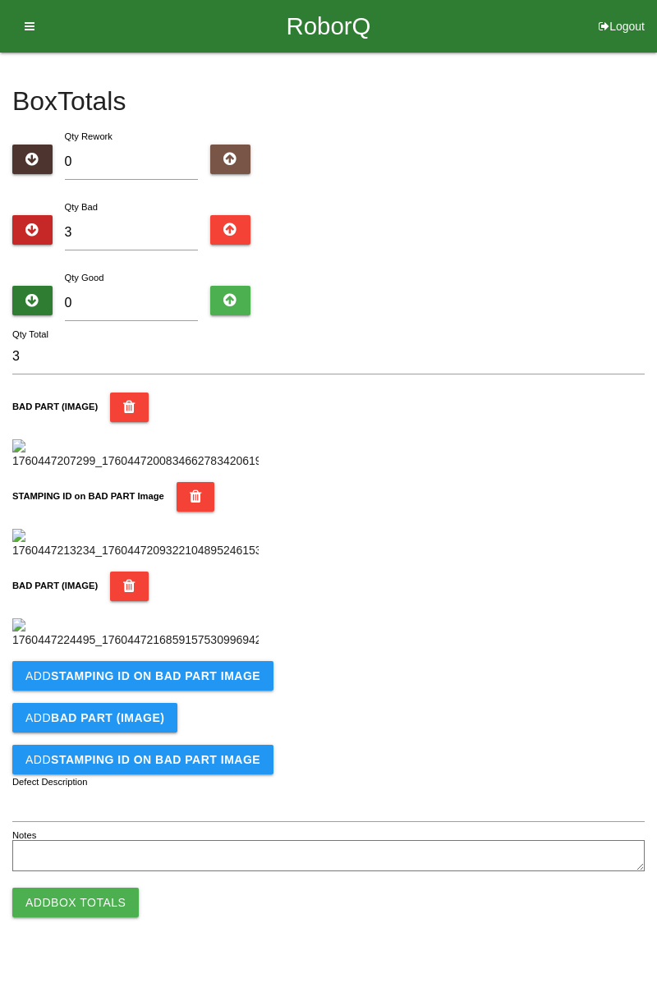
click at [187, 683] on b "STAMPING ID on BAD PART Image" at bounding box center [155, 675] width 209 height 13
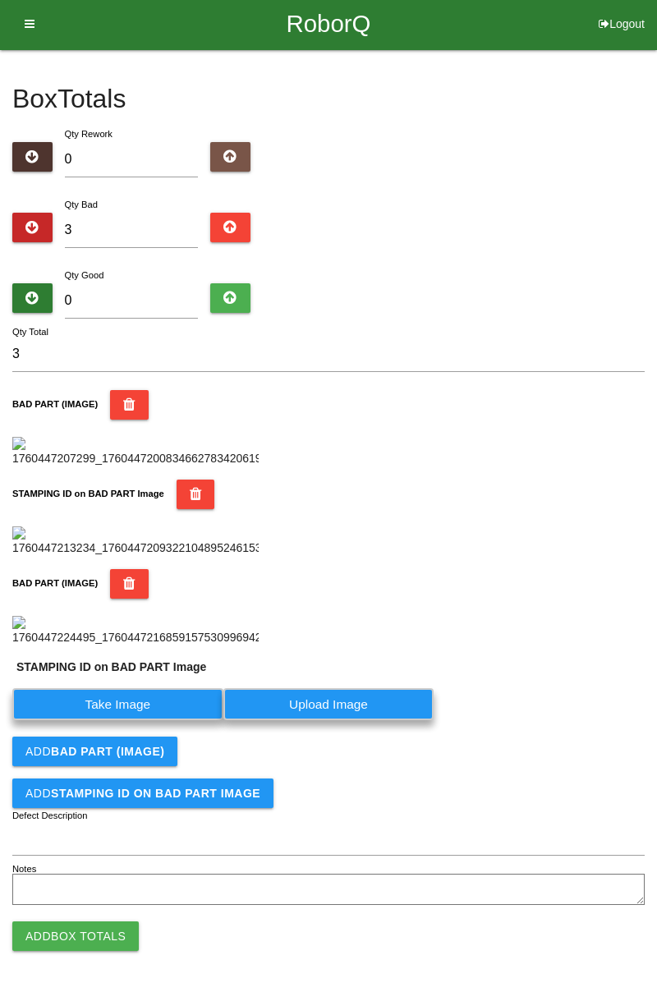
click at [138, 720] on label "Take Image" at bounding box center [117, 704] width 211 height 32
click at [0, 0] on PART "Take Image" at bounding box center [0, 0] width 0 height 0
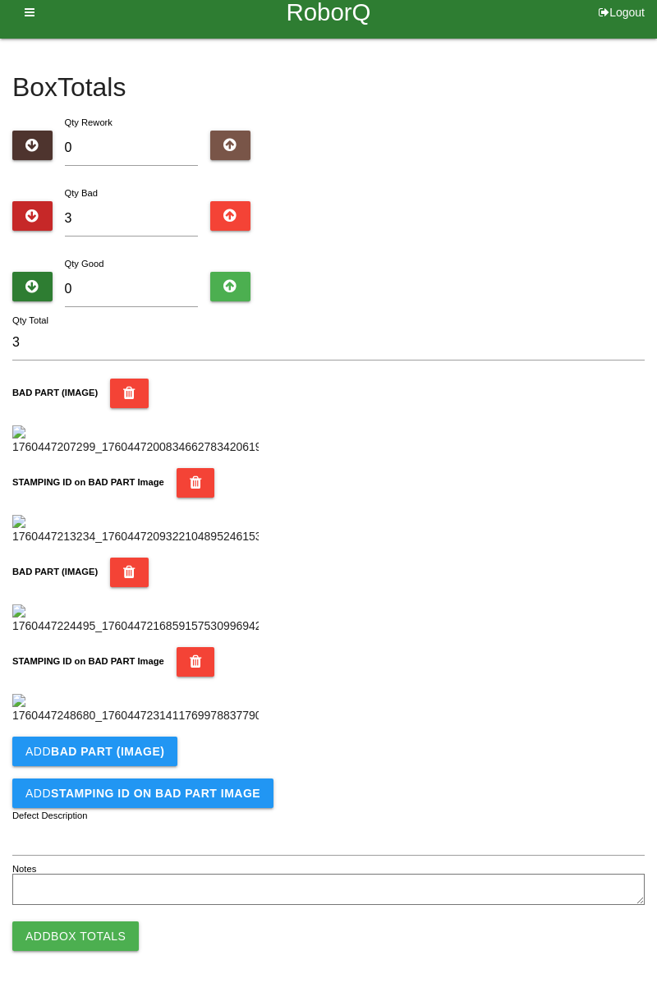
scroll to position [900, 0]
click at [144, 754] on b "BAD PART (IMAGE)" at bounding box center [107, 751] width 113 height 13
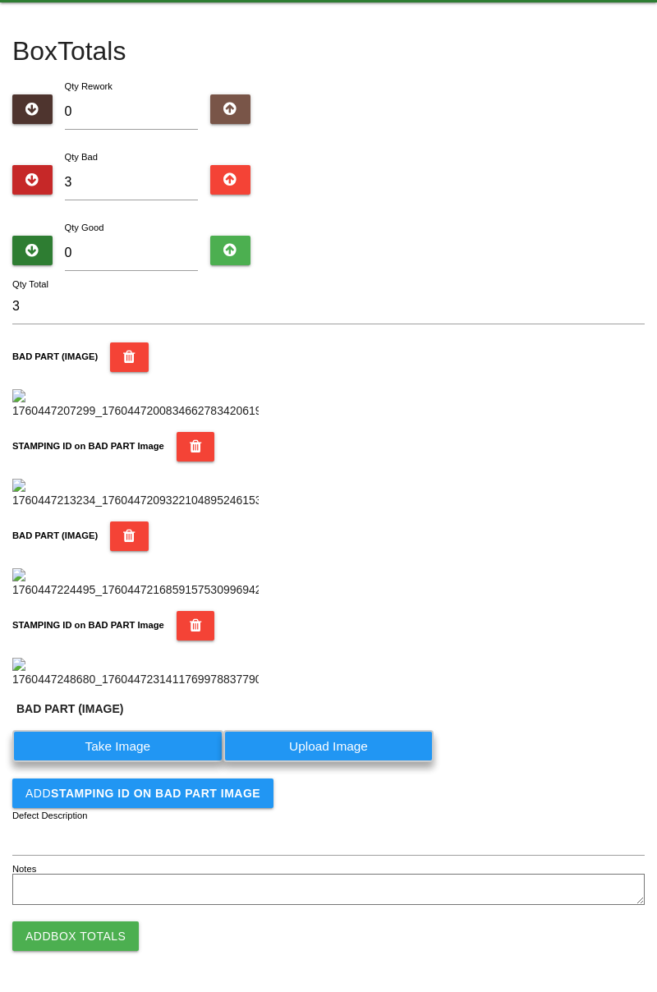
click at [136, 762] on label "Take Image" at bounding box center [117, 746] width 211 height 32
click at [0, 0] on \(IMAGE\) "Take Image" at bounding box center [0, 0] width 0 height 0
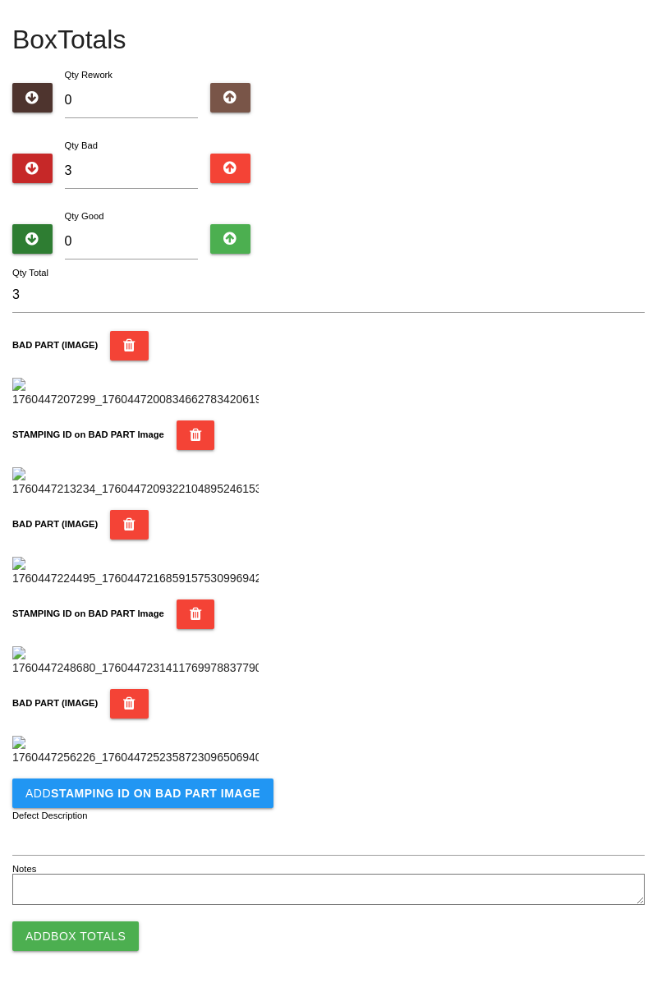
scroll to position [1170, 0]
click at [215, 796] on b "STAMPING ID on BAD PART Image" at bounding box center [155, 793] width 209 height 13
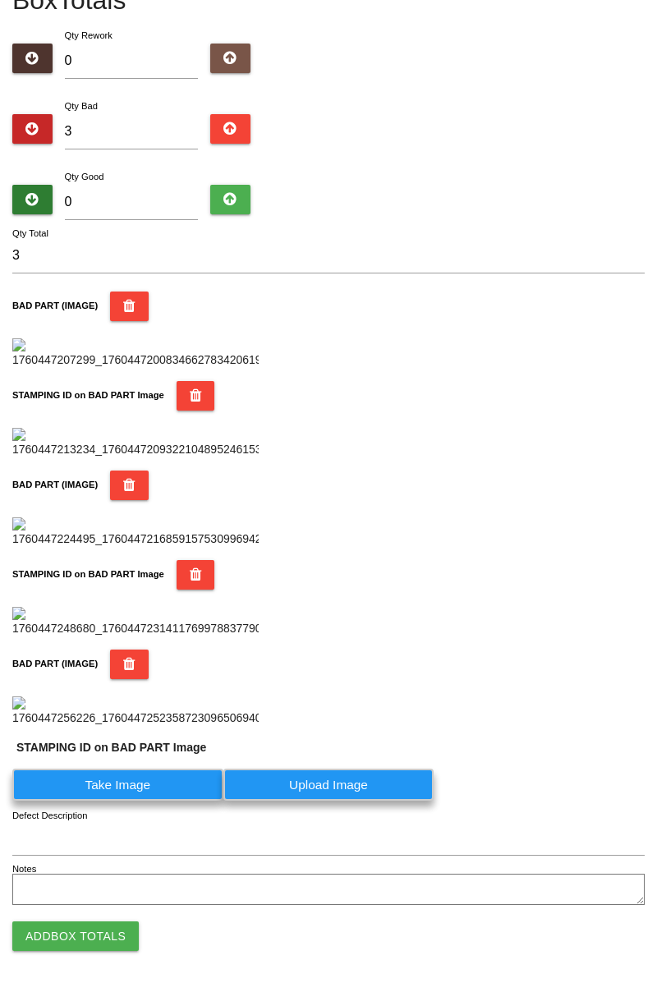
click at [179, 801] on label "Take Image" at bounding box center [117, 785] width 211 height 32
click at [0, 0] on PART "Take Image" at bounding box center [0, 0] width 0 height 0
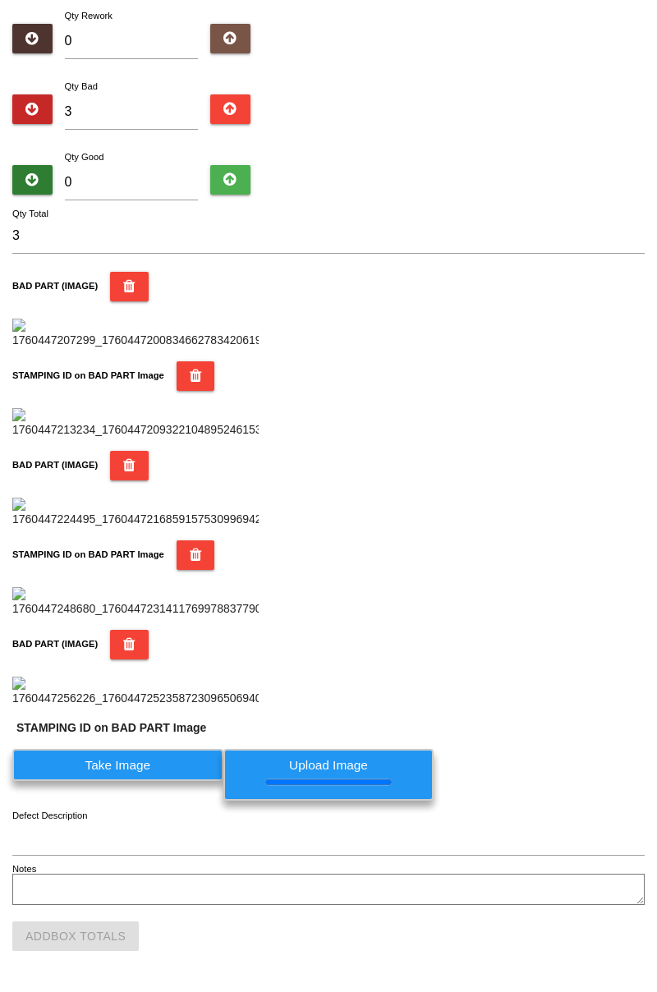
scroll to position [0, 0]
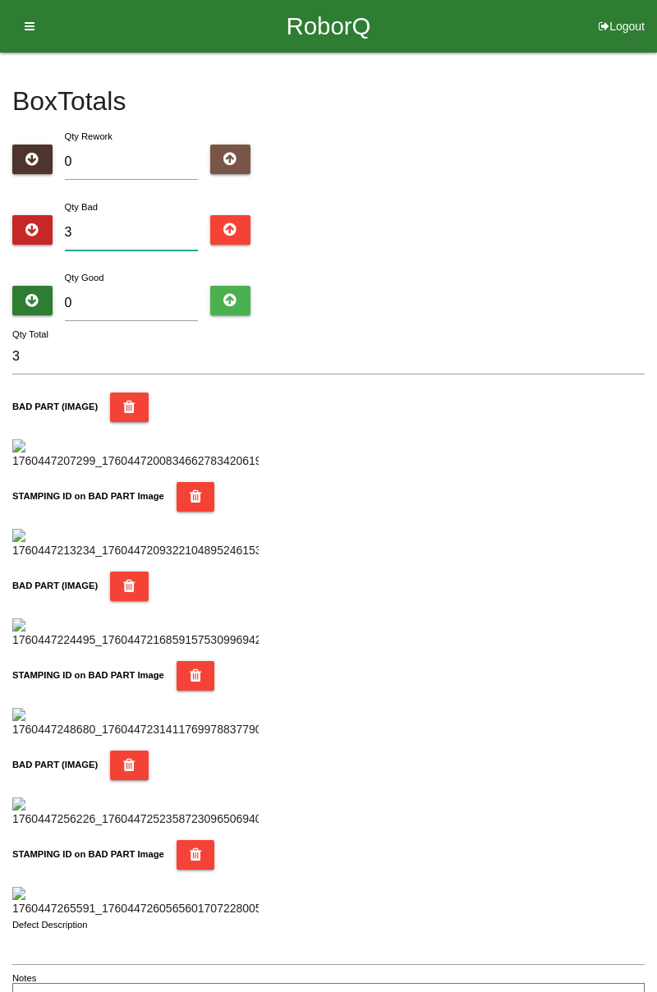
click at [135, 227] on input "3" at bounding box center [132, 232] width 134 height 35
click at [656, 165] on div "Box Totals Translate Weight Weight unit: Rework Weight Bad Weight Good Weight 0…" at bounding box center [328, 536] width 657 height 967
click at [177, 225] on input "3" at bounding box center [132, 232] width 134 height 35
type input "0"
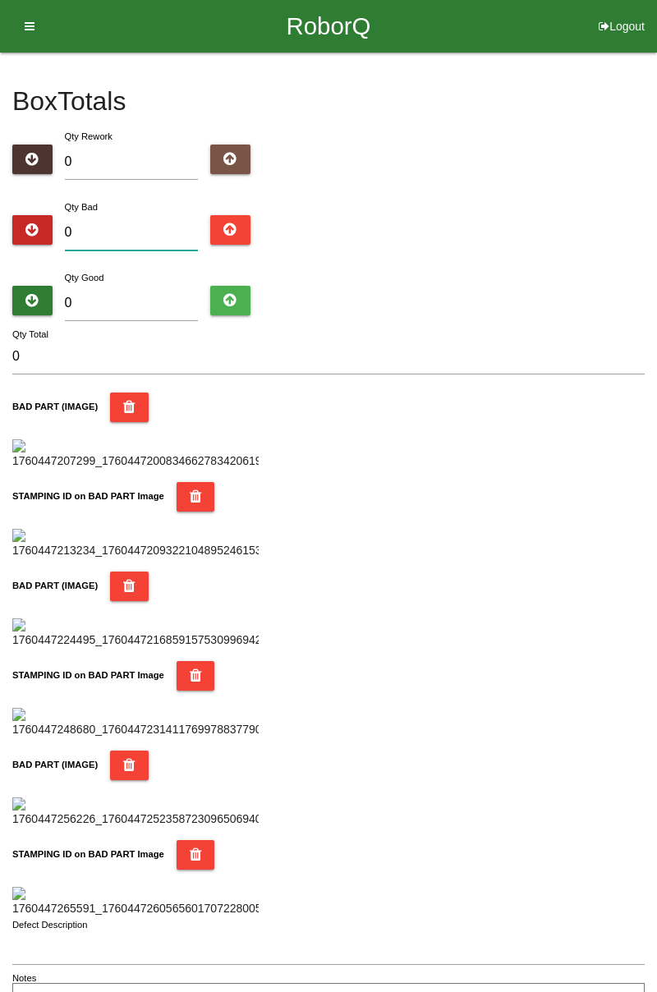
type input "5"
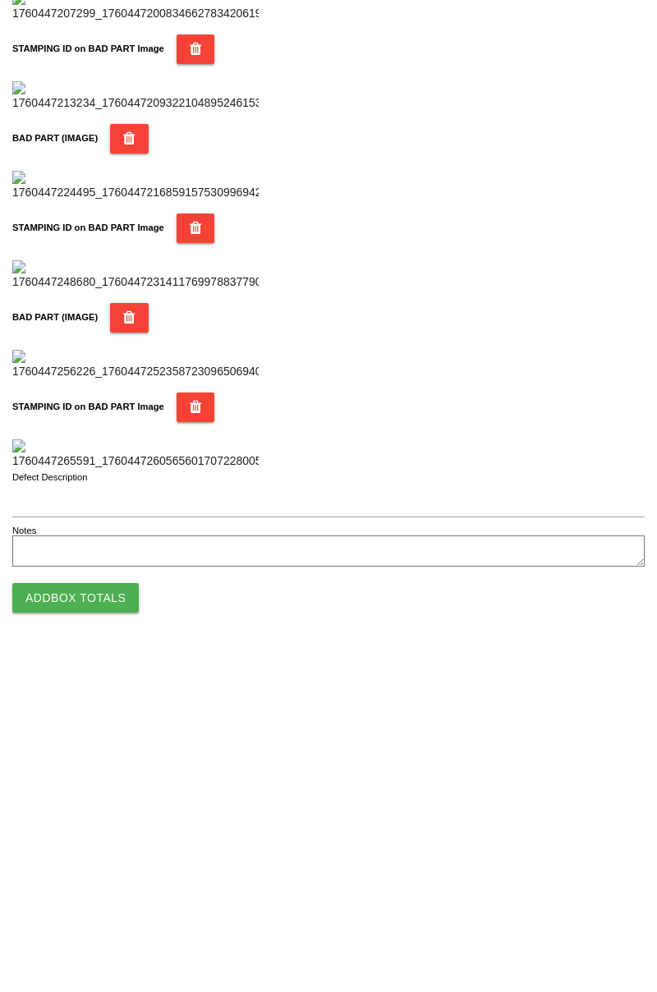
scroll to position [1439, 0]
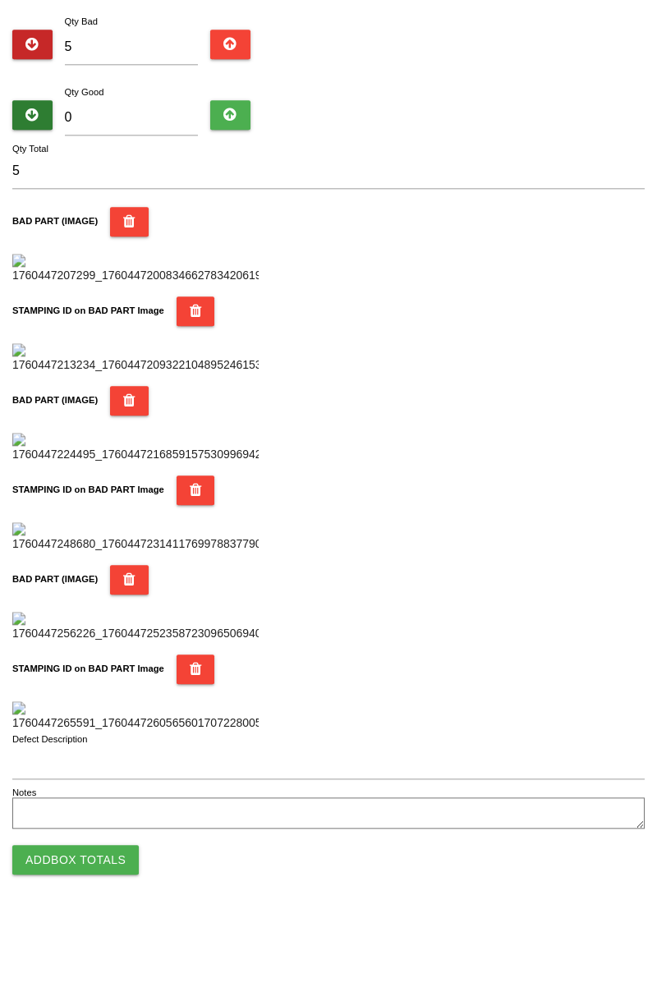
click at [190, 731] on icon "button" at bounding box center [196, 746] width 12 height 30
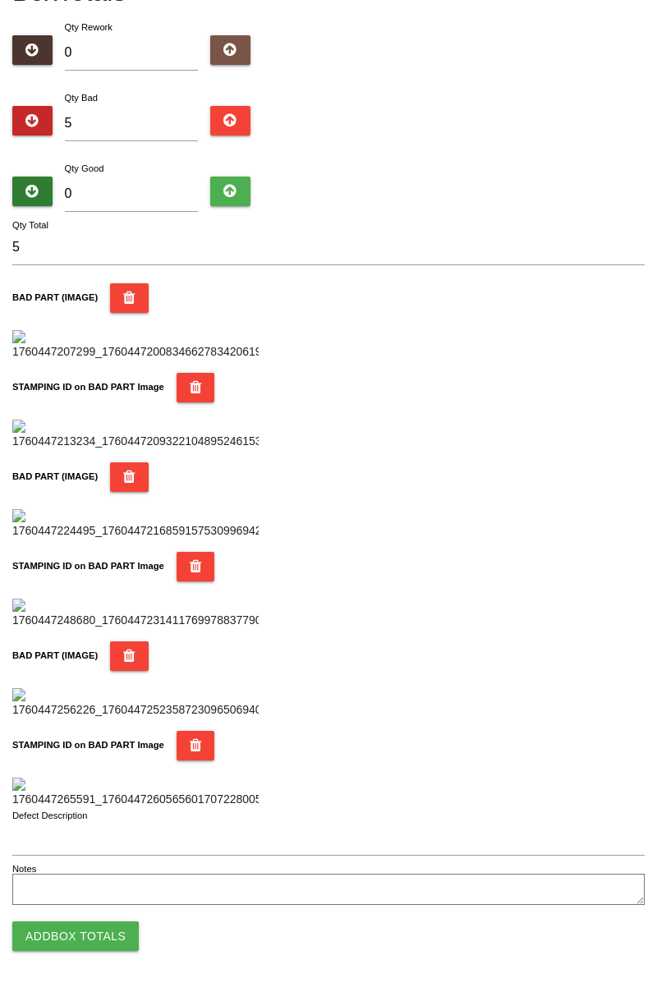
scroll to position [1209, 0]
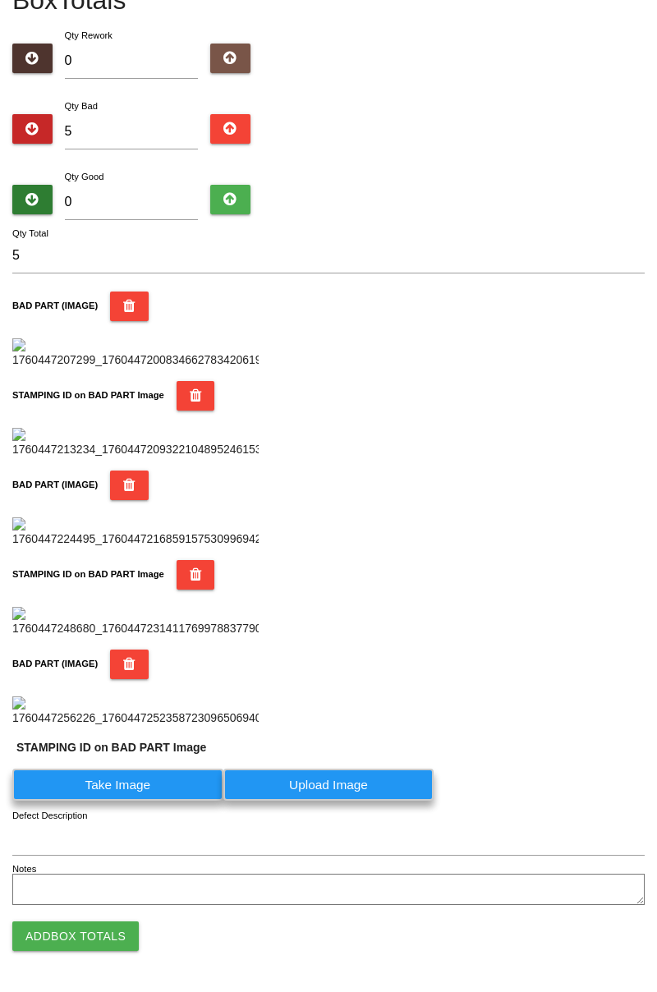
click at [131, 650] on button "BAD PART (IMAGE)" at bounding box center [129, 665] width 39 height 30
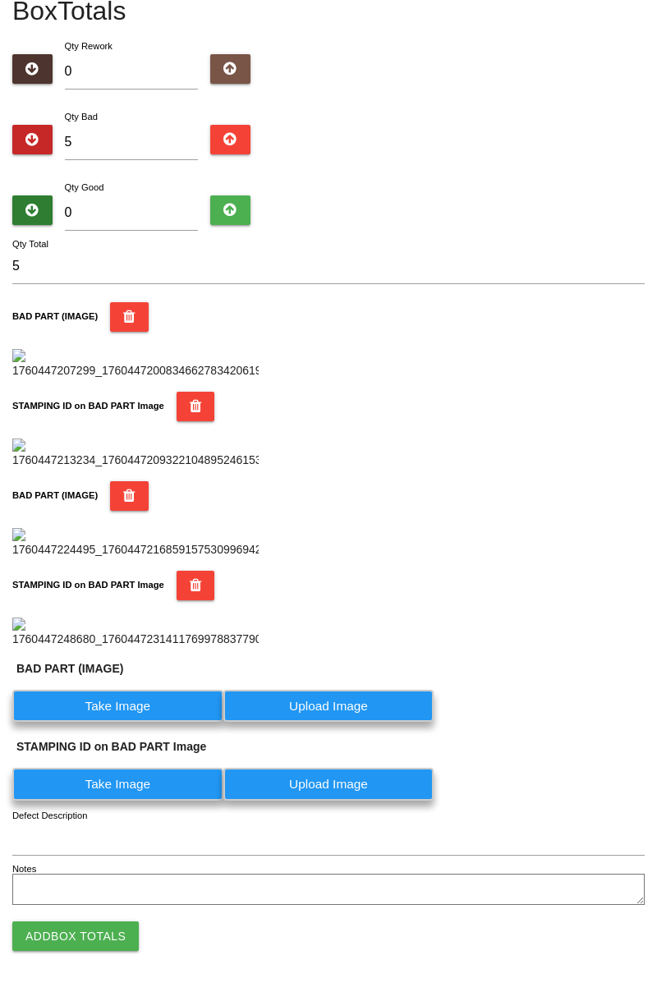
click at [138, 700] on label "Take Image" at bounding box center [117, 706] width 211 height 32
click at [0, 0] on \(IMAGE\) "Take Image" at bounding box center [0, 0] width 0 height 0
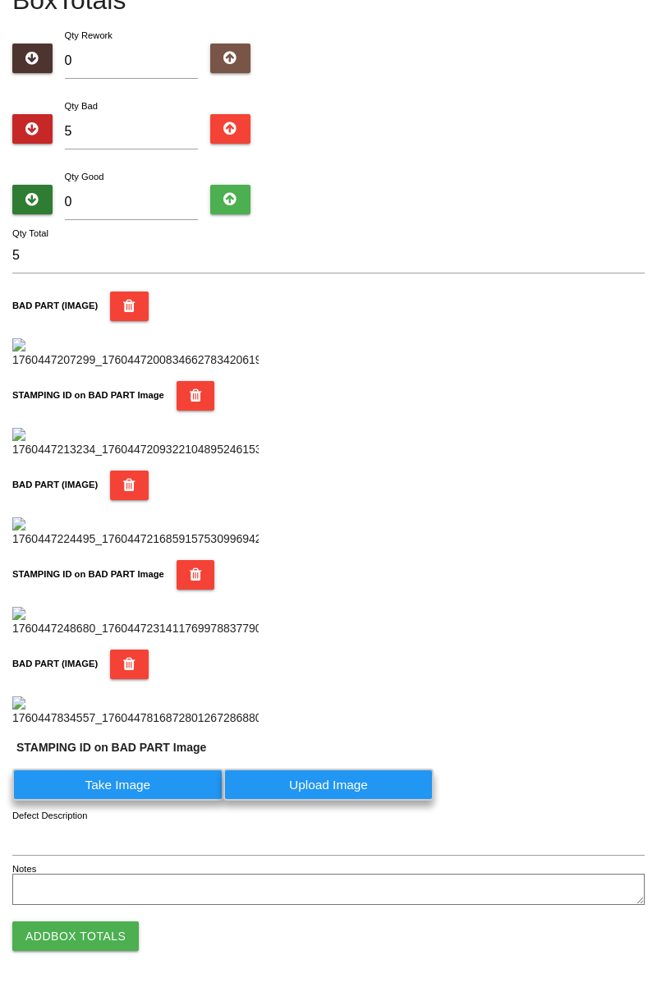
scroll to position [1209, 0]
click at [164, 789] on label "Take Image" at bounding box center [117, 785] width 211 height 32
click at [0, 0] on PART "Take Image" at bounding box center [0, 0] width 0 height 0
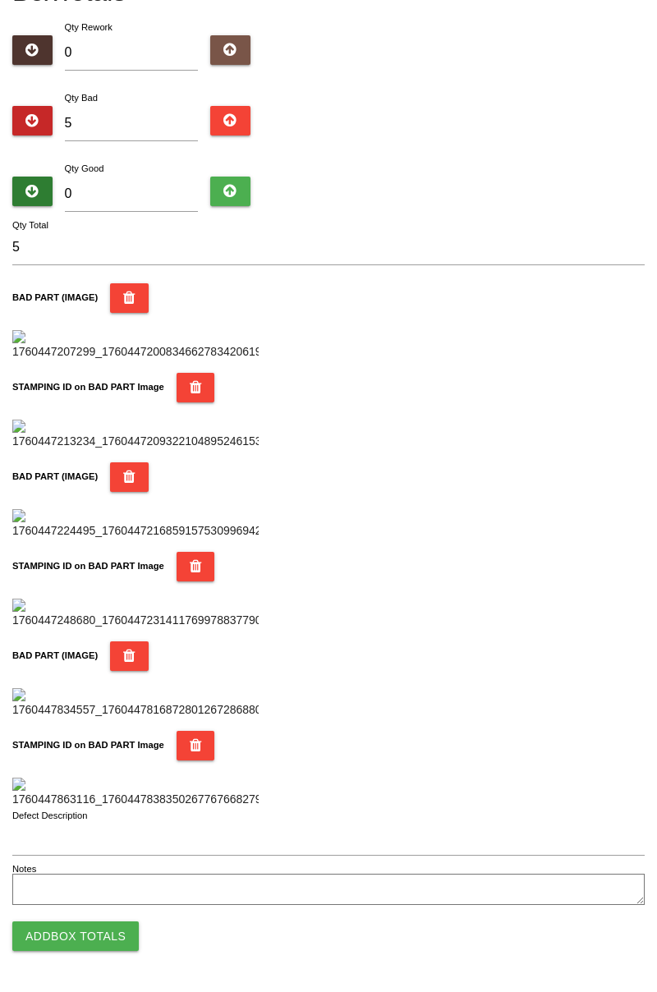
scroll to position [0, 0]
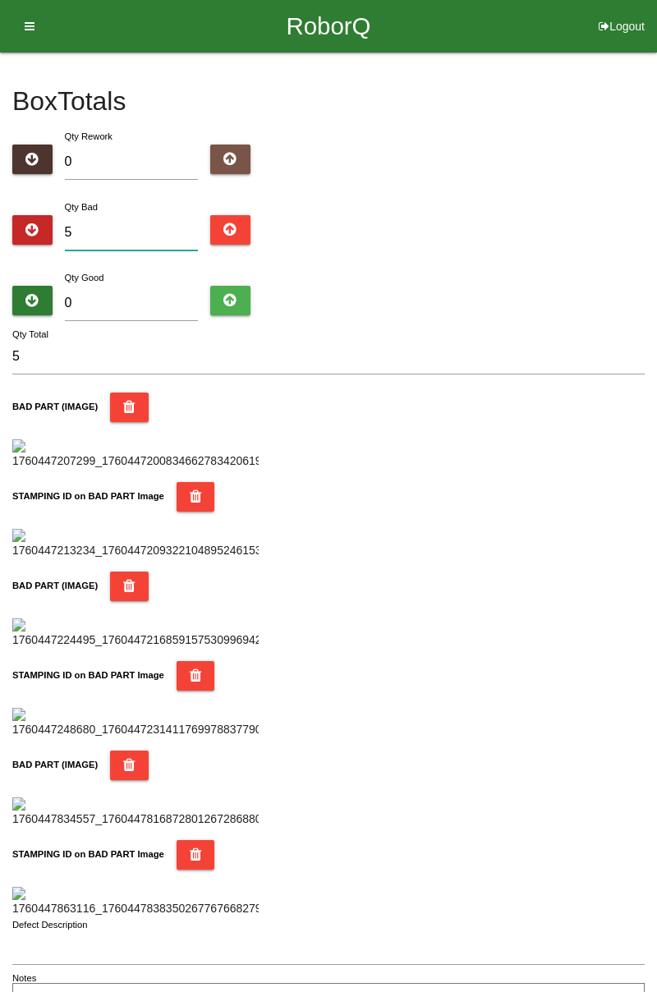
click at [164, 216] on input "5" at bounding box center [132, 232] width 134 height 35
type input "0"
type input "6"
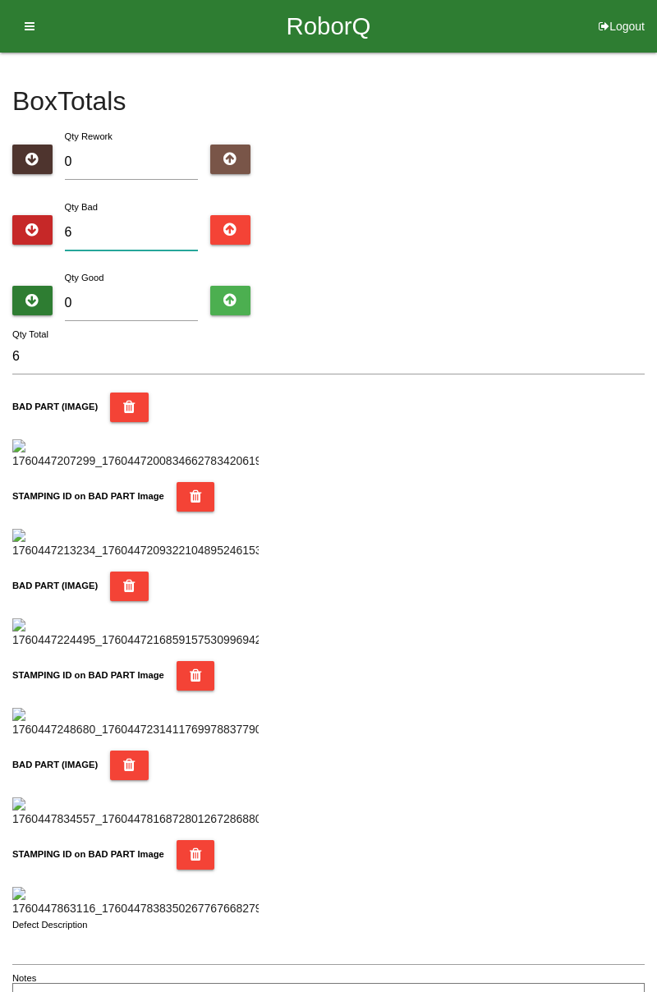
type input "0"
type input "8"
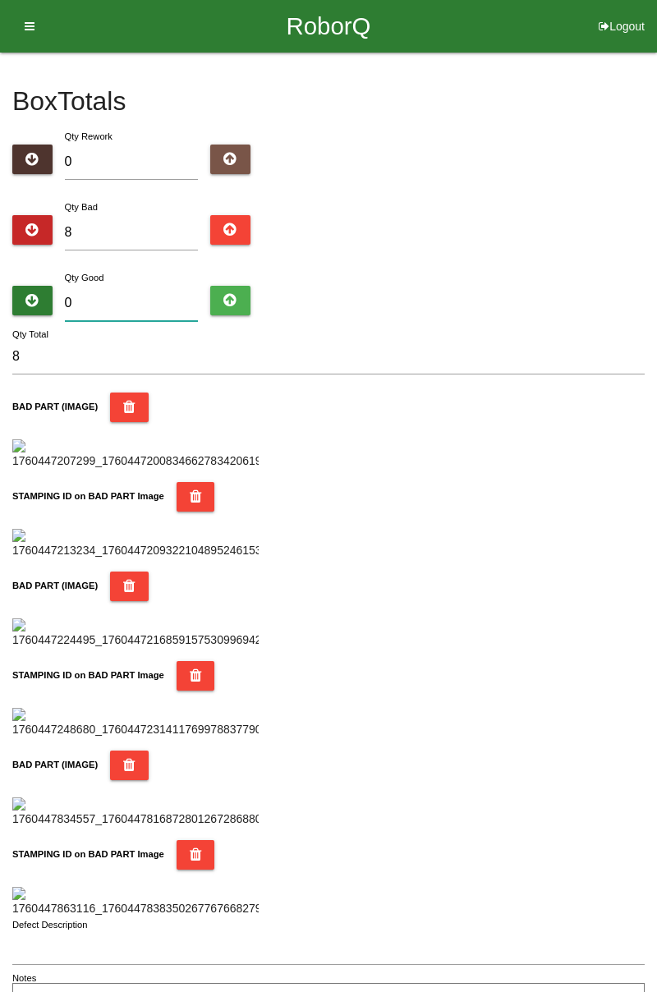
click at [154, 297] on input "0" at bounding box center [132, 303] width 134 height 35
type input "7"
type input "15"
type input "76"
type input "84"
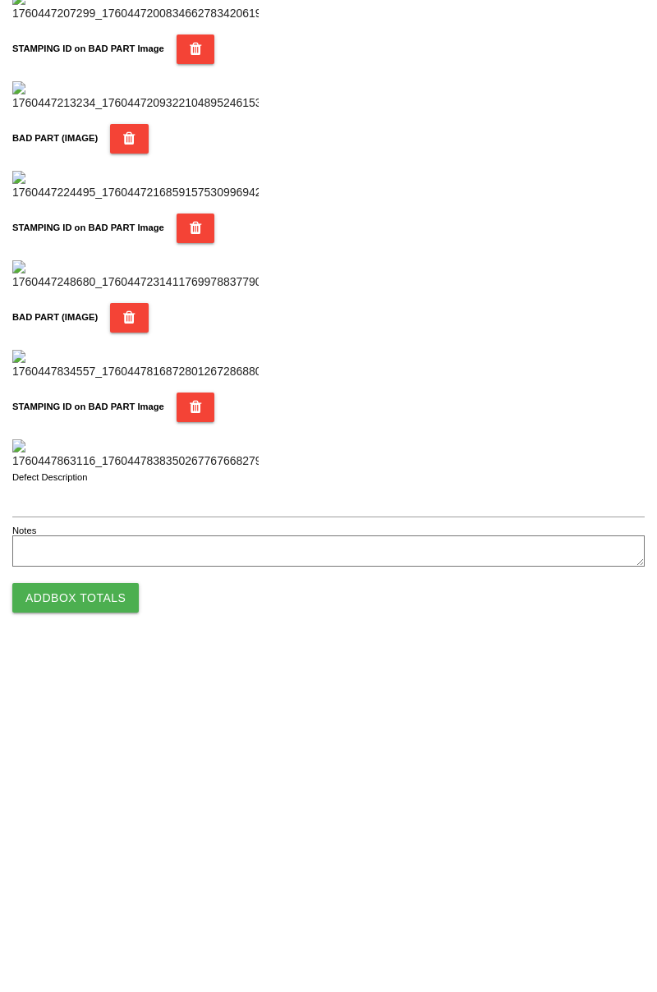
scroll to position [1439, 0]
type input "76"
click at [108, 935] on button "Add Box Totals" at bounding box center [75, 937] width 126 height 30
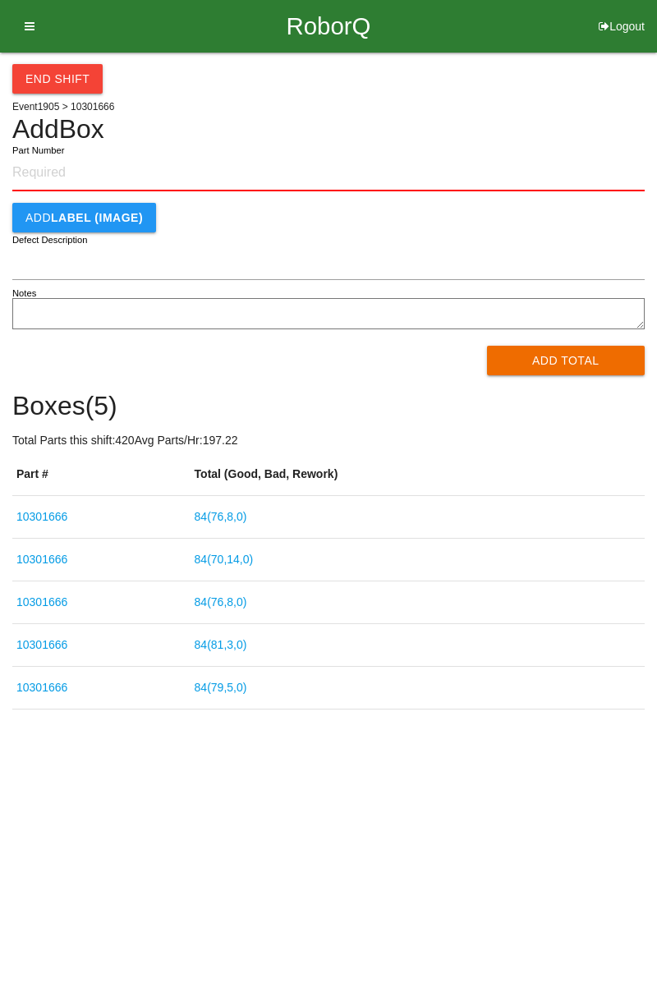
click at [94, 165] on input "Part Number" at bounding box center [328, 173] width 632 height 36
type input "10301666"
click at [572, 370] on button "Add Total" at bounding box center [566, 361] width 159 height 30
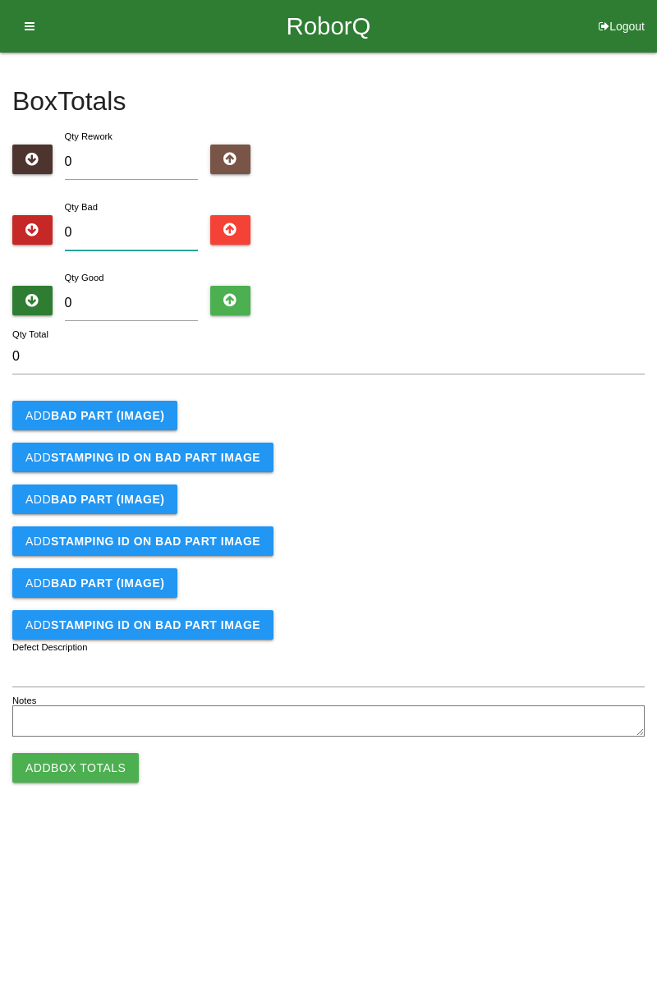
click at [163, 227] on input "0" at bounding box center [132, 232] width 134 height 35
type input "3"
click at [145, 414] on b "BAD PART (IMAGE)" at bounding box center [107, 415] width 113 height 13
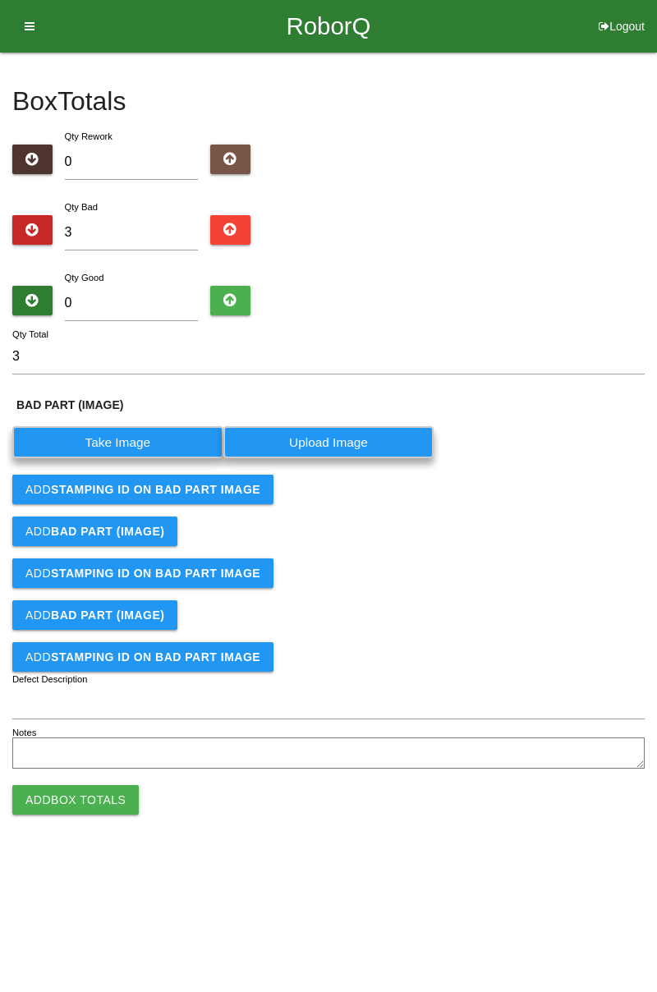
click at [140, 444] on label "Take Image" at bounding box center [117, 442] width 211 height 32
click at [0, 0] on \(IMAGE\) "Take Image" at bounding box center [0, 0] width 0 height 0
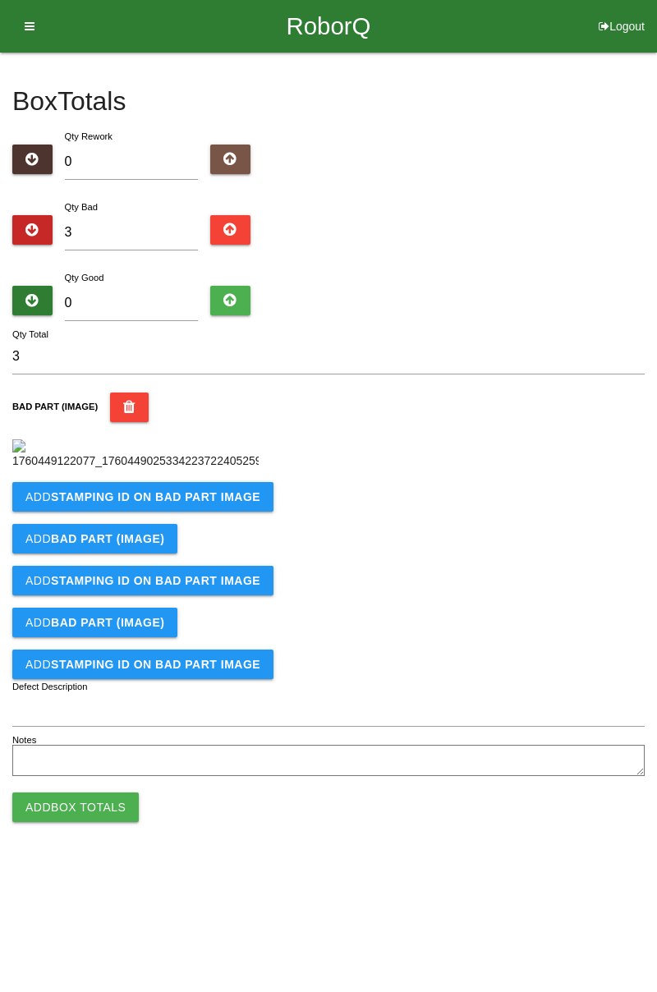
scroll to position [92, 0]
click at [228, 504] on b "STAMPING ID on BAD PART Image" at bounding box center [155, 496] width 209 height 13
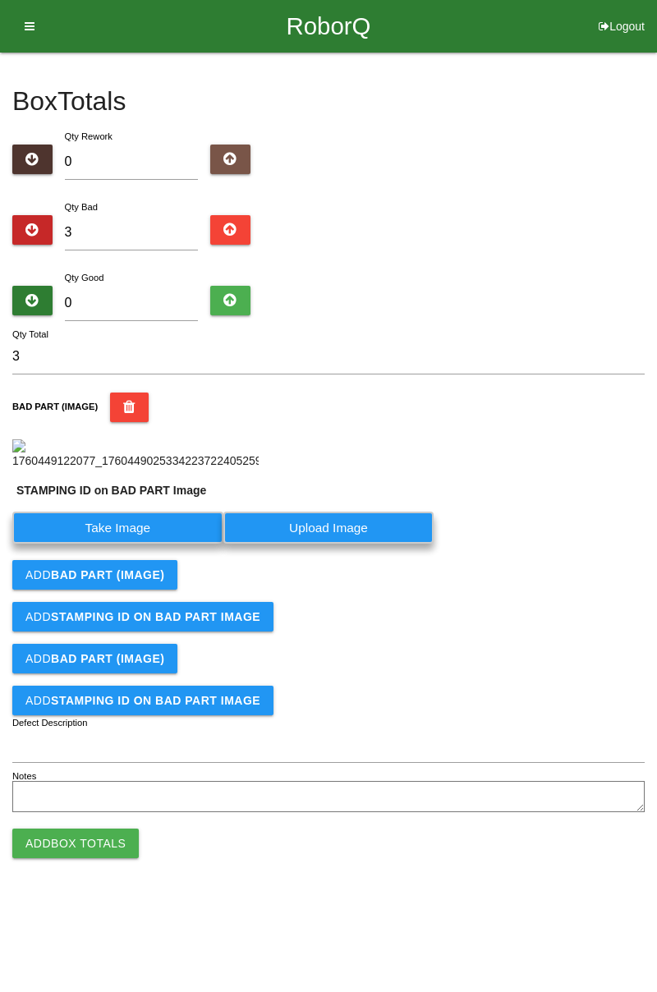
click at [148, 544] on label "Take Image" at bounding box center [117, 528] width 211 height 32
click at [0, 0] on PART "Take Image" at bounding box center [0, 0] width 0 height 0
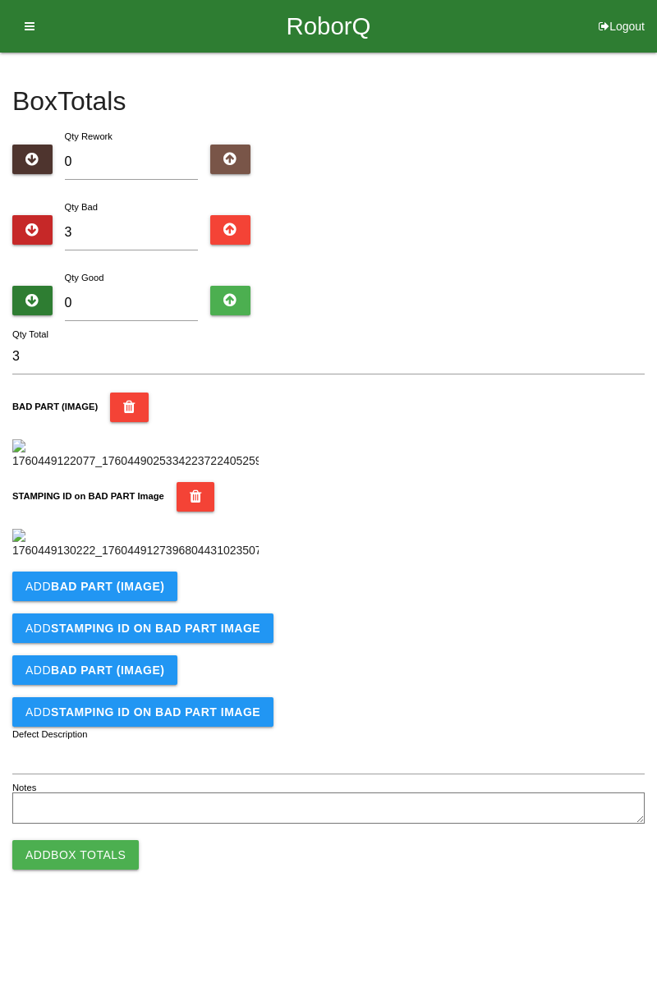
scroll to position [361, 0]
click at [168, 601] on button "Add BAD PART (IMAGE)" at bounding box center [94, 587] width 165 height 30
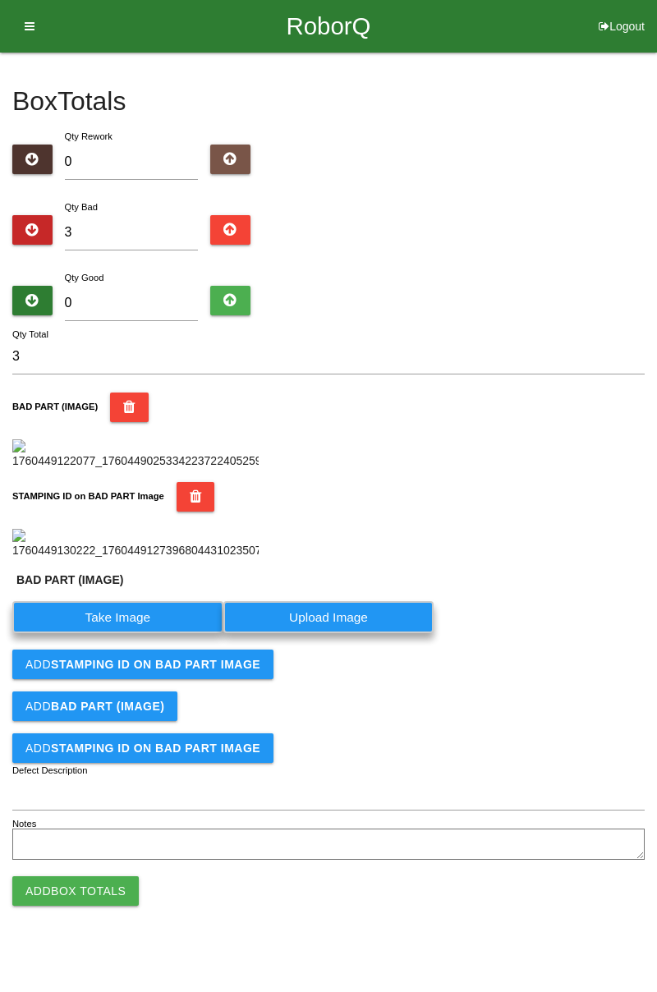
click at [127, 633] on label "Take Image" at bounding box center [117, 617] width 211 height 32
click at [0, 0] on \(IMAGE\) "Take Image" at bounding box center [0, 0] width 0 height 0
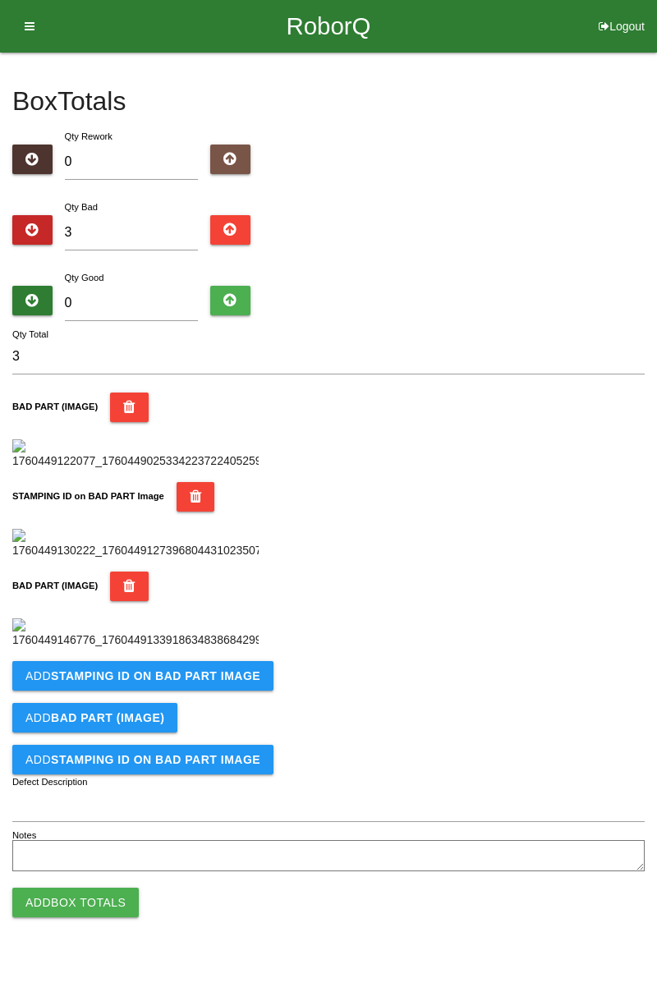
scroll to position [631, 0]
click at [218, 683] on b "STAMPING ID on BAD PART Image" at bounding box center [155, 675] width 209 height 13
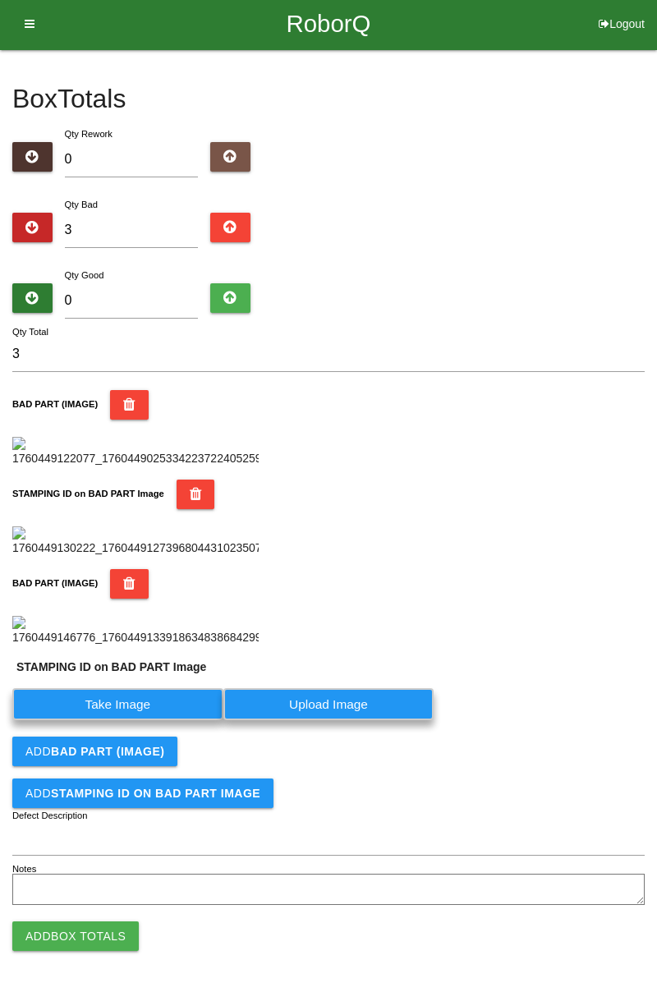
click at [154, 720] on label "Take Image" at bounding box center [117, 704] width 211 height 32
click at [0, 0] on PART "Take Image" at bounding box center [0, 0] width 0 height 0
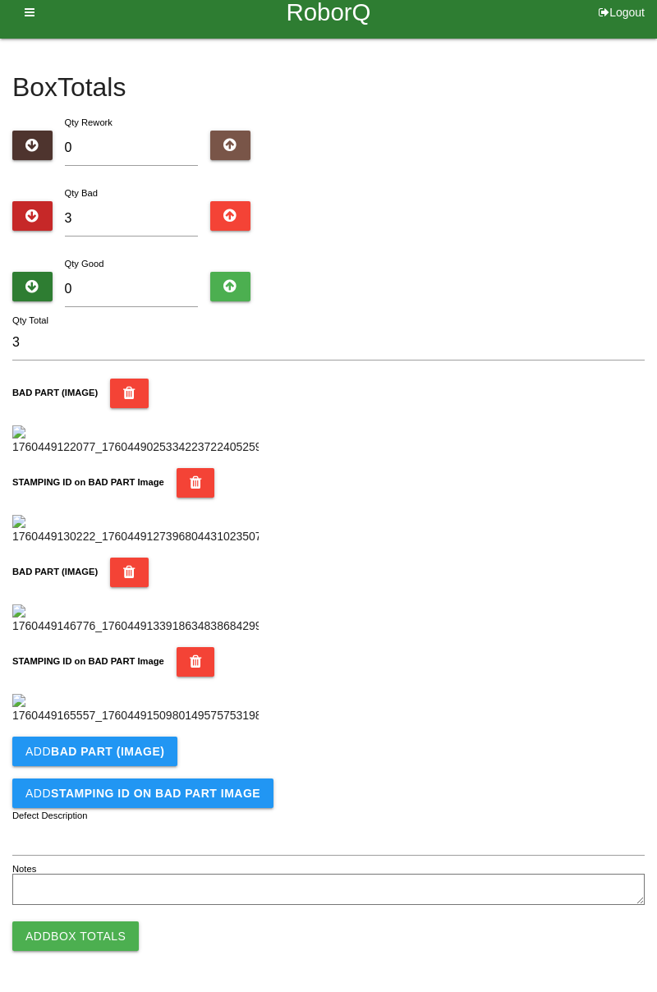
scroll to position [900, 0]
click at [147, 739] on button "Add BAD PART (IMAGE)" at bounding box center [94, 752] width 165 height 30
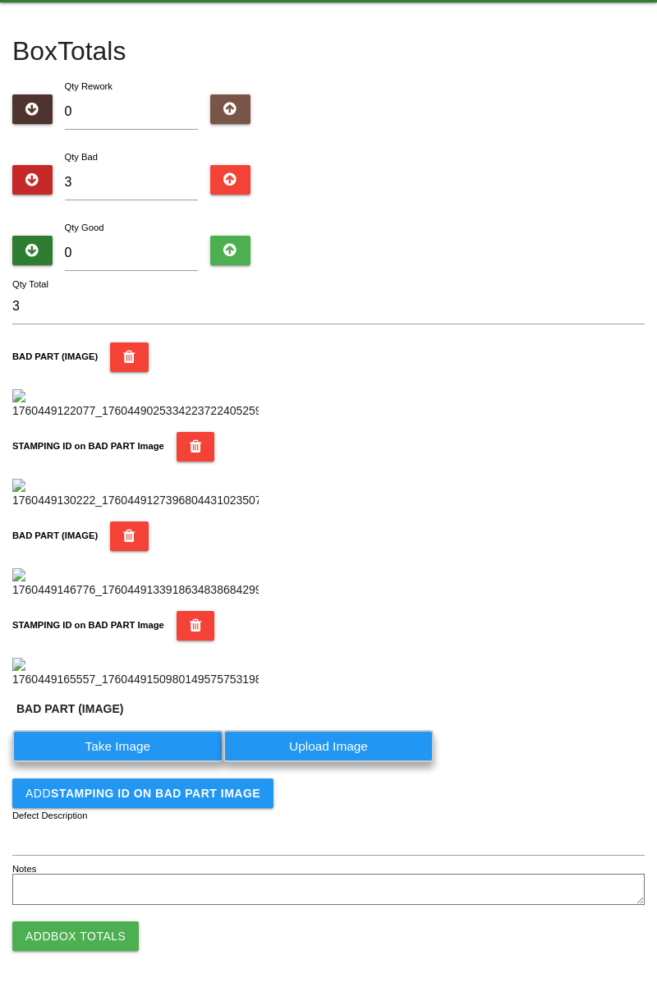
click at [142, 762] on label "Take Image" at bounding box center [117, 746] width 211 height 32
click at [0, 0] on \(IMAGE\) "Take Image" at bounding box center [0, 0] width 0 height 0
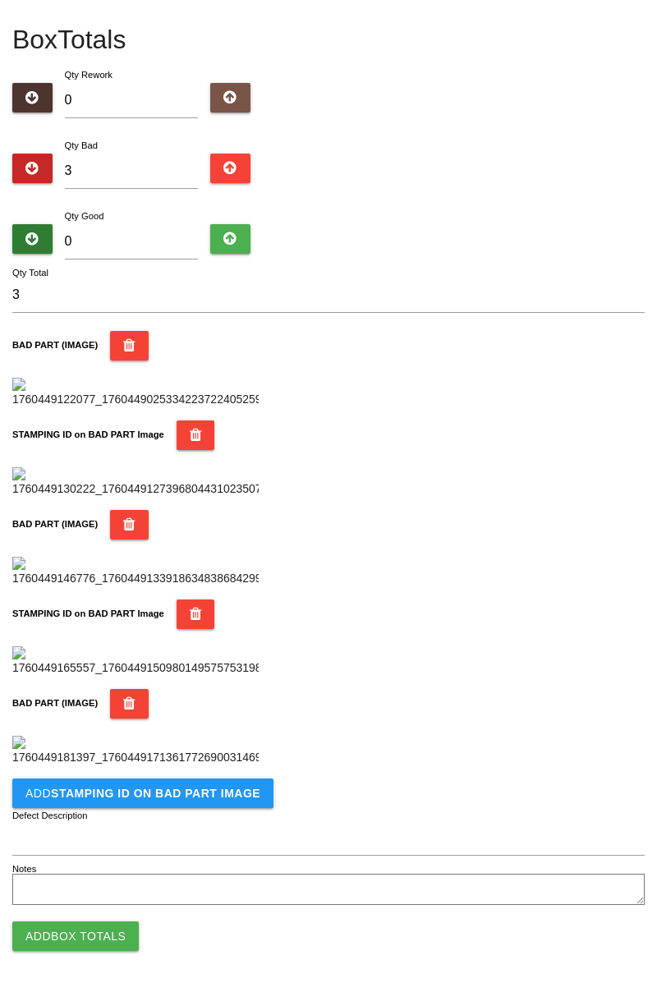
scroll to position [1170, 0]
click at [211, 798] on b "STAMPING ID on BAD PART Image" at bounding box center [155, 793] width 209 height 13
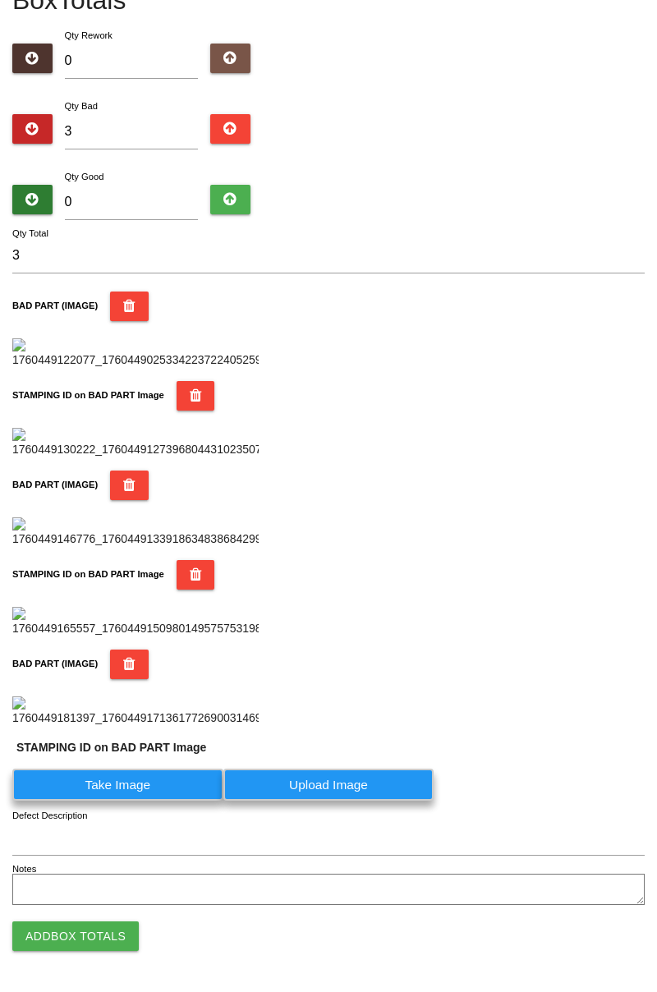
click at [171, 801] on label "Take Image" at bounding box center [117, 785] width 211 height 32
click at [0, 0] on PART "Take Image" at bounding box center [0, 0] width 0 height 0
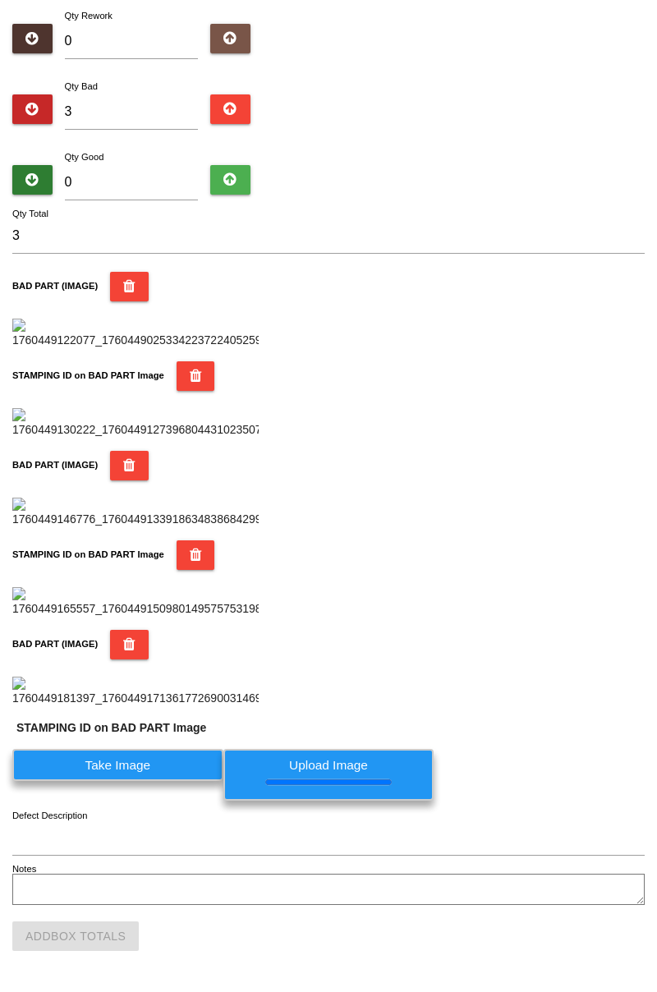
scroll to position [0, 0]
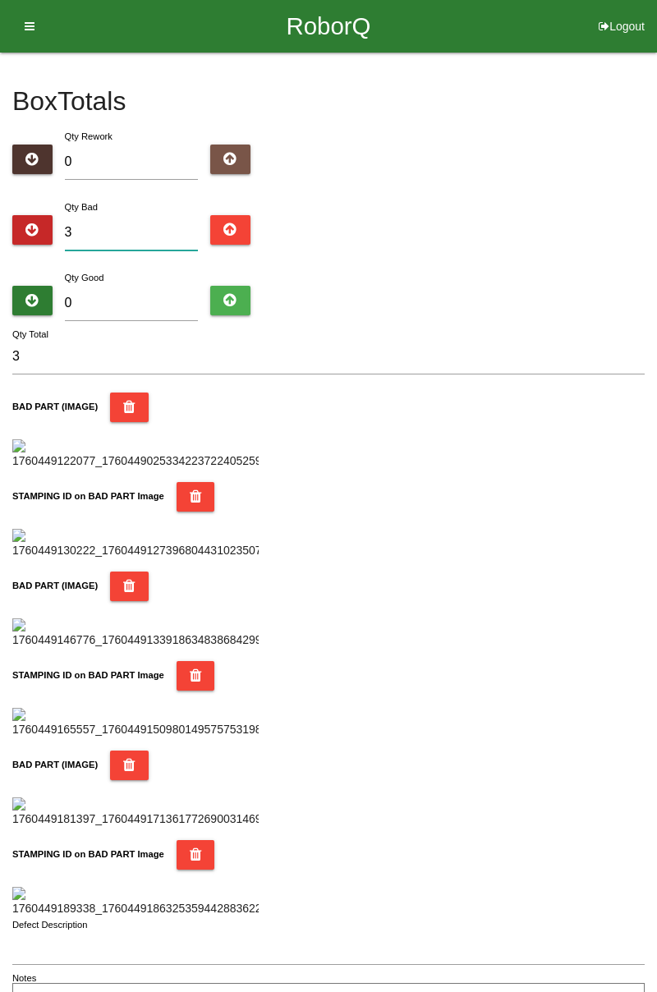
click at [127, 229] on input "3" at bounding box center [132, 232] width 134 height 35
click at [652, 156] on div "Box Totals Translate Weight Weight unit: Rework Weight Bad Weight Good Weight 0…" at bounding box center [328, 536] width 657 height 967
